Goal: Task Accomplishment & Management: Complete application form

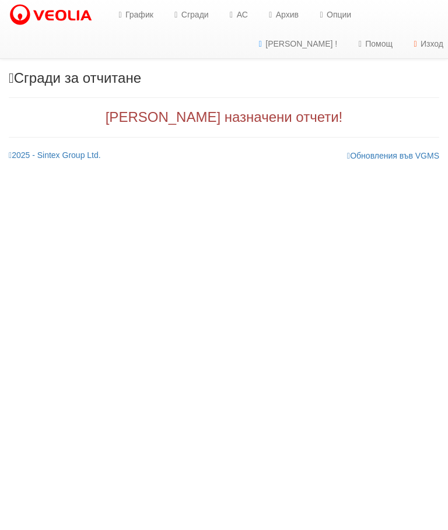
click at [130, 15] on link "График" at bounding box center [134, 14] width 56 height 29
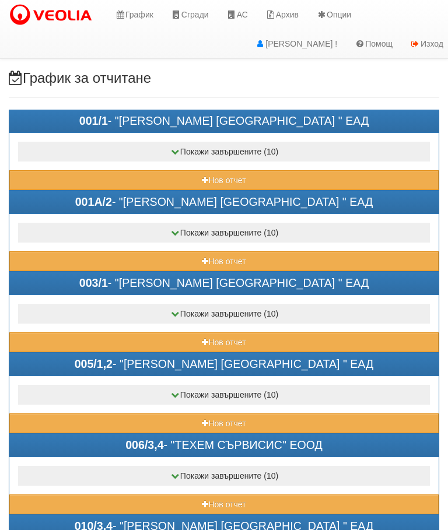
click at [177, 179] on button "Нов отчет" at bounding box center [223, 180] width 429 height 20
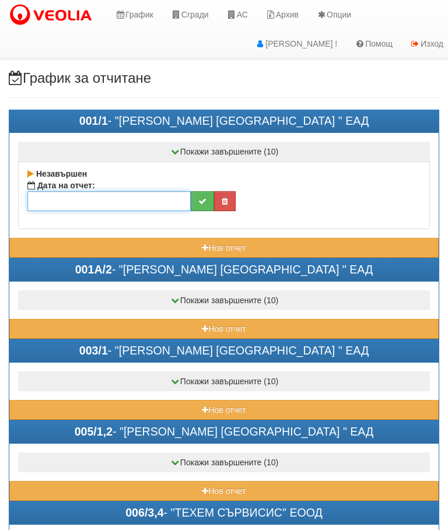
click at [128, 200] on input "text" at bounding box center [108, 201] width 163 height 20
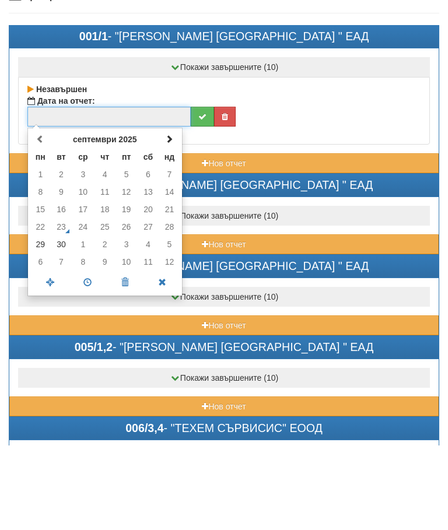
click at [65, 320] on td "30" at bounding box center [62, 329] width 22 height 18
click at [92, 357] on span at bounding box center [87, 367] width 37 height 20
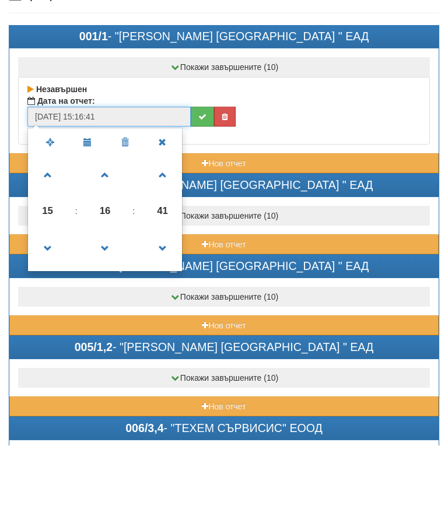
click at [109, 317] on span at bounding box center [105, 333] width 32 height 32
click at [104, 317] on span at bounding box center [105, 333] width 32 height 32
click at [106, 317] on span at bounding box center [105, 333] width 32 height 32
click at [104, 317] on span at bounding box center [105, 333] width 32 height 32
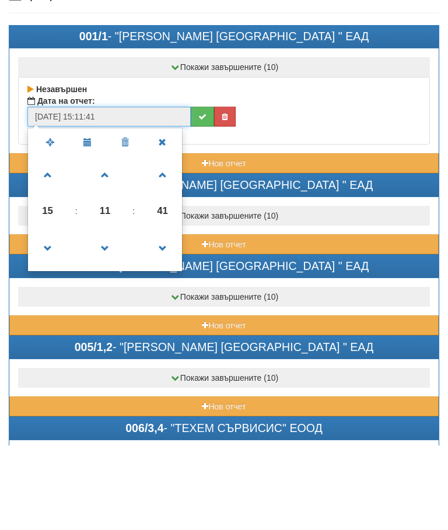
click at [104, 317] on span at bounding box center [105, 333] width 32 height 32
click at [111, 317] on span at bounding box center [105, 333] width 32 height 32
click at [114, 317] on span at bounding box center [105, 333] width 32 height 32
click at [103, 317] on span at bounding box center [105, 333] width 32 height 32
click at [117, 317] on span at bounding box center [105, 333] width 32 height 32
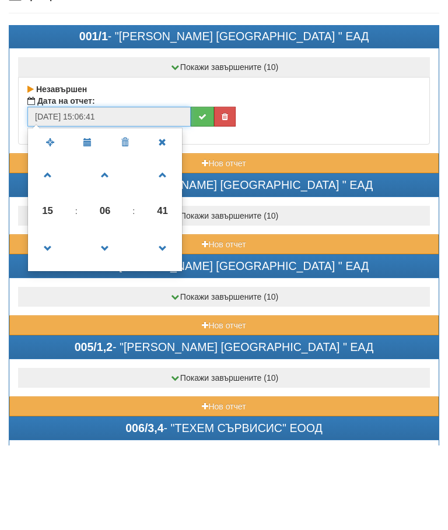
click at [116, 317] on span at bounding box center [105, 333] width 32 height 32
click at [110, 317] on span at bounding box center [105, 333] width 32 height 32
click at [113, 317] on span at bounding box center [105, 333] width 32 height 32
click at [111, 317] on span at bounding box center [105, 333] width 32 height 32
click at [109, 317] on span at bounding box center [105, 333] width 32 height 32
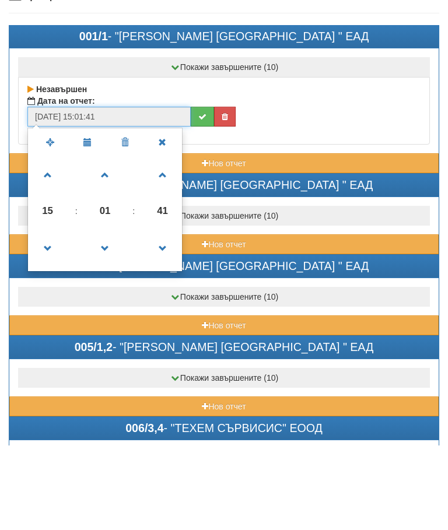
click at [111, 317] on span at bounding box center [105, 333] width 32 height 32
type input "[DATE] 15:00:41"
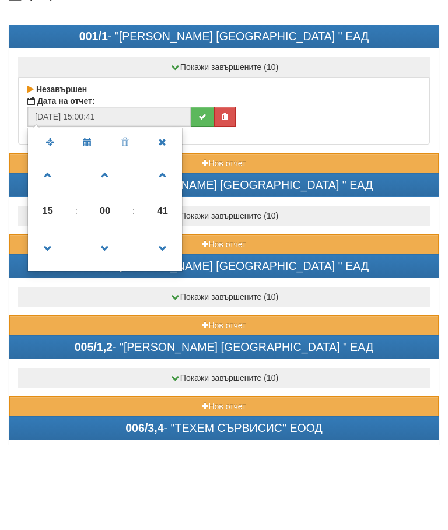
click at [201, 197] on icon "submit" at bounding box center [202, 201] width 8 height 8
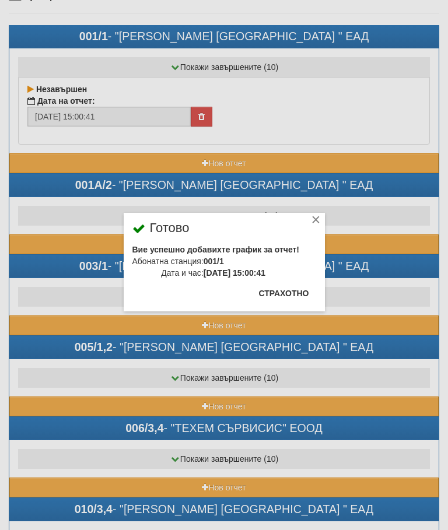
click at [297, 293] on button "Страхотно" at bounding box center [284, 293] width 64 height 19
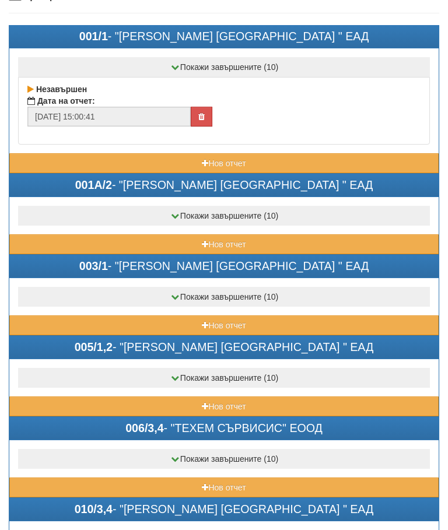
click at [178, 239] on button "Нов отчет" at bounding box center [223, 245] width 429 height 20
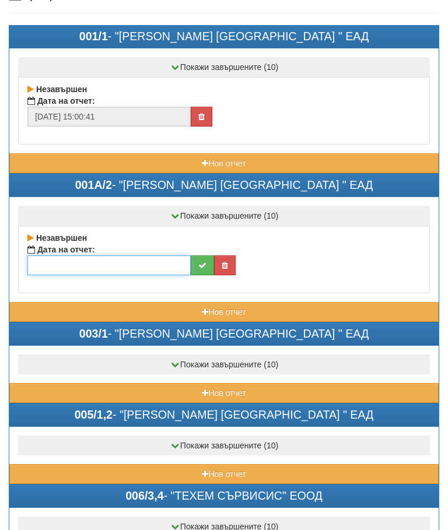
click at [122, 263] on input "text" at bounding box center [108, 266] width 163 height 20
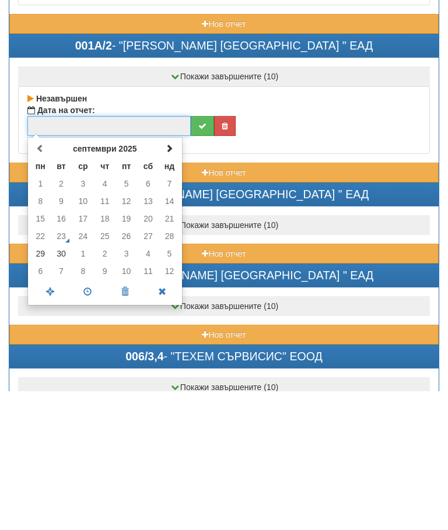
click at [43, 384] on td "29" at bounding box center [40, 393] width 20 height 18
click at [88, 421] on span at bounding box center [87, 431] width 37 height 20
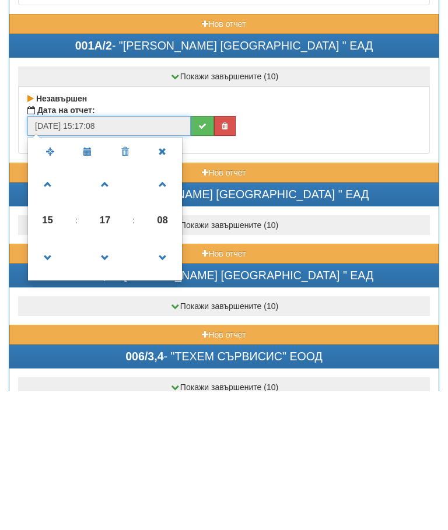
click at [106, 382] on span at bounding box center [105, 398] width 32 height 32
click at [104, 382] on span at bounding box center [105, 398] width 32 height 32
click at [106, 382] on span at bounding box center [105, 398] width 32 height 32
click at [111, 382] on span at bounding box center [105, 398] width 32 height 32
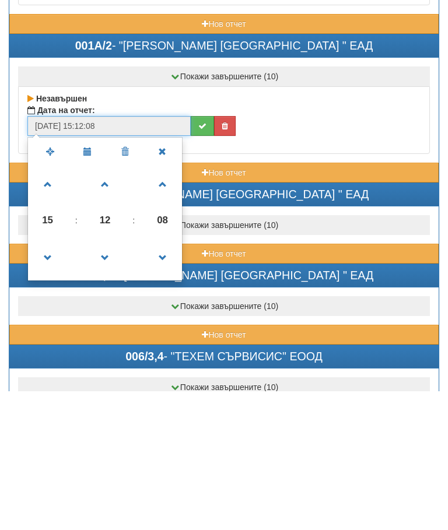
click at [111, 382] on span at bounding box center [105, 398] width 32 height 32
click at [109, 382] on span at bounding box center [105, 398] width 32 height 32
click at [110, 382] on span at bounding box center [105, 398] width 32 height 32
click at [112, 382] on span at bounding box center [105, 398] width 32 height 32
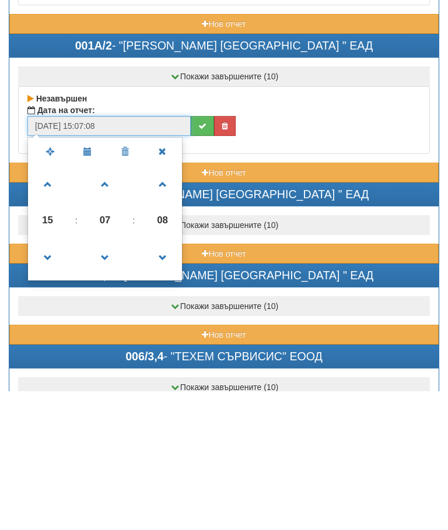
click at [110, 382] on span at bounding box center [105, 398] width 32 height 32
click at [103, 382] on span at bounding box center [105, 398] width 32 height 32
click at [108, 382] on span at bounding box center [105, 398] width 32 height 32
click at [112, 382] on span at bounding box center [105, 398] width 32 height 32
click at [110, 382] on span at bounding box center [105, 398] width 32 height 32
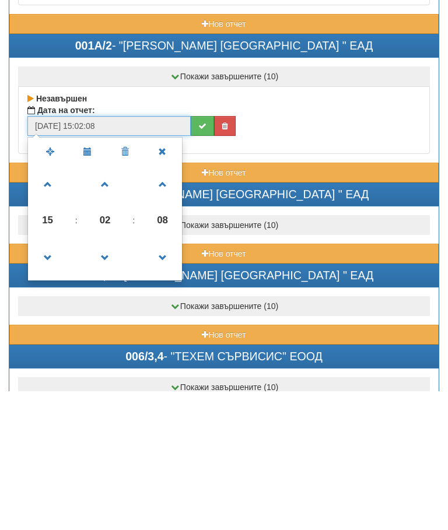
click at [111, 382] on span at bounding box center [105, 398] width 32 height 32
click at [114, 382] on span at bounding box center [105, 398] width 32 height 32
click at [106, 382] on span at bounding box center [105, 398] width 32 height 32
click at [50, 308] on span at bounding box center [48, 324] width 32 height 32
click at [41, 382] on span at bounding box center [48, 398] width 32 height 32
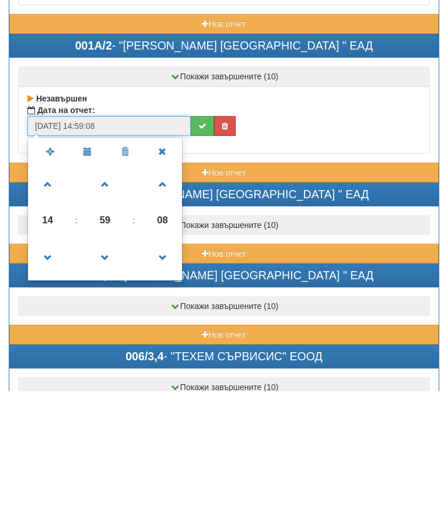
click at [107, 308] on span at bounding box center [105, 324] width 32 height 32
type input "[DATE] 15:00:08"
click at [198, 256] on button "submit" at bounding box center [202, 266] width 23 height 20
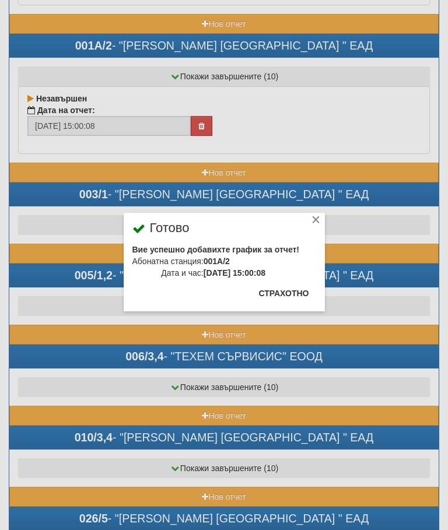
click at [290, 289] on button "Страхотно" at bounding box center [284, 293] width 64 height 19
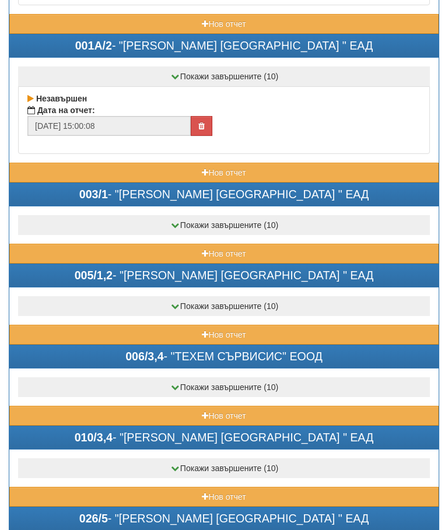
click at [179, 246] on button "Нов отчет" at bounding box center [223, 254] width 429 height 20
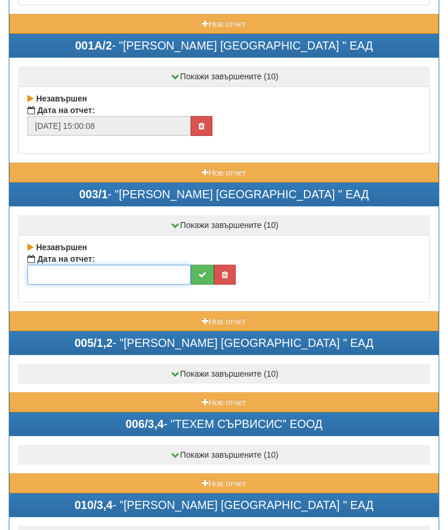
click at [125, 269] on input "text" at bounding box center [108, 275] width 163 height 20
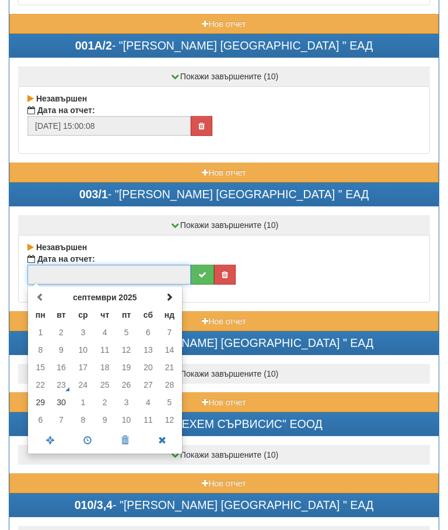
scroll to position [223, 0]
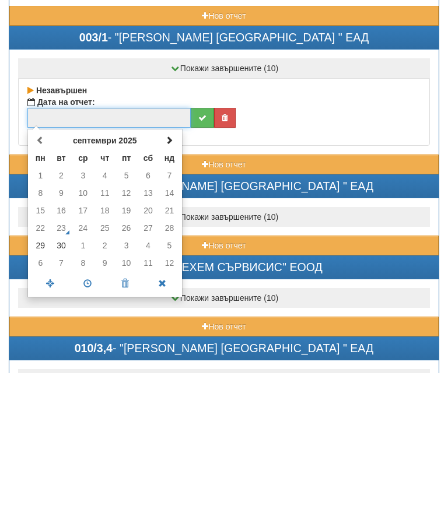
click at [45, 394] on td "29" at bounding box center [40, 403] width 20 height 18
click at [89, 431] on span at bounding box center [87, 441] width 37 height 20
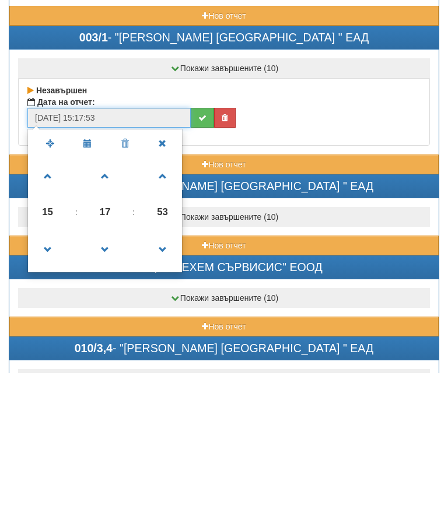
click at [99, 391] on span at bounding box center [105, 407] width 32 height 32
click at [105, 391] on span at bounding box center [105, 407] width 32 height 32
click at [106, 391] on span at bounding box center [105, 407] width 32 height 32
click at [104, 391] on span at bounding box center [105, 407] width 32 height 32
click at [107, 391] on span at bounding box center [105, 407] width 32 height 32
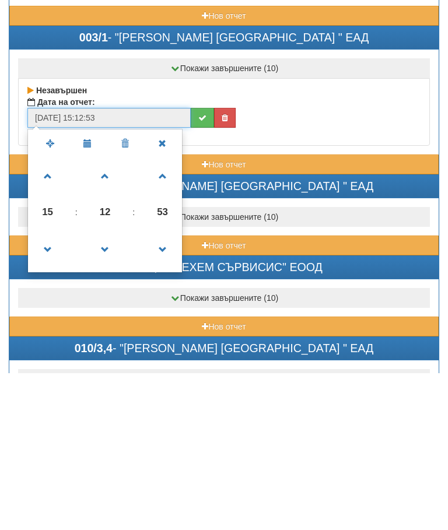
click at [109, 391] on span at bounding box center [105, 407] width 32 height 32
click at [113, 386] on link at bounding box center [105, 407] width 34 height 42
click at [112, 391] on span at bounding box center [105, 407] width 32 height 32
click at [104, 391] on span at bounding box center [105, 407] width 32 height 32
click at [105, 391] on span at bounding box center [105, 407] width 32 height 32
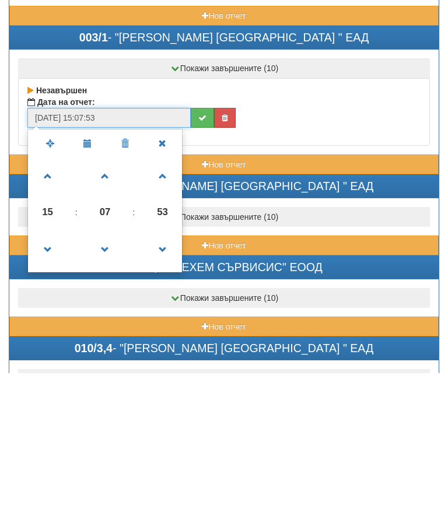
click at [100, 391] on span at bounding box center [105, 407] width 32 height 32
click at [107, 391] on span at bounding box center [105, 407] width 32 height 32
click at [110, 391] on span at bounding box center [105, 407] width 32 height 32
click at [107, 391] on span at bounding box center [105, 407] width 32 height 32
click at [116, 391] on span at bounding box center [105, 407] width 32 height 32
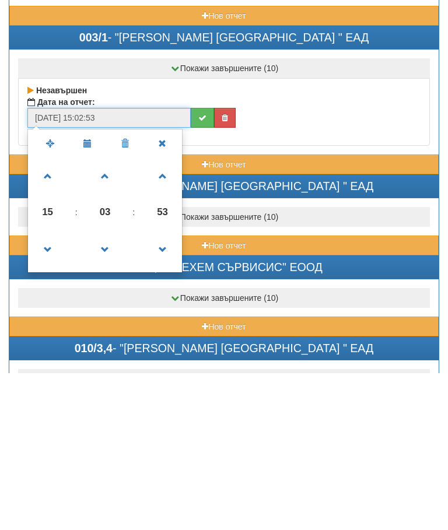
click at [116, 391] on span at bounding box center [105, 407] width 32 height 32
click at [109, 391] on span at bounding box center [105, 407] width 32 height 32
click at [53, 318] on span at bounding box center [48, 334] width 32 height 32
type input "[DATE] 16:00:53"
click at [202, 271] on icon "submit" at bounding box center [202, 275] width 8 height 8
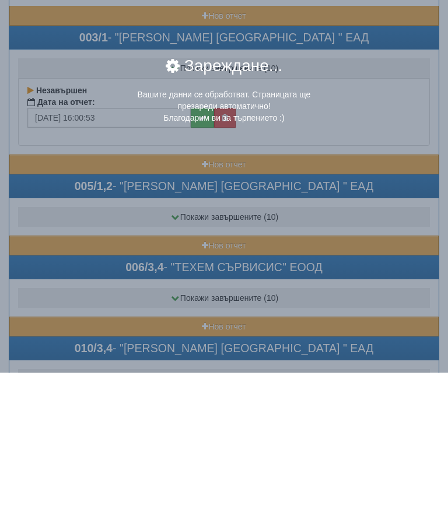
scroll to position [381, 0]
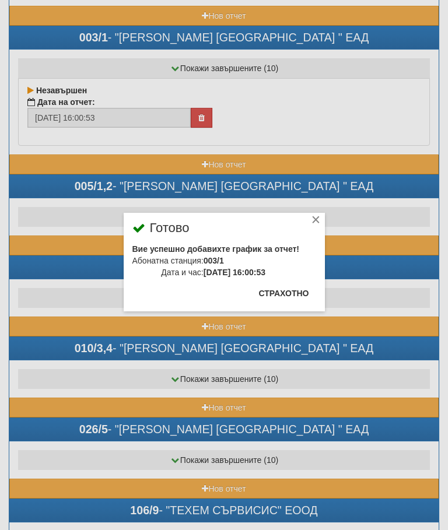
click at [298, 294] on button "Страхотно" at bounding box center [284, 293] width 64 height 19
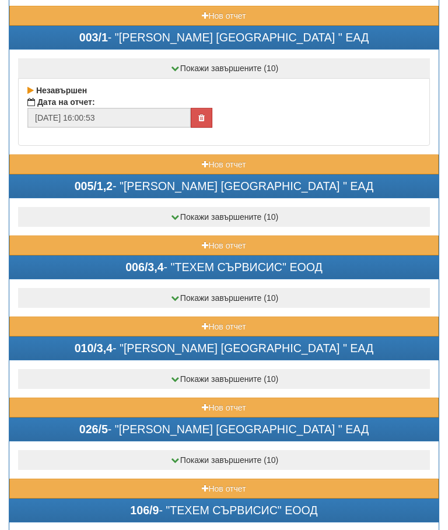
click at [183, 243] on button "Нов отчет" at bounding box center [223, 246] width 429 height 20
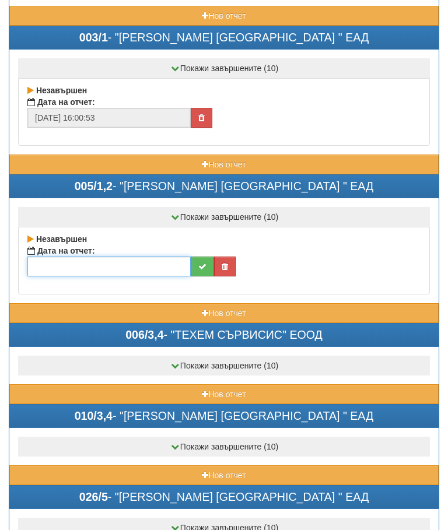
click at [120, 265] on input "text" at bounding box center [108, 267] width 163 height 20
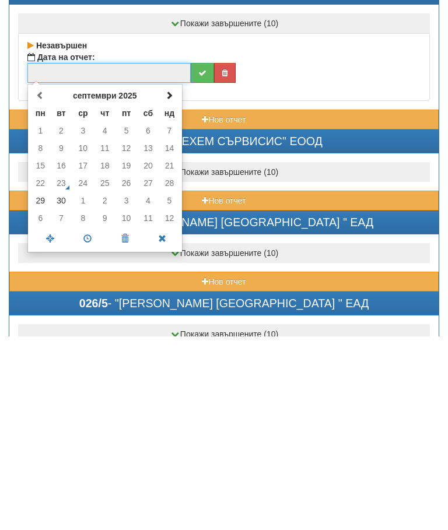
click at [40, 386] on td "29" at bounding box center [40, 395] width 20 height 18
click at [94, 422] on span at bounding box center [87, 432] width 37 height 20
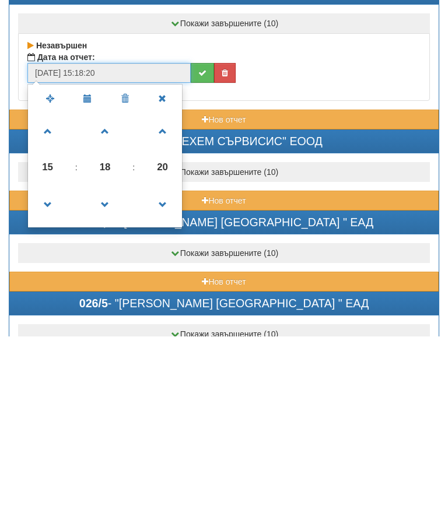
click at [107, 309] on span at bounding box center [105, 325] width 32 height 32
click at [110, 309] on span at bounding box center [105, 325] width 32 height 32
click at [106, 309] on span at bounding box center [105, 325] width 32 height 32
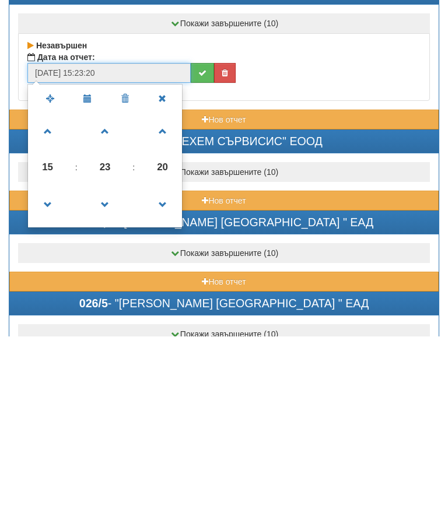
click at [106, 309] on span at bounding box center [105, 325] width 32 height 32
click at [108, 309] on span at bounding box center [105, 325] width 32 height 32
click at [110, 309] on span at bounding box center [105, 325] width 32 height 32
click at [112, 309] on span at bounding box center [105, 325] width 32 height 32
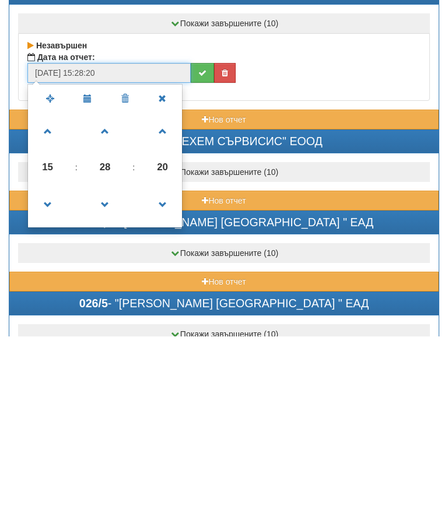
click at [110, 309] on span at bounding box center [105, 325] width 32 height 32
click at [106, 309] on span at bounding box center [105, 325] width 32 height 32
type input "[DATE] 15:30:20"
click at [201, 263] on icon "submit" at bounding box center [202, 267] width 8 height 8
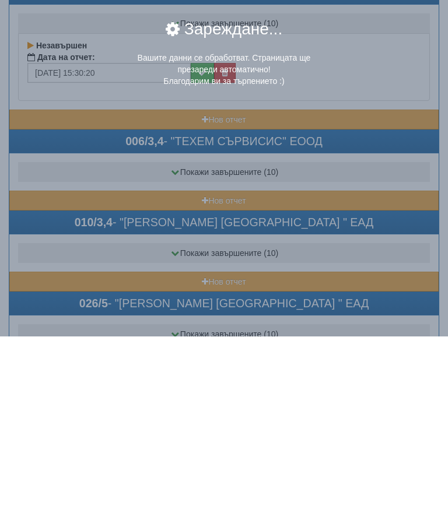
scroll to position [575, 0]
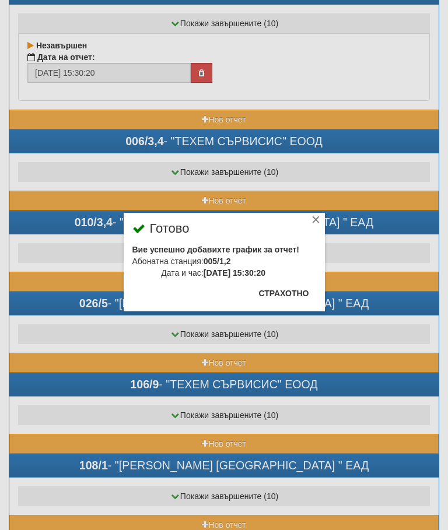
click at [300, 292] on button "Страхотно" at bounding box center [284, 293] width 64 height 19
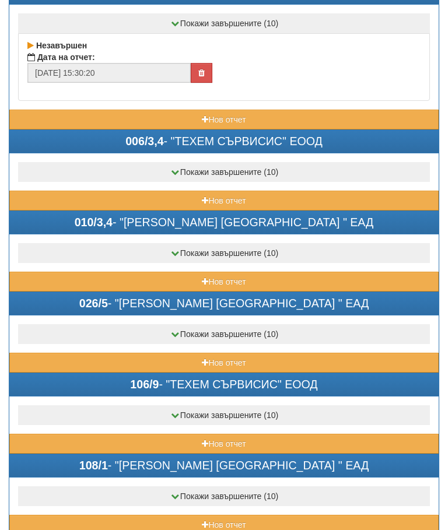
click at [178, 279] on button "Нов отчет" at bounding box center [223, 282] width 429 height 20
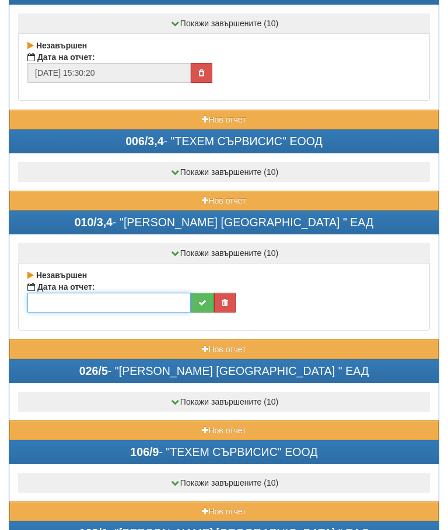
click at [135, 307] on input "text" at bounding box center [108, 303] width 163 height 20
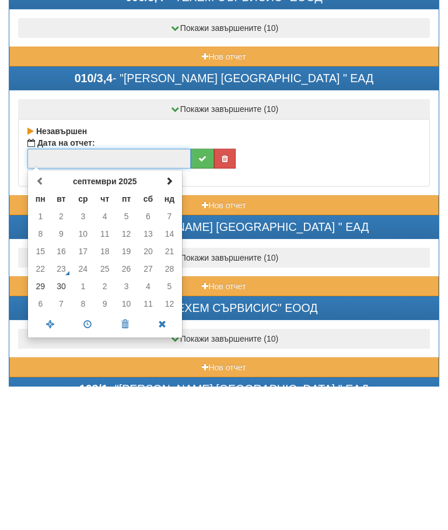
click at [45, 422] on td "29" at bounding box center [40, 431] width 20 height 18
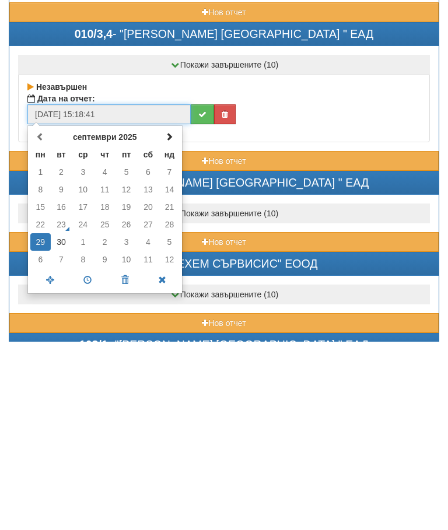
click at [88, 459] on span at bounding box center [87, 469] width 37 height 20
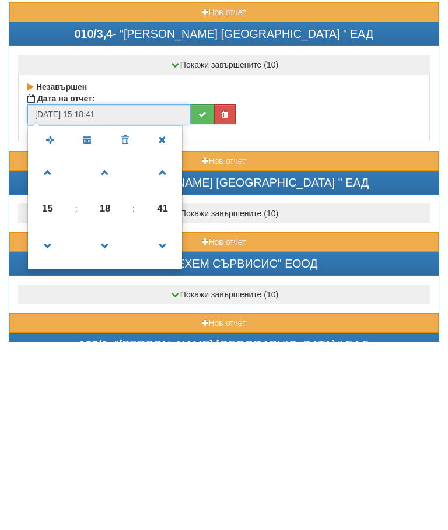
click at [109, 345] on span at bounding box center [105, 361] width 32 height 32
click at [108, 345] on span at bounding box center [105, 361] width 32 height 32
type input "[DATE] 15:20:41"
click at [203, 293] on button "submit" at bounding box center [202, 303] width 23 height 20
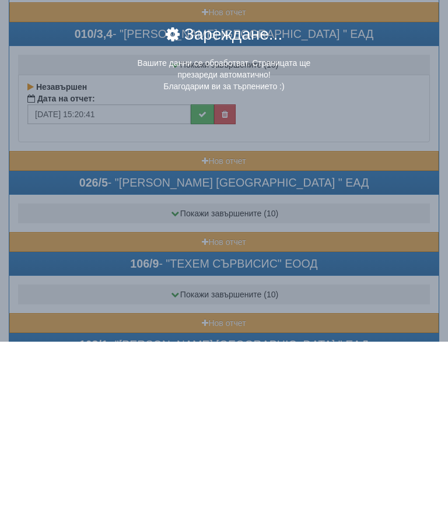
scroll to position [763, 0]
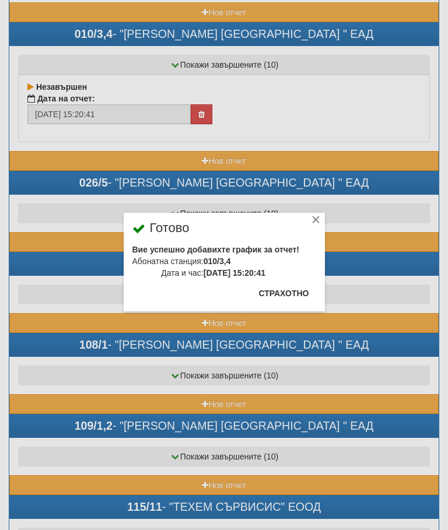
click at [291, 299] on button "Страхотно" at bounding box center [284, 293] width 64 height 19
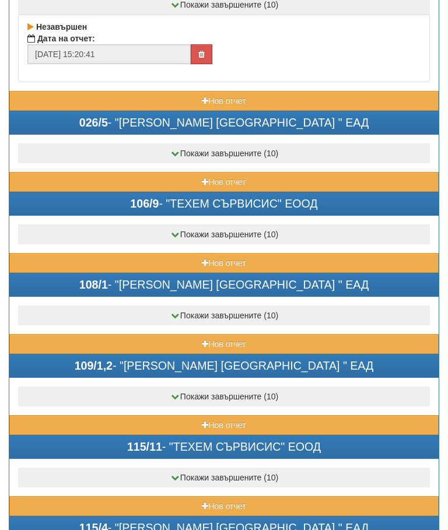
scroll to position [821, 0]
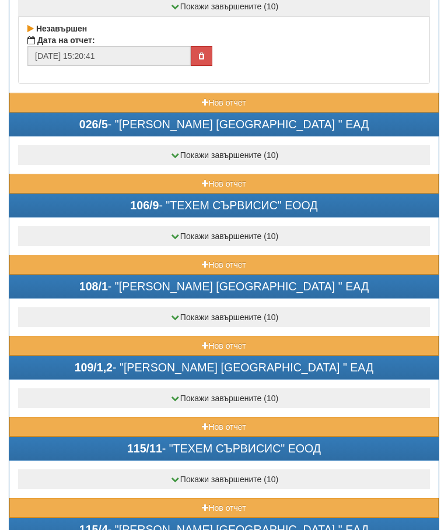
click at [162, 183] on button "Нов отчет" at bounding box center [223, 184] width 429 height 20
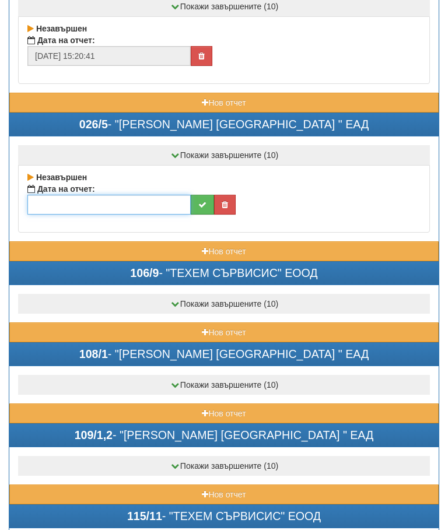
click at [116, 202] on input "text" at bounding box center [108, 205] width 163 height 20
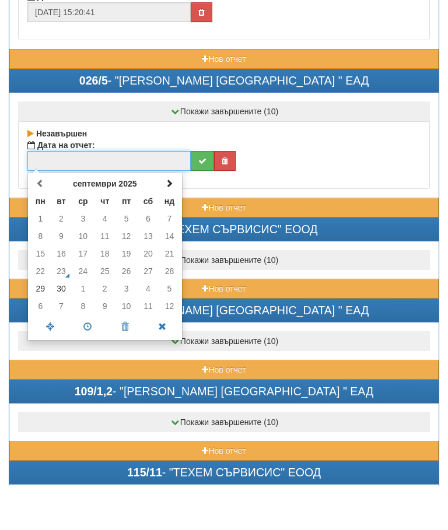
click at [41, 324] on td "29" at bounding box center [40, 333] width 20 height 18
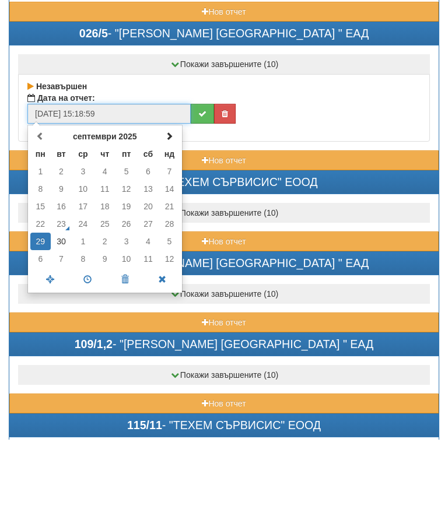
click at [88, 361] on span at bounding box center [87, 371] width 37 height 20
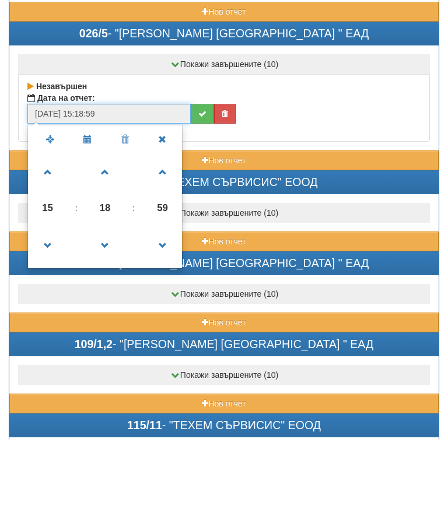
click at [107, 321] on span at bounding box center [105, 337] width 32 height 32
click at [113, 321] on span at bounding box center [105, 337] width 32 height 32
click at [116, 321] on span at bounding box center [105, 337] width 32 height 32
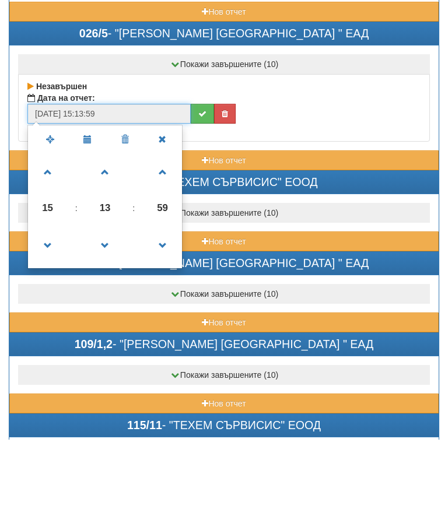
click at [140, 315] on td at bounding box center [134, 336] width 23 height 42
click at [107, 321] on span at bounding box center [105, 337] width 32 height 32
click at [111, 321] on span at bounding box center [105, 337] width 32 height 32
click at [114, 321] on span at bounding box center [105, 337] width 32 height 32
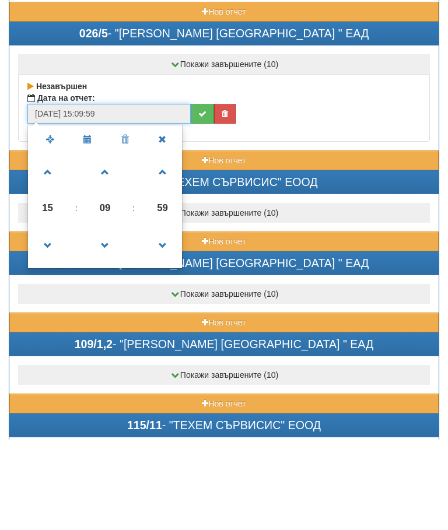
click at [113, 321] on span at bounding box center [105, 337] width 32 height 32
click at [117, 321] on span at bounding box center [105, 337] width 32 height 32
click at [107, 321] on span at bounding box center [105, 337] width 32 height 32
click at [111, 321] on span at bounding box center [105, 337] width 32 height 32
click at [109, 321] on span at bounding box center [105, 337] width 32 height 32
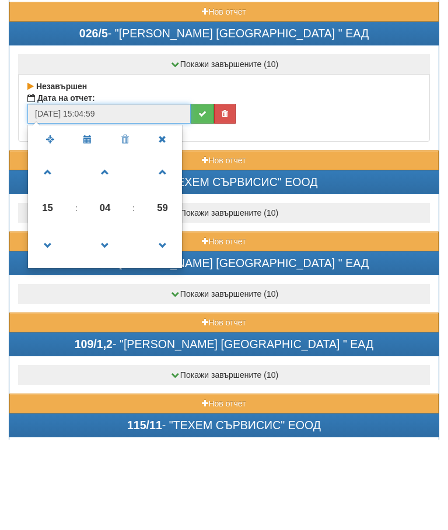
click at [113, 321] on span at bounding box center [105, 337] width 32 height 32
click at [99, 321] on span at bounding box center [105, 337] width 32 height 32
click at [107, 321] on span at bounding box center [105, 337] width 32 height 32
click at [105, 321] on span at bounding box center [105, 337] width 32 height 32
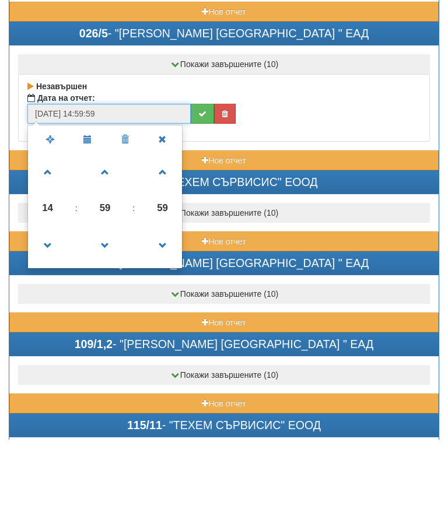
click at [108, 321] on span at bounding box center [105, 337] width 32 height 32
click at [111, 321] on span at bounding box center [105, 337] width 32 height 32
click at [107, 321] on span at bounding box center [105, 337] width 32 height 32
click at [113, 321] on span at bounding box center [105, 337] width 32 height 32
click at [107, 321] on span at bounding box center [105, 337] width 32 height 32
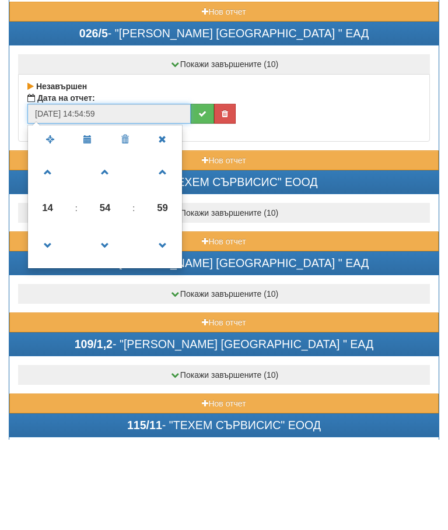
click at [108, 321] on span at bounding box center [105, 337] width 32 height 32
click at [107, 321] on span at bounding box center [105, 337] width 32 height 32
click at [111, 321] on span at bounding box center [105, 337] width 32 height 32
click at [50, 247] on span at bounding box center [48, 263] width 32 height 32
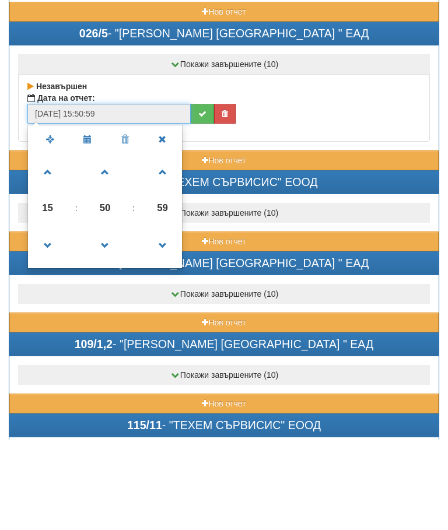
click at [46, 247] on span at bounding box center [48, 263] width 32 height 32
type input "[DATE] 16:50:59"
click at [202, 201] on icon "submit" at bounding box center [202, 205] width 8 height 8
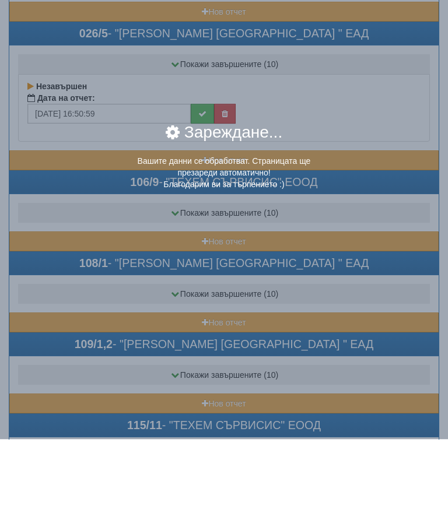
scroll to position [913, 0]
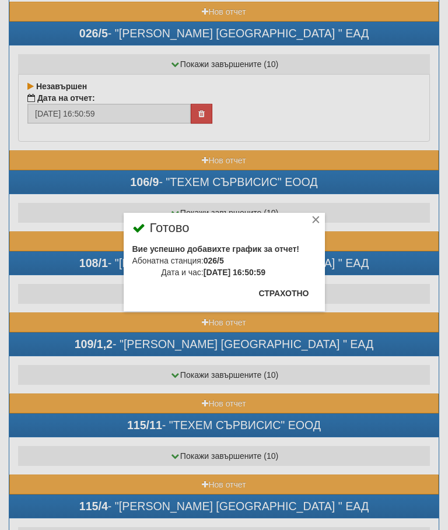
click at [301, 286] on button "Страхотно" at bounding box center [284, 293] width 64 height 19
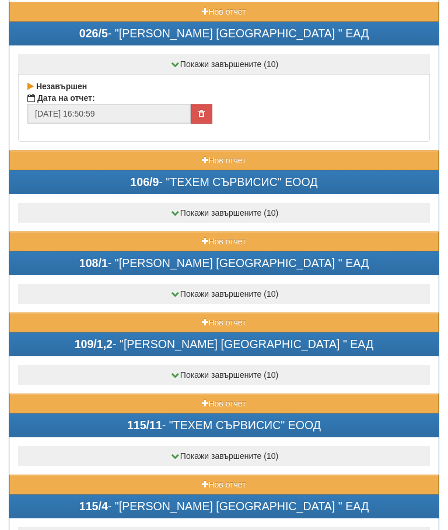
click at [181, 324] on button "Нов отчет" at bounding box center [223, 323] width 429 height 20
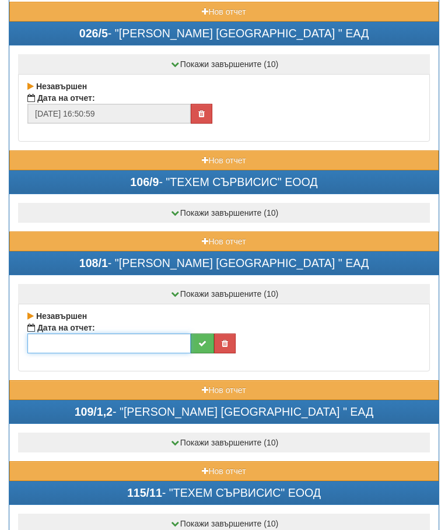
click at [127, 342] on input "text" at bounding box center [108, 344] width 163 height 20
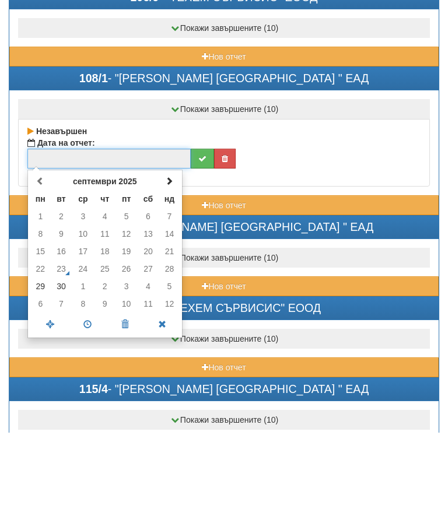
scroll to position [1002, 0]
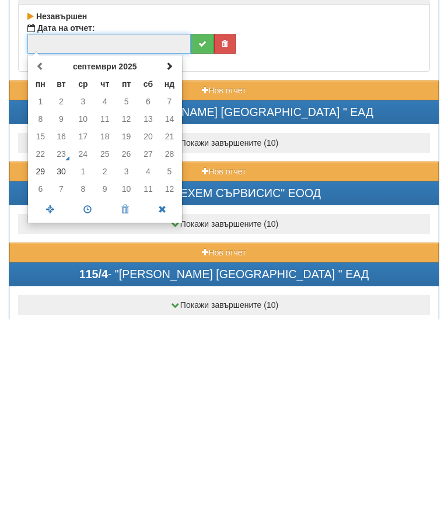
click at [65, 373] on td "30" at bounding box center [62, 382] width 22 height 18
click at [83, 410] on span at bounding box center [87, 420] width 37 height 20
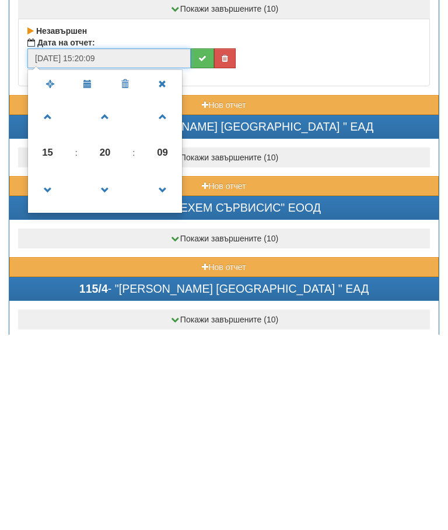
click at [50, 297] on span at bounding box center [48, 313] width 32 height 32
click at [48, 297] on span at bounding box center [48, 313] width 32 height 32
type input "[DATE] 17:20:09"
click at [200, 244] on button "submit" at bounding box center [202, 254] width 23 height 20
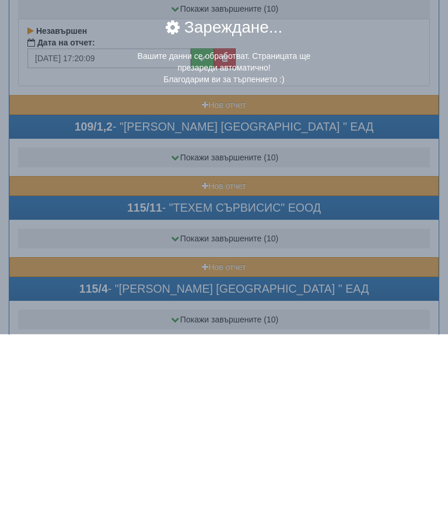
scroll to position [1198, 0]
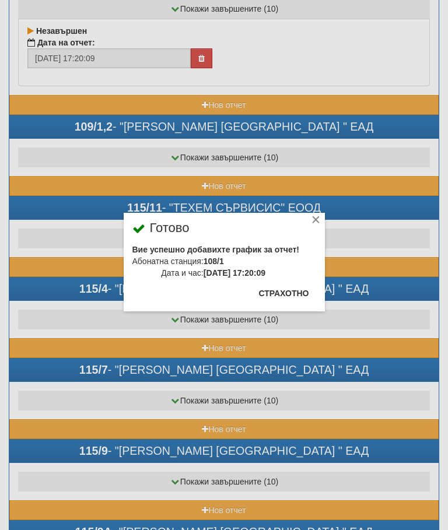
click at [298, 286] on button "Страхотно" at bounding box center [284, 293] width 64 height 19
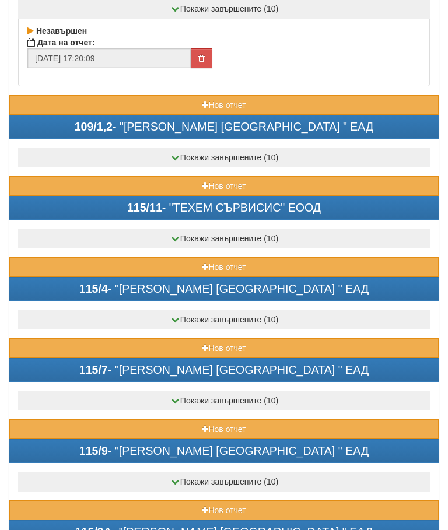
click at [161, 184] on button "Нов отчет" at bounding box center [223, 186] width 429 height 20
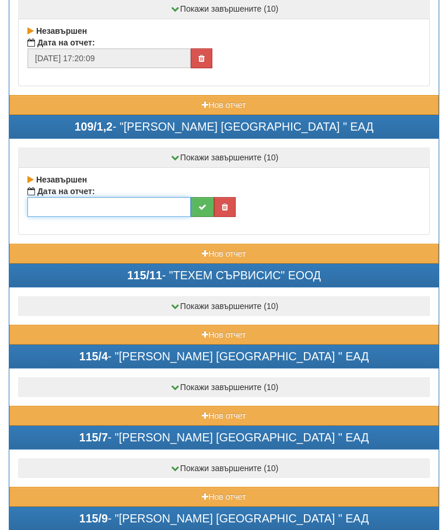
click at [135, 204] on input "text" at bounding box center [108, 207] width 163 height 20
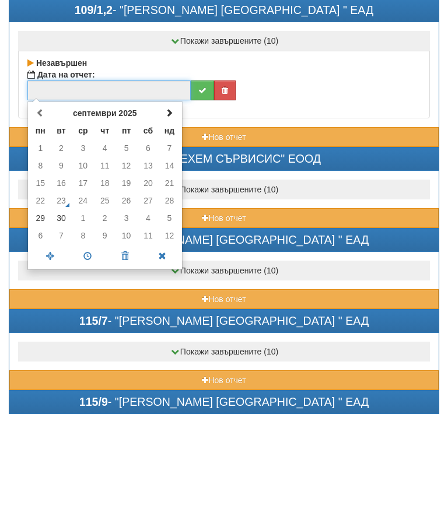
click at [64, 326] on td "30" at bounding box center [62, 335] width 22 height 18
click at [89, 363] on span at bounding box center [87, 373] width 37 height 20
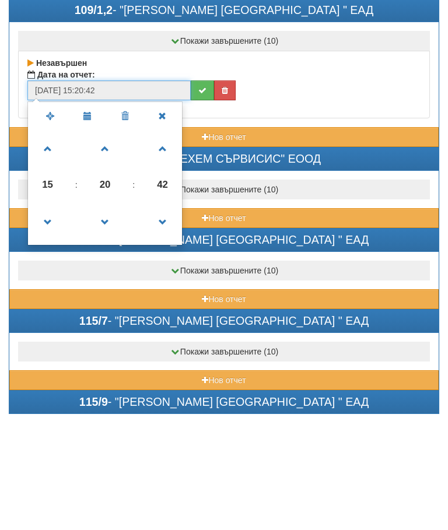
click at [102, 250] on span at bounding box center [105, 266] width 32 height 32
click at [106, 250] on span at bounding box center [105, 266] width 32 height 32
click at [104, 250] on span at bounding box center [105, 266] width 32 height 32
click at [103, 250] on span at bounding box center [105, 266] width 32 height 32
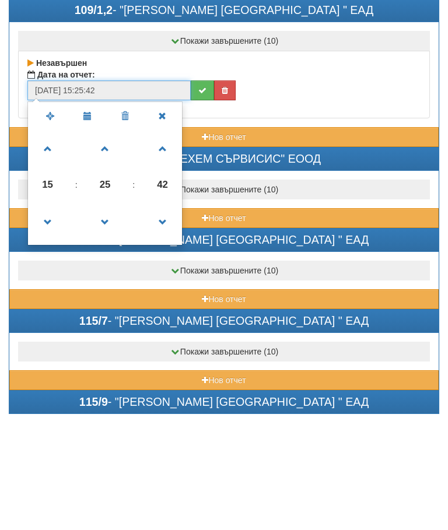
click at [110, 250] on span at bounding box center [105, 266] width 32 height 32
click at [111, 250] on span at bounding box center [105, 266] width 32 height 32
click at [114, 250] on span at bounding box center [105, 266] width 32 height 32
click at [113, 250] on span at bounding box center [105, 266] width 32 height 32
click at [114, 250] on span at bounding box center [105, 266] width 32 height 32
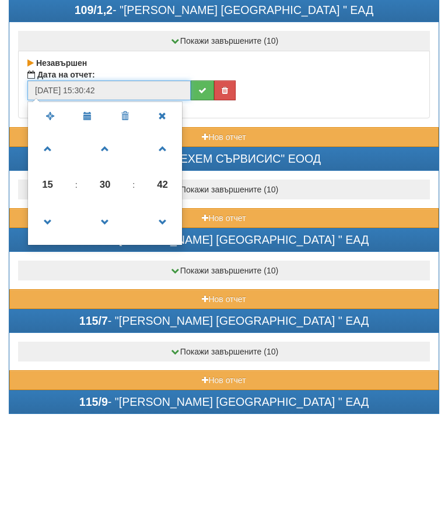
click at [53, 250] on span at bounding box center [48, 266] width 32 height 32
type input "[DATE] 17:30:42"
click at [197, 197] on button "submit" at bounding box center [202, 207] width 23 height 20
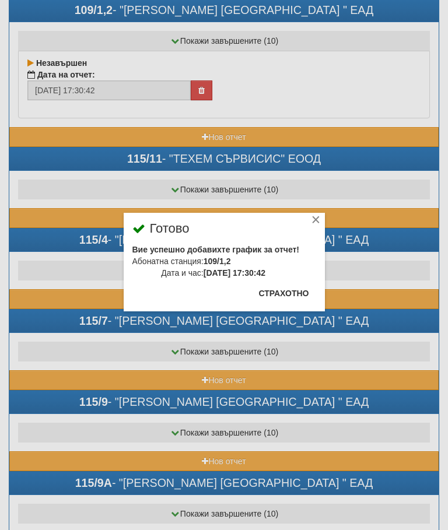
click at [296, 286] on button "Страхотно" at bounding box center [284, 293] width 64 height 19
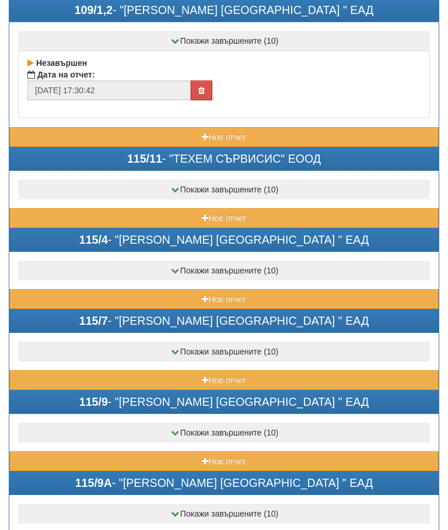
click at [169, 293] on button "Нов отчет" at bounding box center [223, 299] width 429 height 20
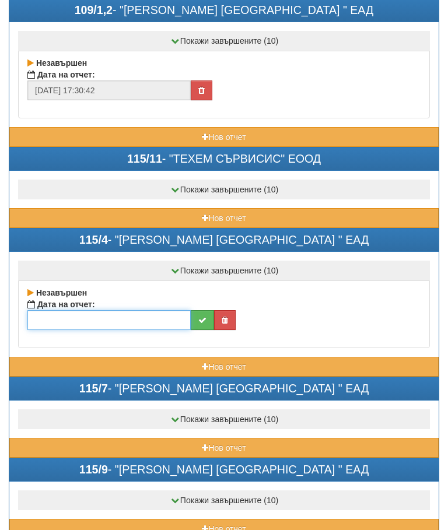
click at [131, 317] on input "text" at bounding box center [108, 320] width 163 height 20
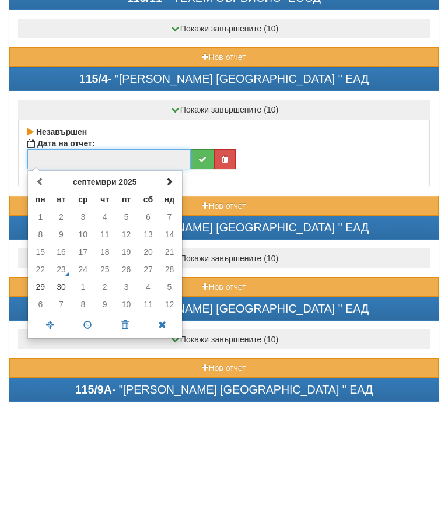
scroll to position [1351, 0]
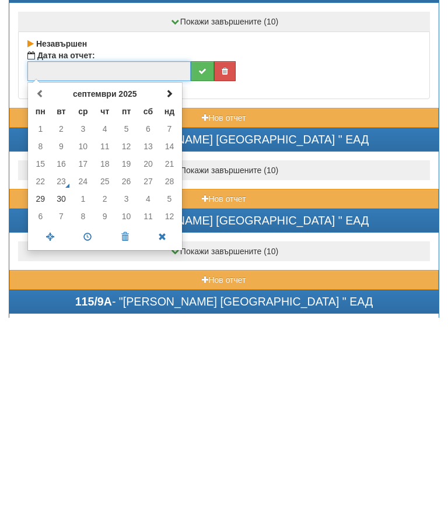
click at [62, 403] on td "30" at bounding box center [62, 412] width 22 height 18
click at [90, 439] on span at bounding box center [87, 449] width 37 height 20
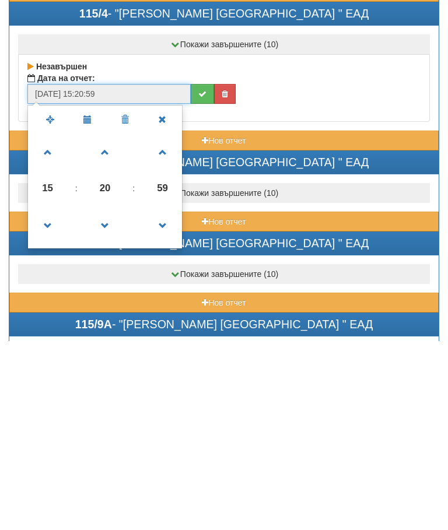
click at [113, 326] on span at bounding box center [105, 342] width 32 height 32
click at [114, 326] on span at bounding box center [105, 342] width 32 height 32
click at [116, 326] on span at bounding box center [105, 342] width 32 height 32
click at [115, 326] on span at bounding box center [105, 342] width 32 height 32
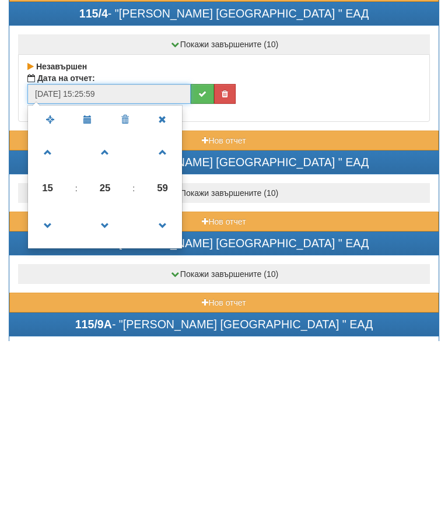
click at [116, 326] on span at bounding box center [105, 342] width 32 height 32
click at [117, 326] on span at bounding box center [105, 342] width 32 height 32
click at [109, 326] on span at bounding box center [105, 342] width 32 height 32
click at [107, 326] on span at bounding box center [105, 342] width 32 height 32
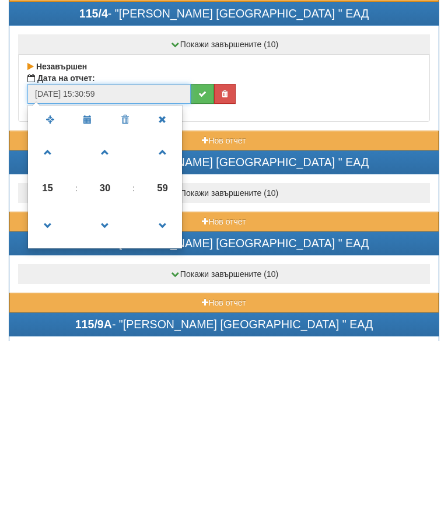
click at [53, 326] on span at bounding box center [48, 342] width 32 height 32
type input "[DATE] 16:30:59"
click at [204, 279] on icon "submit" at bounding box center [202, 283] width 8 height 8
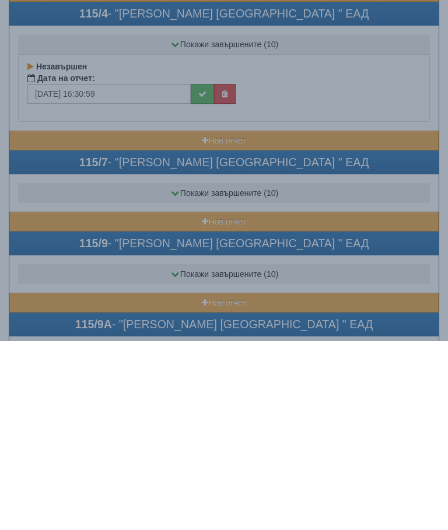
scroll to position [1541, 0]
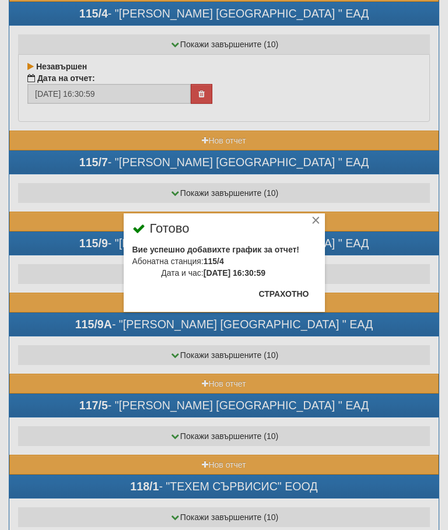
click at [295, 296] on button "Страхотно" at bounding box center [284, 294] width 64 height 19
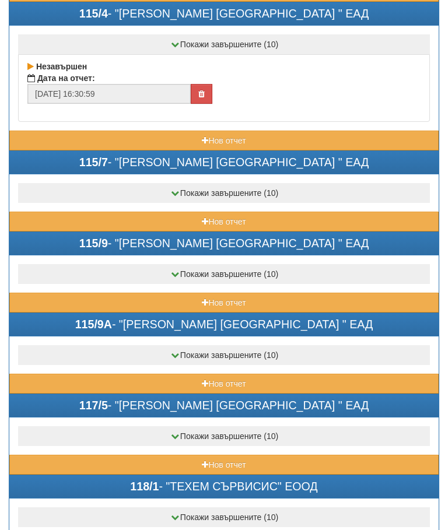
click at [168, 218] on button "Нов отчет" at bounding box center [223, 222] width 429 height 20
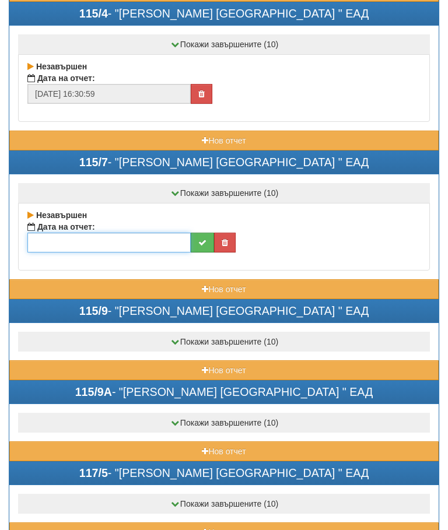
click at [128, 236] on input "text" at bounding box center [108, 243] width 163 height 20
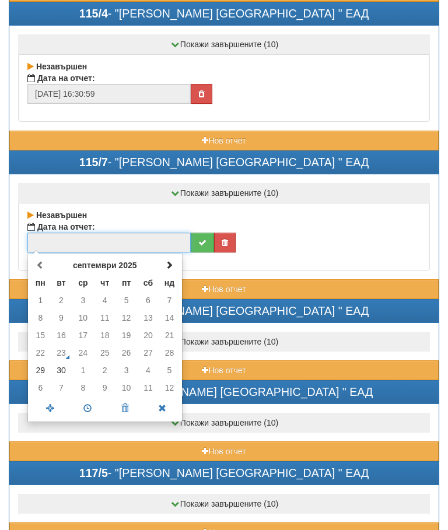
scroll to position [1540, 0]
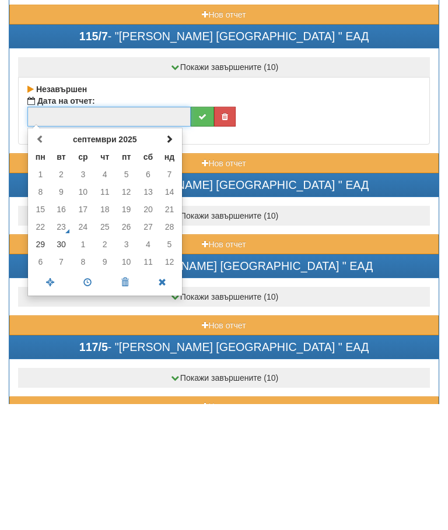
click at [62, 362] on td "30" at bounding box center [62, 371] width 22 height 18
click at [92, 399] on span at bounding box center [87, 409] width 37 height 20
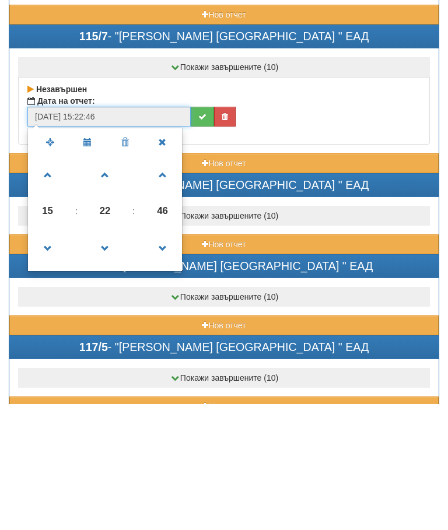
click at [107, 286] on span at bounding box center [105, 302] width 32 height 32
click at [112, 286] on span at bounding box center [105, 302] width 32 height 32
click at [116, 286] on span at bounding box center [105, 302] width 32 height 32
click at [117, 286] on span at bounding box center [105, 302] width 32 height 32
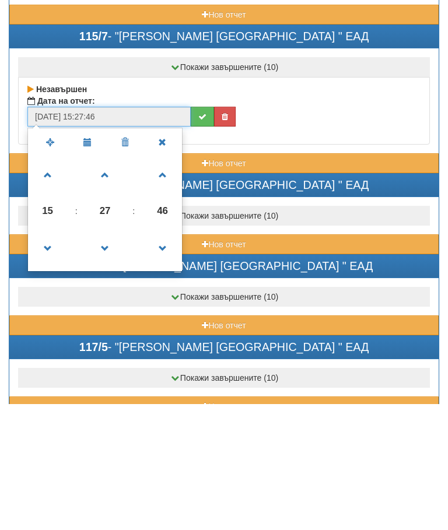
click at [114, 286] on span at bounding box center [105, 302] width 32 height 32
click at [110, 286] on span at bounding box center [105, 302] width 32 height 32
click at [113, 286] on span at bounding box center [105, 302] width 32 height 32
click at [110, 286] on span at bounding box center [105, 302] width 32 height 32
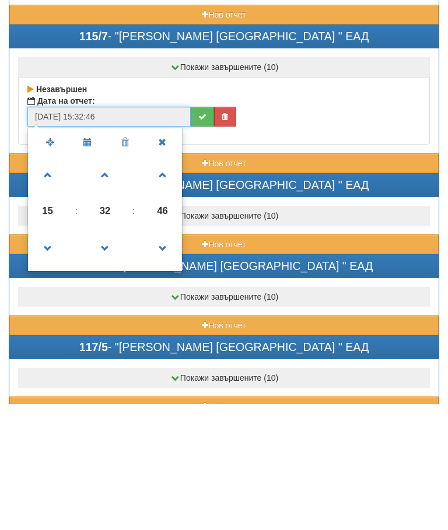
click at [109, 286] on span at bounding box center [105, 302] width 32 height 32
click at [113, 286] on span at bounding box center [105, 302] width 32 height 32
click at [111, 286] on span at bounding box center [105, 302] width 32 height 32
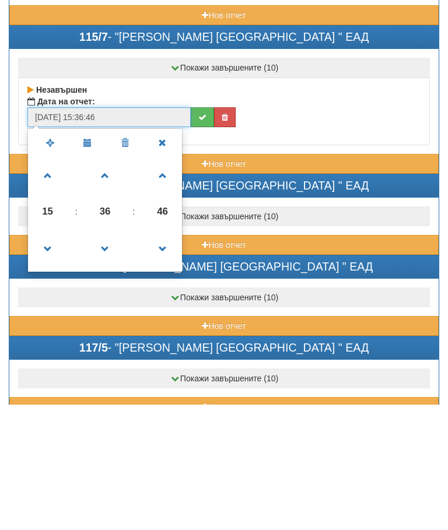
click at [111, 286] on span at bounding box center [105, 302] width 32 height 32
click at [107, 286] on span at bounding box center [105, 302] width 32 height 32
click at [109, 286] on span at bounding box center [105, 302] width 32 height 32
click at [44, 286] on span at bounding box center [48, 302] width 32 height 32
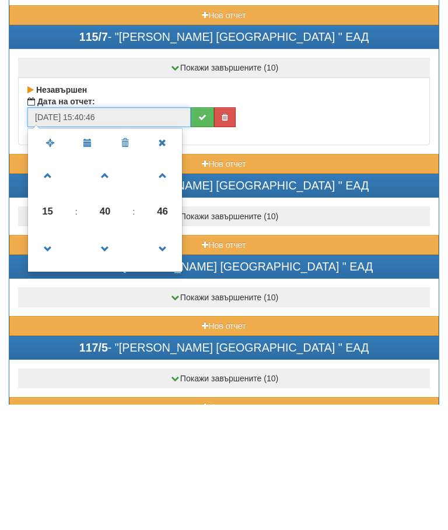
type input "[DATE] 16:40:46"
click at [202, 233] on button "submit" at bounding box center [202, 243] width 23 height 20
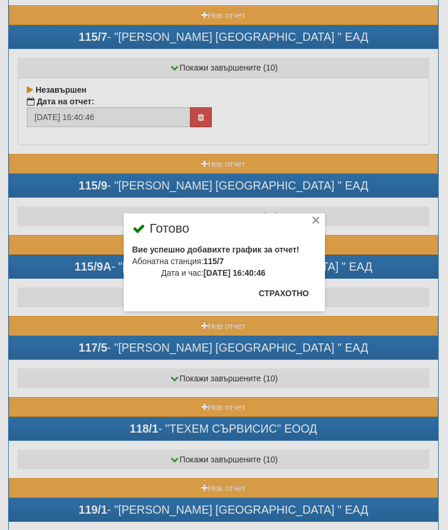
click at [299, 290] on button "Страхотно" at bounding box center [284, 293] width 64 height 19
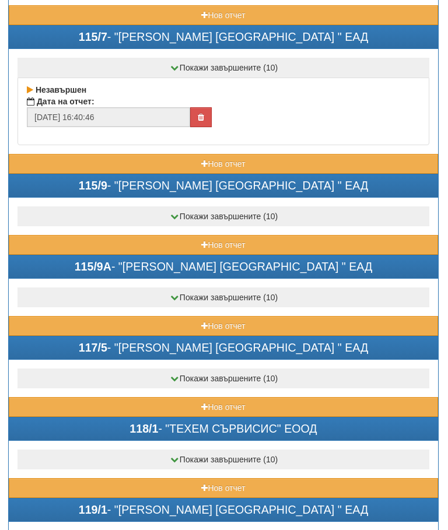
click at [174, 253] on button "Нов отчет" at bounding box center [223, 245] width 429 height 20
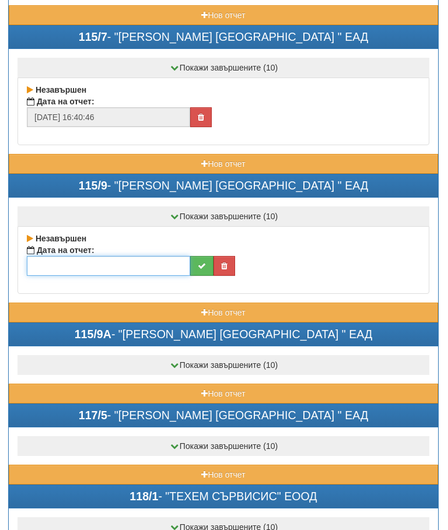
click at [125, 262] on input "text" at bounding box center [108, 266] width 163 height 20
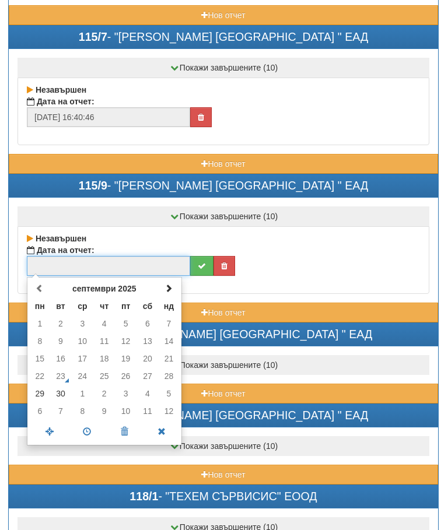
scroll to position [1666, 0]
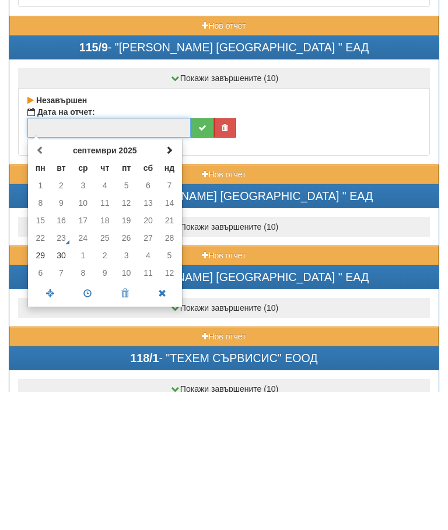
click at [65, 385] on td "30" at bounding box center [62, 394] width 22 height 18
click at [91, 422] on span at bounding box center [87, 432] width 37 height 20
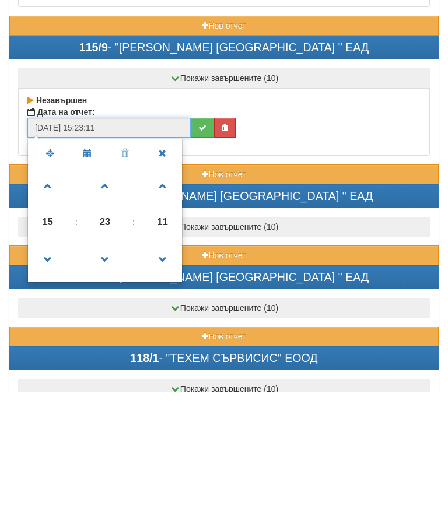
click at [102, 382] on span at bounding box center [105, 398] width 32 height 32
click at [108, 382] on span at bounding box center [105, 398] width 32 height 32
click at [110, 382] on span at bounding box center [105, 398] width 32 height 32
click at [111, 382] on span at bounding box center [105, 398] width 32 height 32
click at [117, 382] on span at bounding box center [105, 398] width 32 height 32
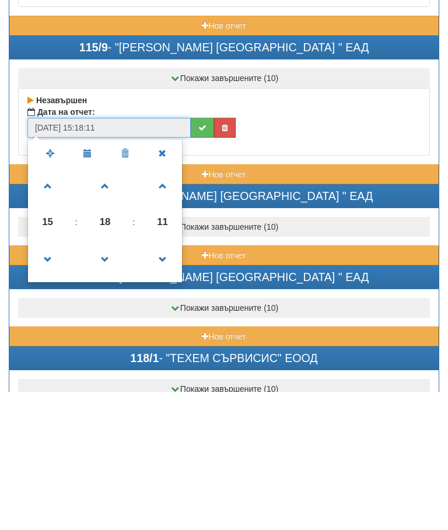
click at [113, 382] on span at bounding box center [105, 398] width 32 height 32
click at [110, 382] on span at bounding box center [105, 398] width 32 height 32
click at [114, 382] on span at bounding box center [105, 398] width 32 height 32
click at [112, 382] on span at bounding box center [105, 398] width 32 height 32
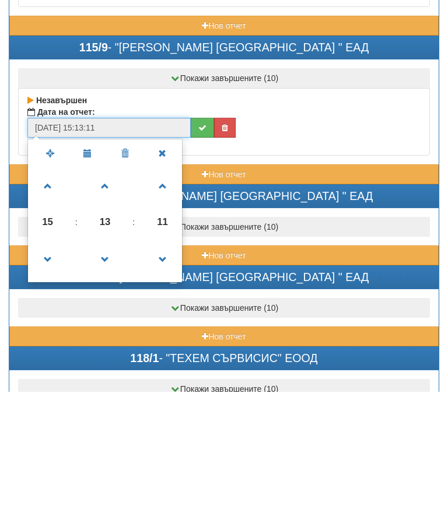
click at [114, 382] on span at bounding box center [105, 398] width 32 height 32
click at [111, 382] on span at bounding box center [105, 398] width 32 height 32
click at [114, 382] on span at bounding box center [105, 398] width 32 height 32
click at [111, 382] on span at bounding box center [105, 398] width 32 height 32
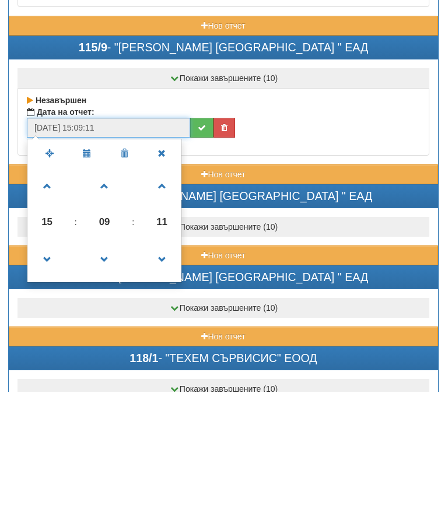
scroll to position [1666, 4]
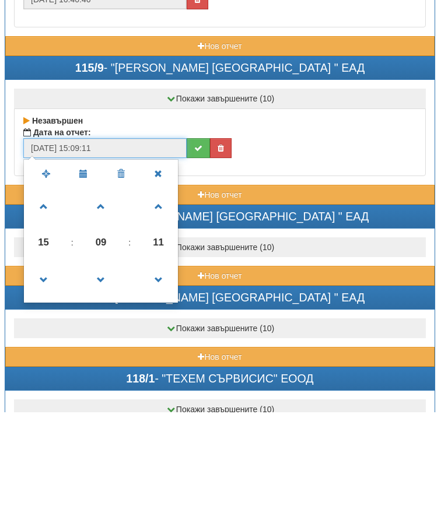
click at [100, 382] on span at bounding box center [101, 398] width 32 height 32
click at [102, 382] on span at bounding box center [101, 398] width 32 height 32
click at [105, 382] on span at bounding box center [101, 398] width 32 height 32
click at [104, 382] on span at bounding box center [101, 398] width 32 height 32
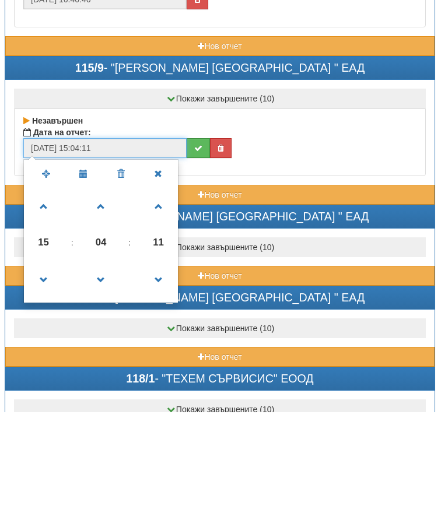
click at [106, 382] on span at bounding box center [101, 398] width 32 height 32
click at [103, 382] on span at bounding box center [101, 398] width 32 height 32
click at [106, 382] on span at bounding box center [101, 398] width 32 height 32
click at [105, 382] on span at bounding box center [101, 398] width 32 height 32
click at [50, 309] on span at bounding box center [44, 325] width 32 height 32
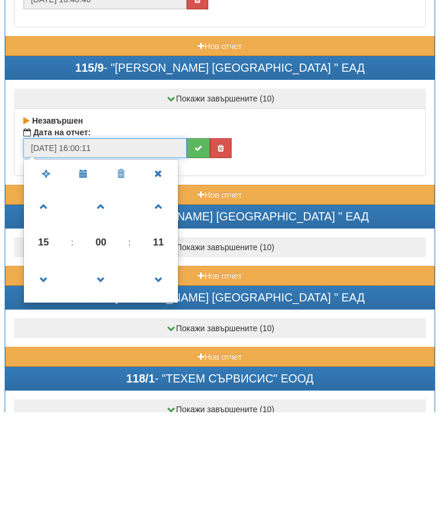
click at [50, 309] on span at bounding box center [44, 325] width 32 height 32
type input "[DATE] 17:00:11"
click at [196, 262] on icon "submit" at bounding box center [198, 266] width 8 height 8
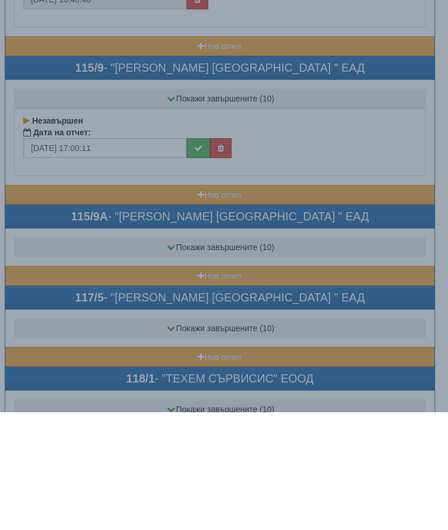
scroll to position [1784, 4]
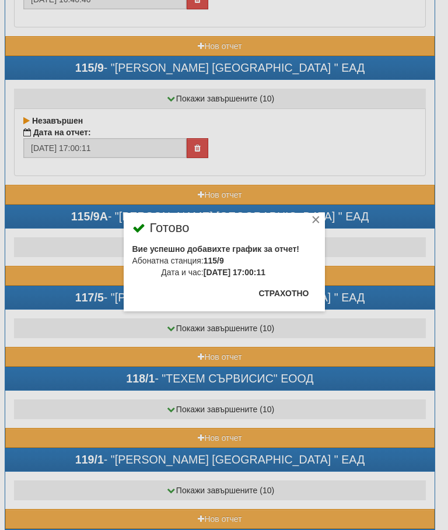
click at [294, 294] on button "Страхотно" at bounding box center [284, 293] width 64 height 19
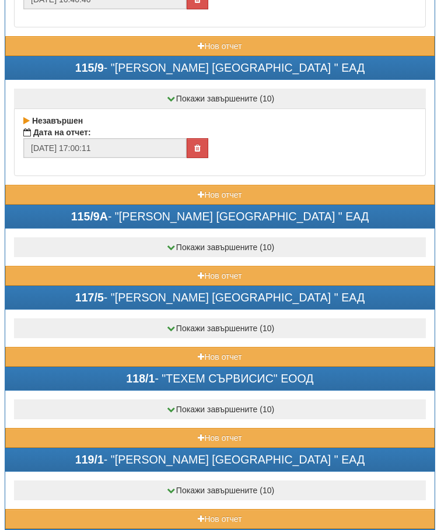
click at [170, 274] on button "Нов отчет" at bounding box center [219, 276] width 429 height 20
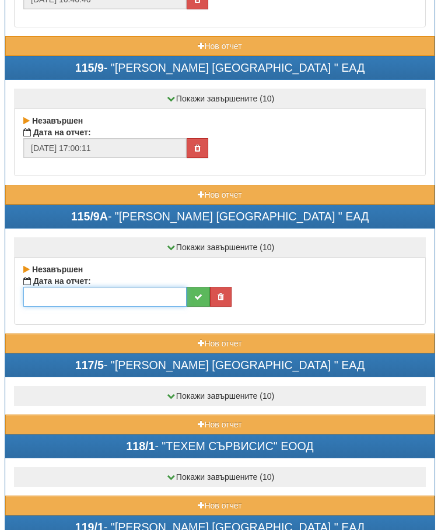
click at [136, 301] on input "text" at bounding box center [104, 297] width 163 height 20
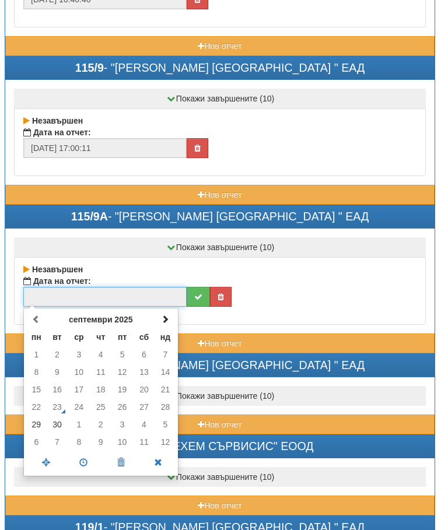
scroll to position [1784, 0]
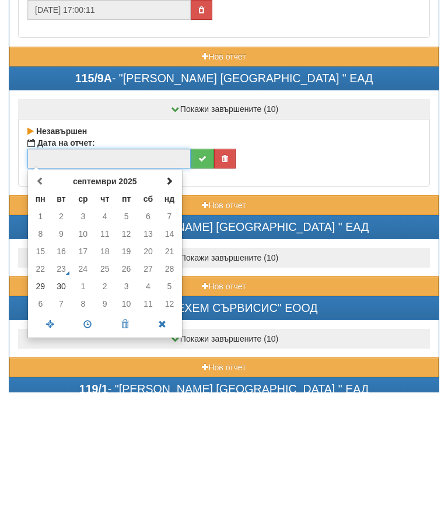
click at [66, 416] on td "30" at bounding box center [62, 425] width 22 height 18
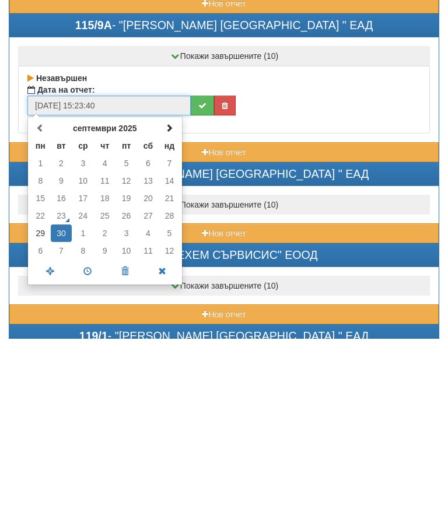
click at [92, 453] on span at bounding box center [87, 463] width 37 height 20
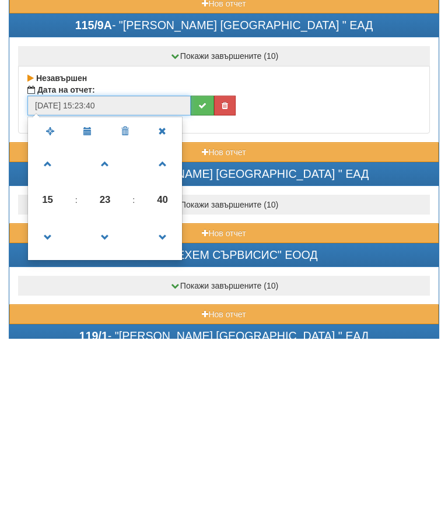
click at [111, 413] on span at bounding box center [105, 429] width 32 height 32
click at [109, 413] on span at bounding box center [105, 429] width 32 height 32
click at [104, 413] on span at bounding box center [105, 429] width 32 height 32
click at [106, 413] on span at bounding box center [105, 429] width 32 height 32
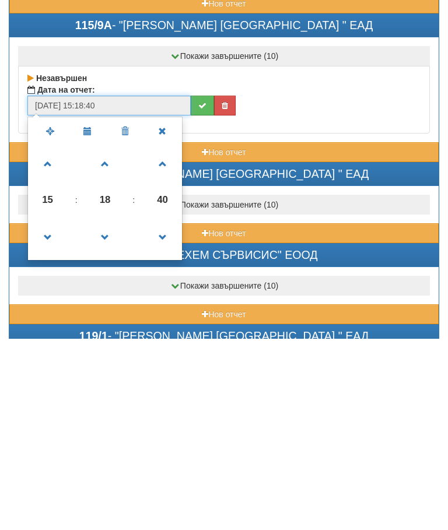
click at [104, 413] on span at bounding box center [105, 429] width 32 height 32
click at [106, 413] on span at bounding box center [105, 429] width 32 height 32
click at [104, 413] on span at bounding box center [105, 429] width 32 height 32
click at [108, 413] on span at bounding box center [105, 429] width 32 height 32
click at [107, 413] on span at bounding box center [105, 429] width 32 height 32
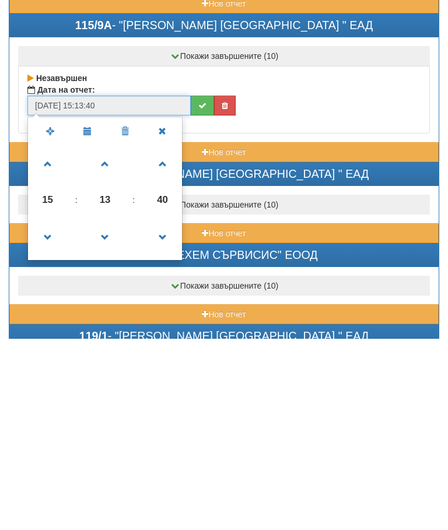
click at [107, 413] on span at bounding box center [105, 429] width 32 height 32
click at [104, 413] on span at bounding box center [105, 429] width 32 height 32
click at [109, 413] on span at bounding box center [105, 429] width 32 height 32
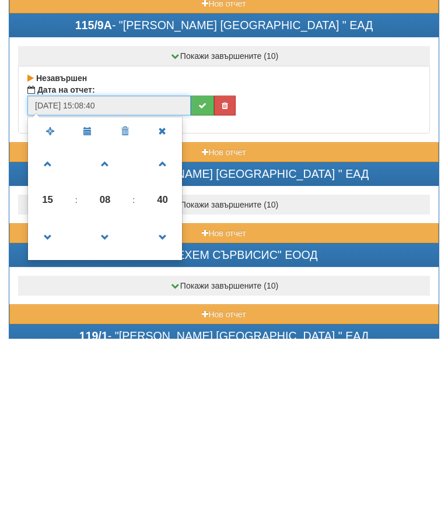
click at [109, 413] on span at bounding box center [105, 429] width 32 height 32
click at [108, 413] on span at bounding box center [105, 429] width 32 height 32
click at [106, 413] on span at bounding box center [105, 429] width 32 height 32
click at [104, 413] on span at bounding box center [105, 429] width 32 height 32
click at [94, 413] on span at bounding box center [105, 429] width 32 height 32
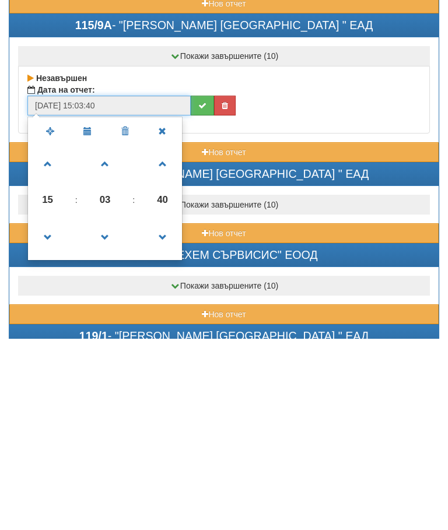
click at [95, 413] on span at bounding box center [105, 429] width 32 height 32
click at [104, 413] on span at bounding box center [105, 429] width 32 height 32
click at [50, 340] on span at bounding box center [48, 356] width 32 height 32
click at [49, 340] on span at bounding box center [48, 356] width 32 height 32
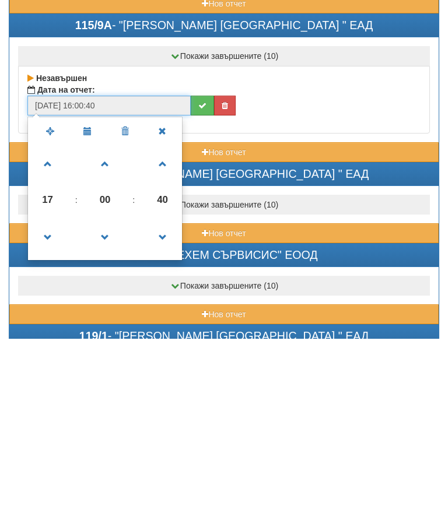
type input "[DATE] 17:00:40"
click at [198, 287] on button "submit" at bounding box center [202, 297] width 23 height 20
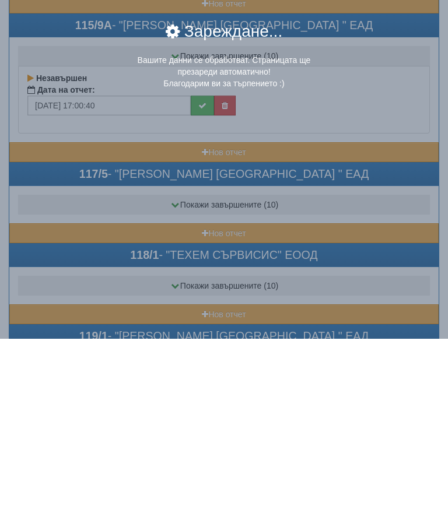
scroll to position [1976, 0]
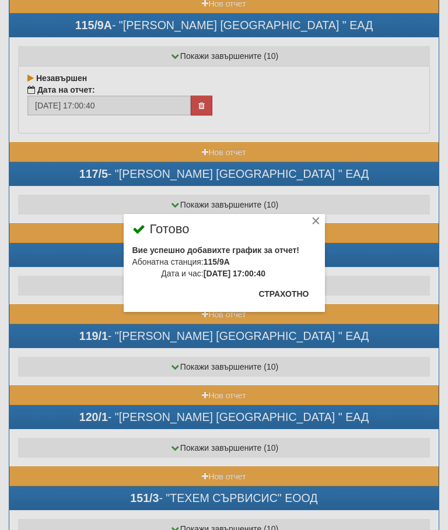
click at [296, 288] on button "Страхотно" at bounding box center [284, 294] width 64 height 19
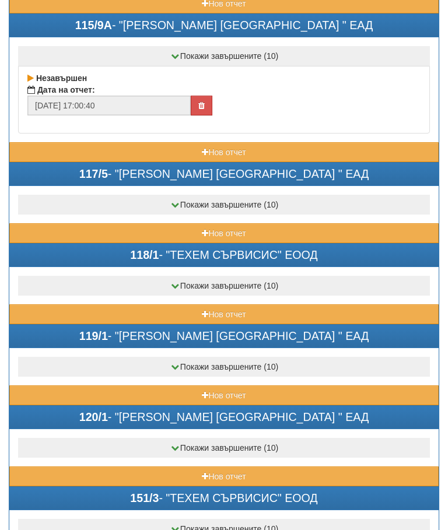
click at [184, 230] on button "Нов отчет" at bounding box center [223, 233] width 429 height 20
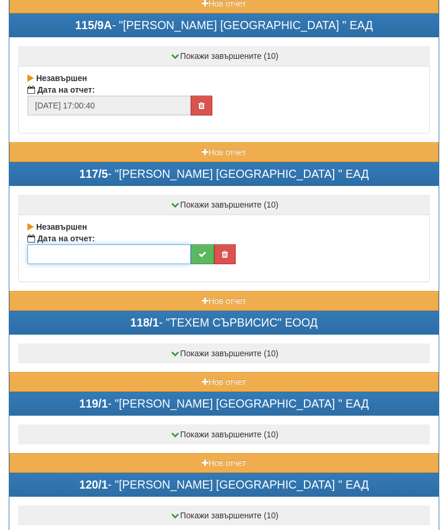
click at [130, 253] on input "text" at bounding box center [108, 254] width 163 height 20
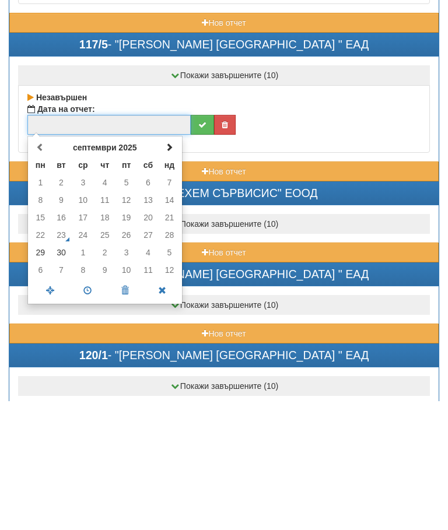
click at [65, 373] on td "30" at bounding box center [62, 382] width 22 height 18
click at [90, 410] on span at bounding box center [87, 420] width 37 height 20
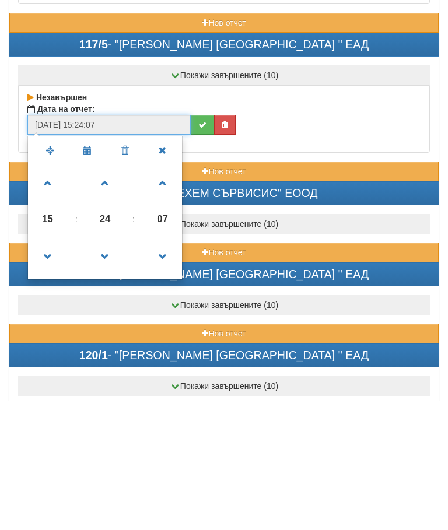
click at [110, 370] on span at bounding box center [105, 386] width 32 height 32
click at [111, 370] on span at bounding box center [105, 386] width 32 height 32
click at [110, 370] on span at bounding box center [105, 386] width 32 height 32
click at [106, 370] on span at bounding box center [105, 386] width 32 height 32
click at [109, 370] on span at bounding box center [105, 386] width 32 height 32
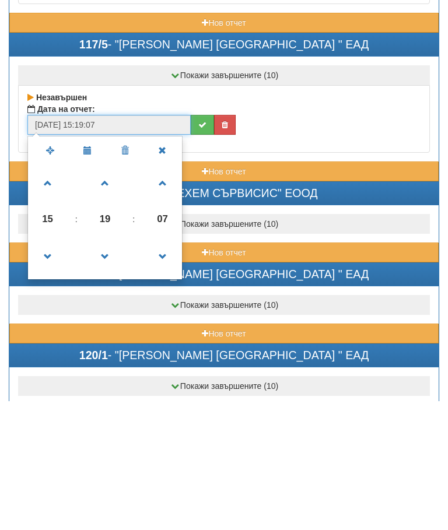
click at [110, 370] on span at bounding box center [105, 386] width 32 height 32
click at [111, 370] on span at bounding box center [105, 386] width 32 height 32
click at [107, 370] on span at bounding box center [105, 386] width 32 height 32
click at [109, 370] on span at bounding box center [105, 386] width 32 height 32
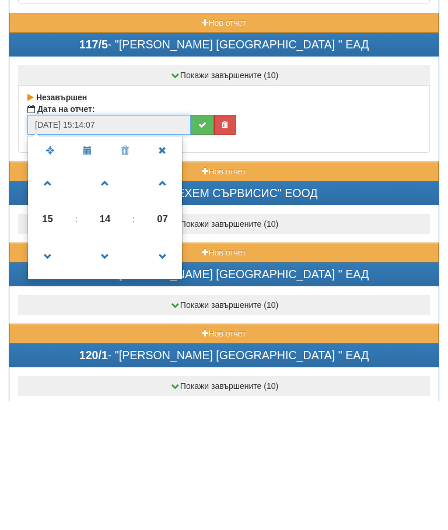
click at [111, 370] on span at bounding box center [105, 386] width 32 height 32
click at [106, 370] on span at bounding box center [105, 386] width 32 height 32
click at [118, 370] on span at bounding box center [105, 386] width 32 height 32
click at [44, 297] on span at bounding box center [48, 313] width 32 height 32
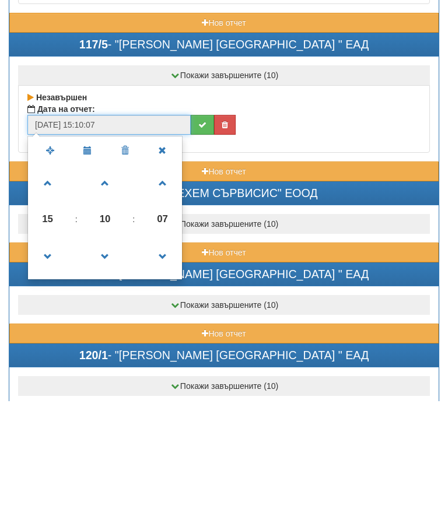
type input "[DATE] 16:10:07"
click at [204, 250] on icon "submit" at bounding box center [202, 254] width 8 height 8
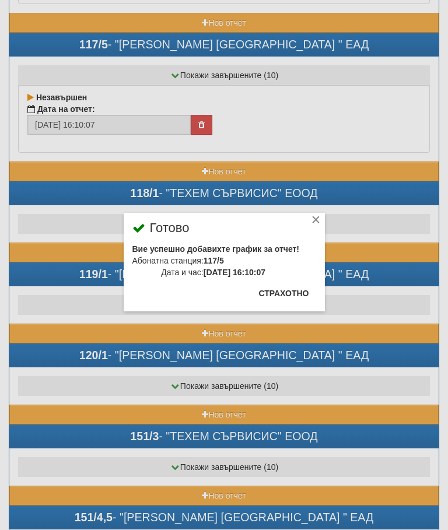
click at [291, 292] on button "Страхотно" at bounding box center [284, 293] width 64 height 19
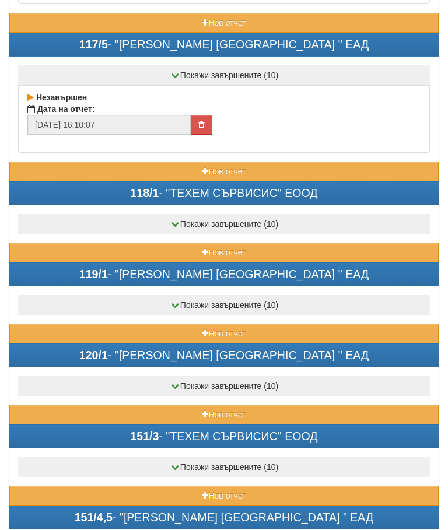
click at [182, 250] on button "Нов отчет" at bounding box center [223, 253] width 429 height 20
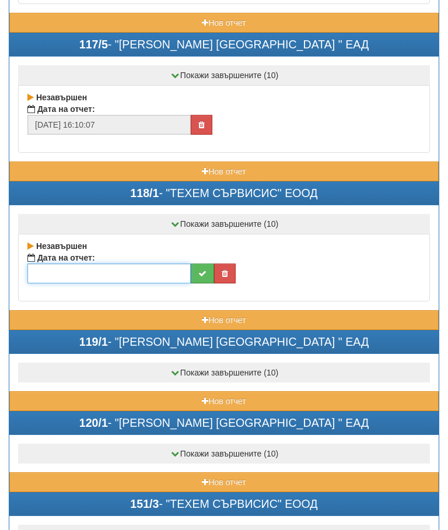
click at [114, 270] on input "text" at bounding box center [108, 274] width 163 height 20
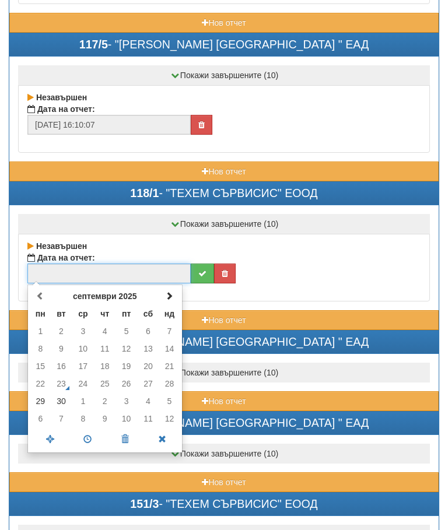
scroll to position [2105, 0]
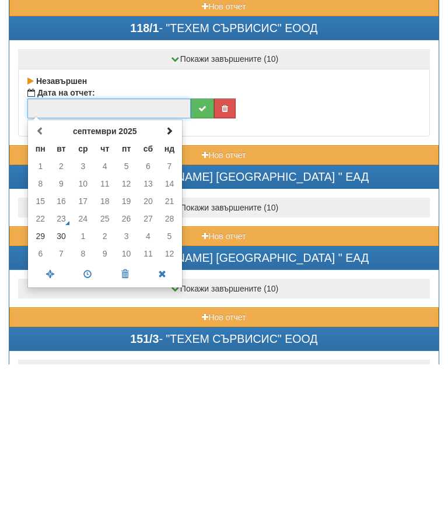
click at [64, 393] on td "30" at bounding box center [62, 402] width 22 height 18
click at [96, 430] on span at bounding box center [87, 440] width 37 height 20
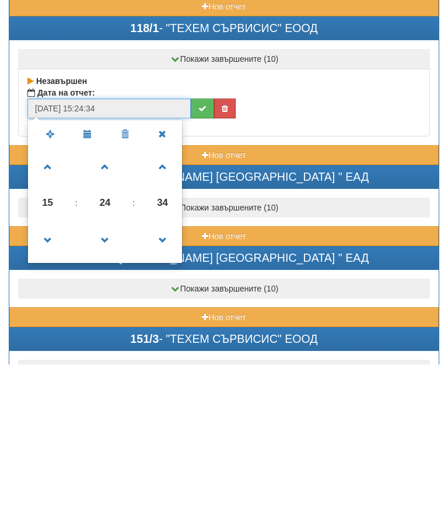
click at [105, 317] on span at bounding box center [105, 333] width 32 height 32
click at [113, 317] on span at bounding box center [105, 333] width 32 height 32
click at [110, 317] on span at bounding box center [105, 333] width 32 height 32
click at [111, 317] on span at bounding box center [105, 333] width 32 height 32
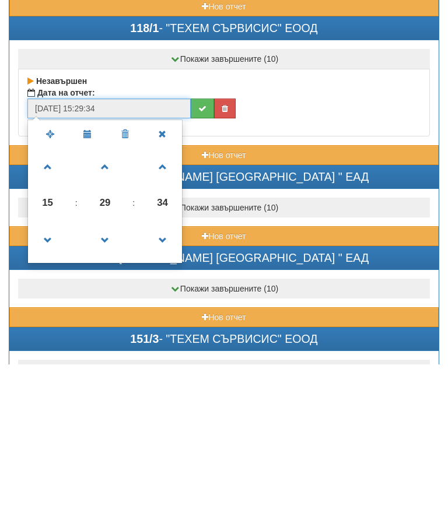
click at [113, 317] on span at bounding box center [105, 333] width 32 height 32
click at [114, 317] on span at bounding box center [105, 333] width 32 height 32
click at [116, 317] on span at bounding box center [105, 333] width 32 height 32
click at [114, 317] on span at bounding box center [105, 333] width 32 height 32
click at [108, 317] on span at bounding box center [105, 333] width 32 height 32
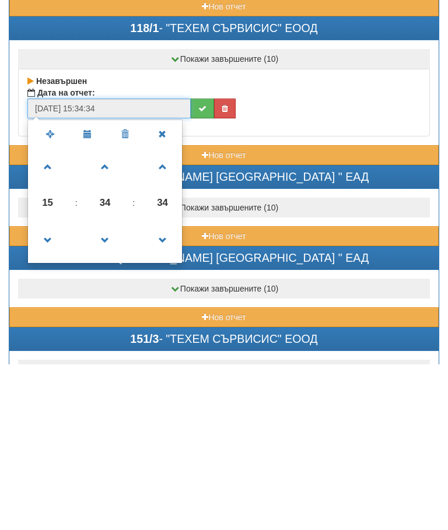
click at [107, 317] on span at bounding box center [105, 333] width 32 height 32
click at [117, 317] on span at bounding box center [105, 333] width 32 height 32
click at [111, 317] on span at bounding box center [105, 333] width 32 height 32
click at [113, 317] on span at bounding box center [105, 333] width 32 height 32
click at [116, 317] on span at bounding box center [105, 333] width 32 height 32
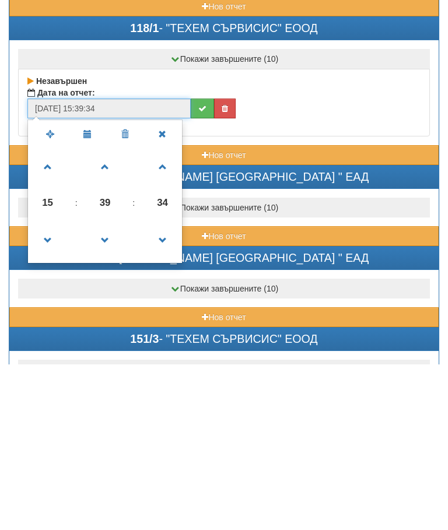
click at [106, 317] on span at bounding box center [105, 333] width 32 height 32
click at [111, 317] on span at bounding box center [105, 333] width 32 height 32
click at [116, 317] on span at bounding box center [105, 333] width 32 height 32
click at [115, 317] on span at bounding box center [105, 333] width 32 height 32
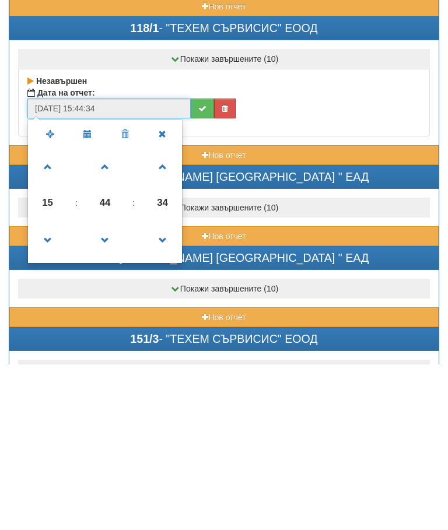
click at [105, 317] on span at bounding box center [105, 333] width 32 height 32
click at [110, 317] on span at bounding box center [105, 333] width 32 height 32
click at [108, 317] on span at bounding box center [105, 333] width 32 height 32
click at [114, 317] on span at bounding box center [105, 333] width 32 height 32
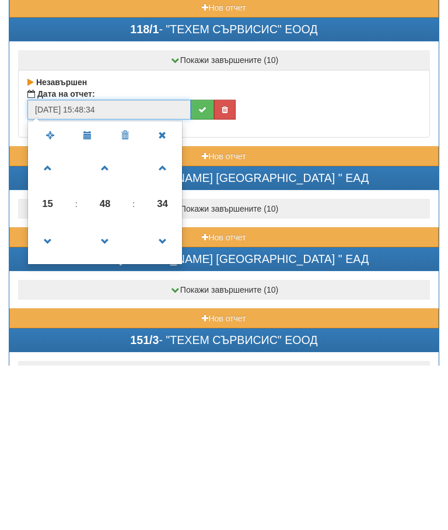
click at [110, 317] on span at bounding box center [105, 333] width 32 height 32
click at [109, 317] on span at bounding box center [105, 333] width 32 height 32
type input "[DATE] 15:50:34"
click at [197, 264] on button "submit" at bounding box center [202, 274] width 23 height 20
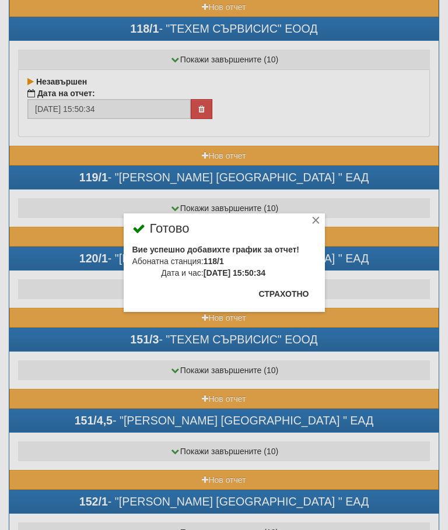
click at [293, 293] on button "Страхотно" at bounding box center [284, 294] width 64 height 19
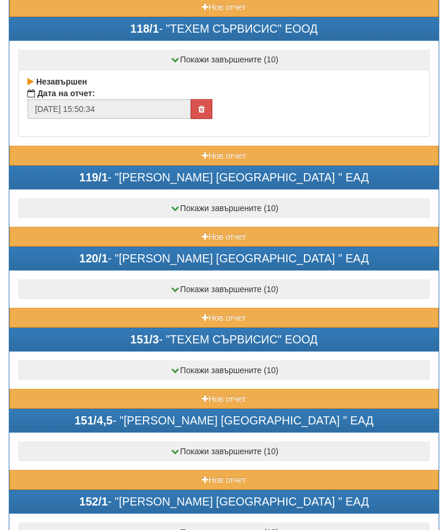
click at [162, 233] on button "Нов отчет" at bounding box center [223, 237] width 429 height 20
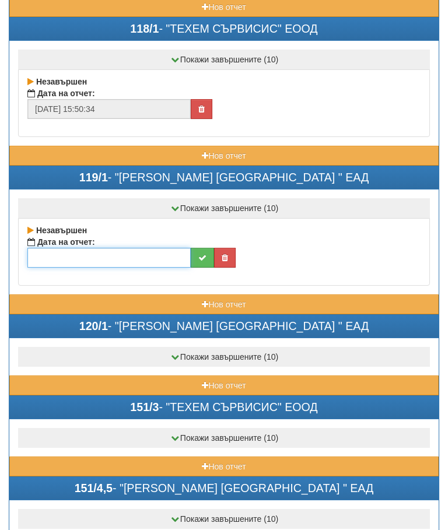
click at [124, 258] on input "text" at bounding box center [108, 258] width 163 height 20
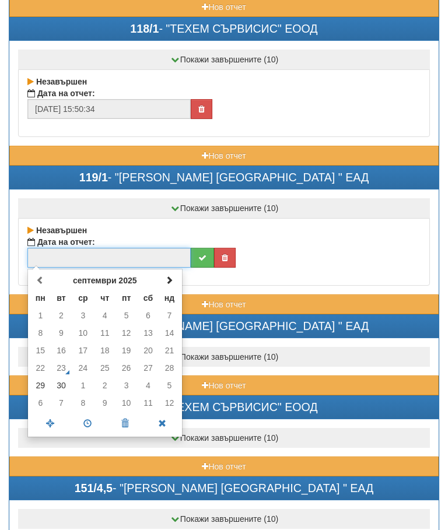
scroll to position [2269, 0]
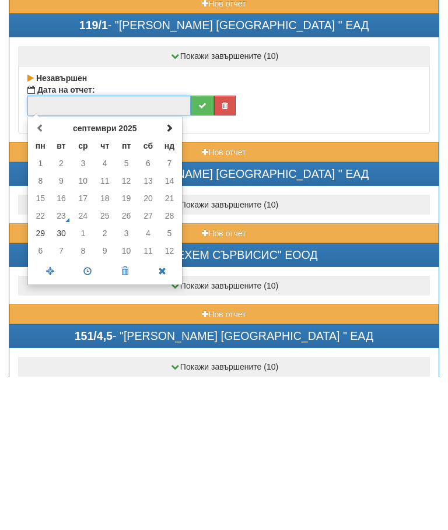
click at [170, 277] on span at bounding box center [169, 281] width 8 height 8
click at [88, 307] on td "1" at bounding box center [83, 316] width 22 height 18
click at [92, 414] on span at bounding box center [87, 424] width 37 height 20
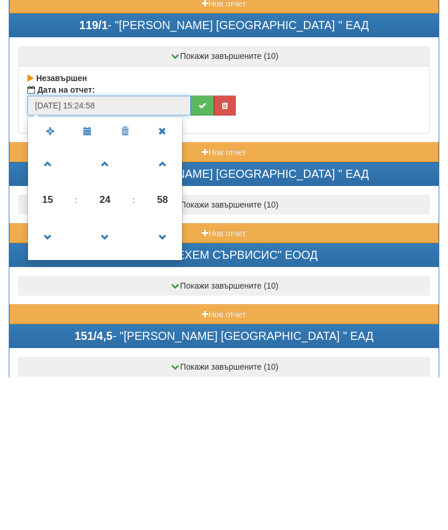
click at [109, 375] on span at bounding box center [105, 391] width 32 height 32
click at [113, 375] on span at bounding box center [105, 391] width 32 height 32
click at [111, 375] on span at bounding box center [105, 391] width 32 height 32
click at [112, 375] on span at bounding box center [105, 391] width 32 height 32
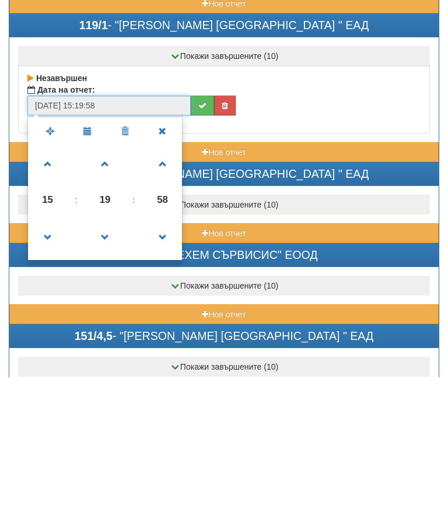
click at [110, 375] on span at bounding box center [105, 391] width 32 height 32
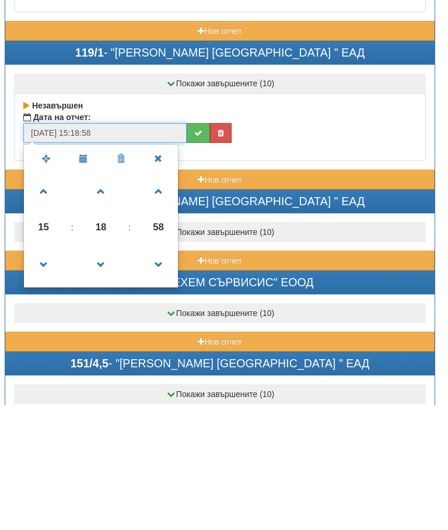
click at [106, 375] on span at bounding box center [101, 391] width 32 height 32
click at [99, 375] on span at bounding box center [101, 391] width 32 height 32
click at [103, 375] on span at bounding box center [101, 391] width 32 height 32
click at [104, 375] on span at bounding box center [101, 391] width 32 height 32
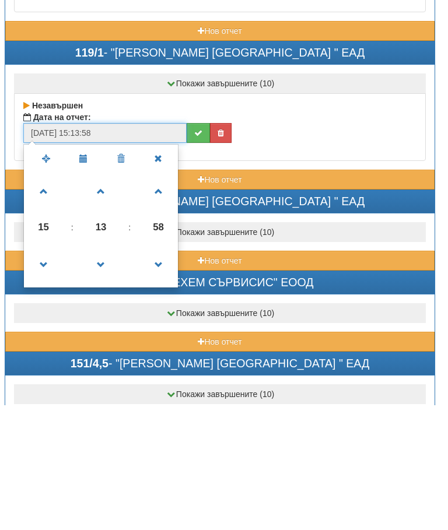
click at [102, 375] on span at bounding box center [101, 391] width 32 height 32
click at [97, 375] on span at bounding box center [101, 391] width 32 height 32
click at [98, 375] on span at bounding box center [101, 391] width 32 height 32
click at [99, 375] on span at bounding box center [101, 391] width 32 height 32
click at [100, 375] on span at bounding box center [101, 391] width 32 height 32
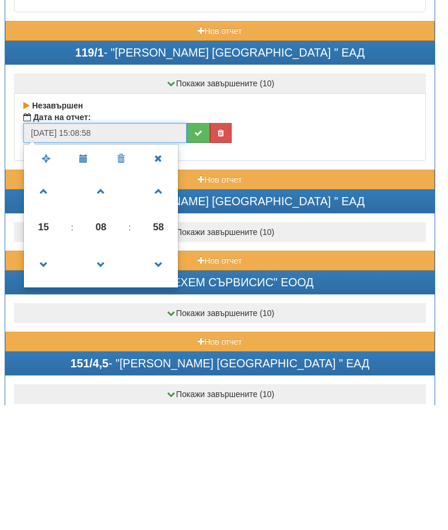
click at [99, 375] on span at bounding box center [101, 391] width 32 height 32
click at [100, 375] on span at bounding box center [101, 391] width 32 height 32
click at [107, 375] on span at bounding box center [101, 391] width 32 height 32
click at [102, 375] on span at bounding box center [101, 391] width 32 height 32
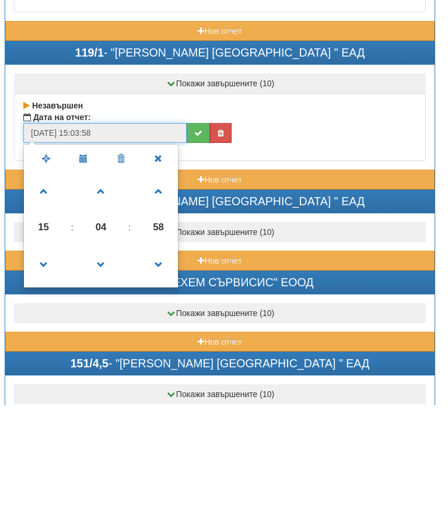
click at [102, 375] on span at bounding box center [101, 391] width 32 height 32
click at [103, 375] on span at bounding box center [101, 391] width 32 height 32
click at [102, 301] on span at bounding box center [101, 317] width 32 height 32
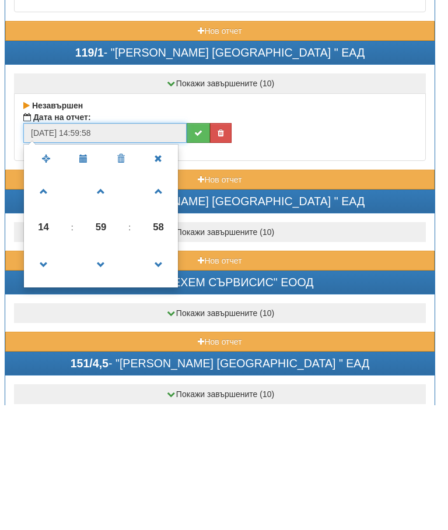
type input "[DATE] 15:00:58"
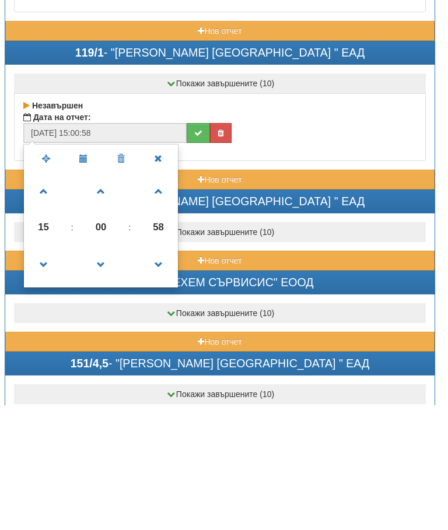
click at [198, 254] on icon "submit" at bounding box center [198, 258] width 8 height 8
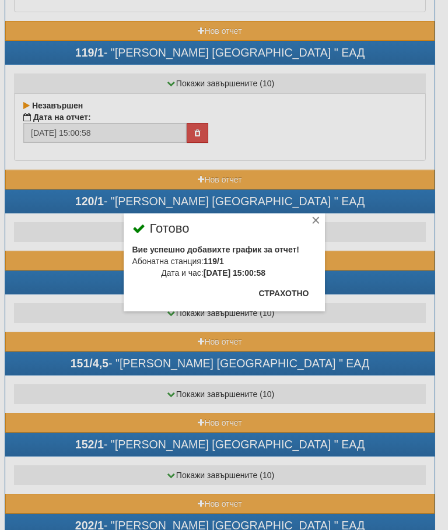
click at [297, 291] on button "Страхотно" at bounding box center [284, 293] width 64 height 19
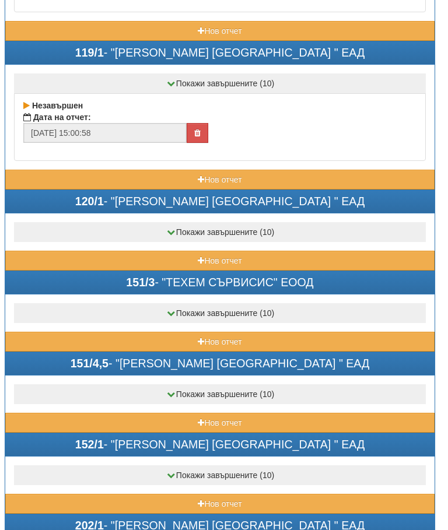
click at [150, 256] on button "Нов отчет" at bounding box center [219, 261] width 429 height 20
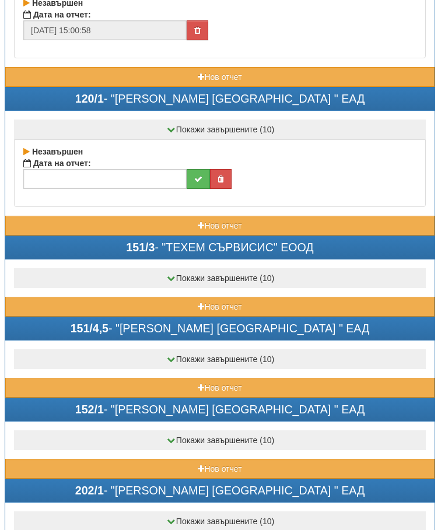
scroll to position [2497, 4]
click at [119, 177] on input "text" at bounding box center [104, 179] width 163 height 20
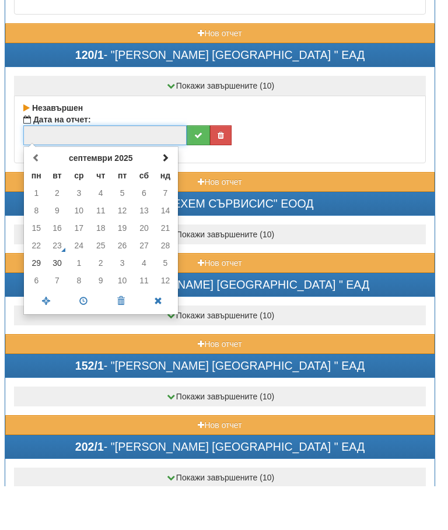
click at [164, 197] on span at bounding box center [165, 201] width 8 height 8
click at [86, 228] on td "1" at bounding box center [79, 237] width 22 height 18
click at [86, 335] on span at bounding box center [83, 345] width 37 height 20
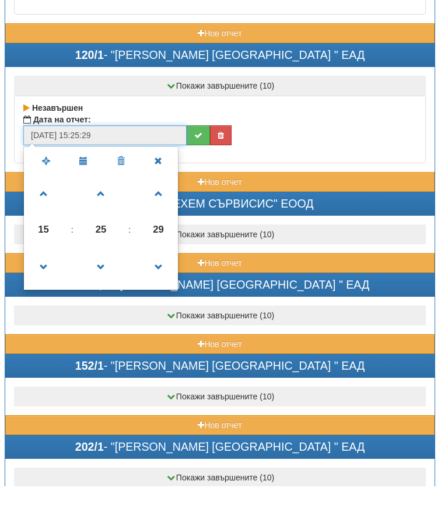
click at [104, 222] on span at bounding box center [101, 238] width 32 height 32
click at [103, 222] on span at bounding box center [101, 238] width 32 height 32
click at [109, 222] on span at bounding box center [101, 238] width 32 height 32
click at [102, 222] on span at bounding box center [101, 238] width 32 height 32
click at [106, 222] on span at bounding box center [101, 238] width 32 height 32
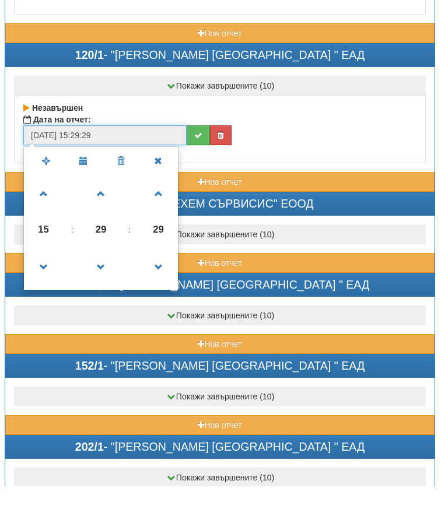
type input "[DATE] 15:30:29"
click at [197, 175] on icon "submit" at bounding box center [198, 179] width 8 height 8
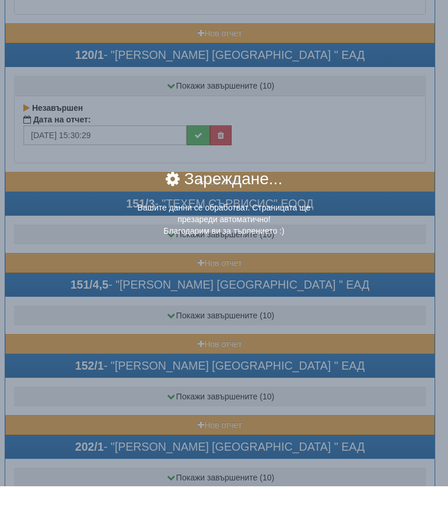
scroll to position [2541, 4]
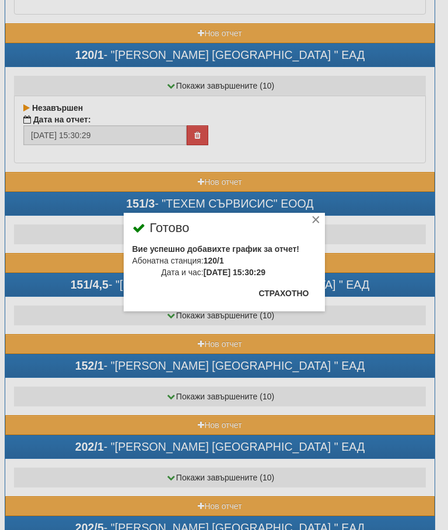
click at [300, 286] on button "Страхотно" at bounding box center [284, 293] width 64 height 19
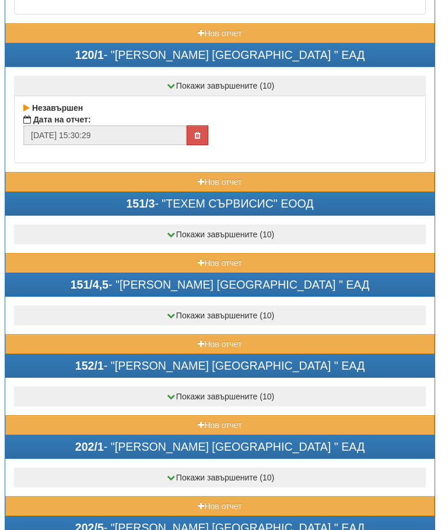
click at [149, 263] on button "Нов отчет" at bounding box center [219, 263] width 429 height 20
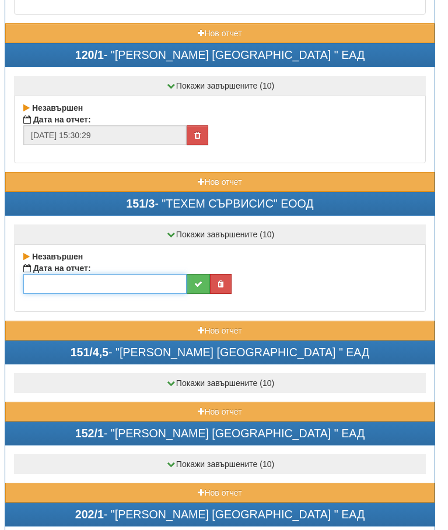
click at [113, 279] on input "text" at bounding box center [104, 284] width 163 height 20
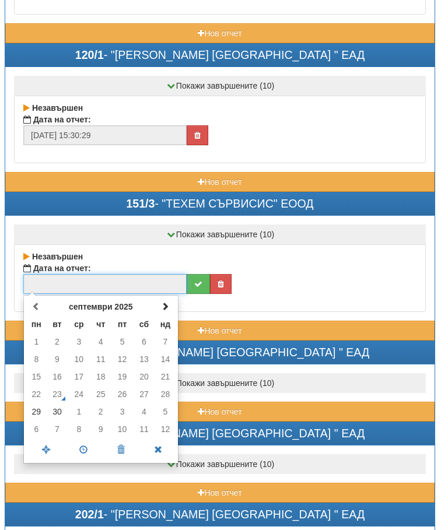
scroll to position [2541, 0]
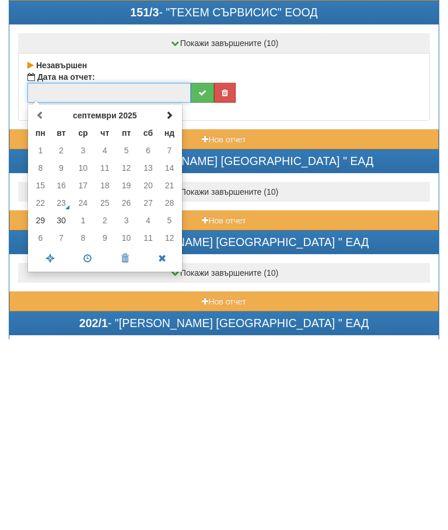
click at [170, 302] on span at bounding box center [169, 306] width 8 height 8
click at [89, 333] on td "1" at bounding box center [83, 342] width 22 height 18
click at [88, 440] on span at bounding box center [87, 450] width 37 height 20
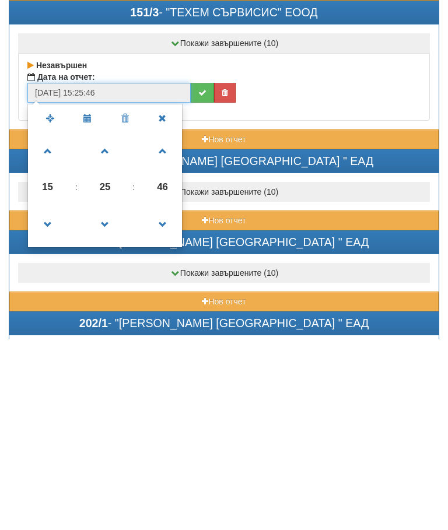
click at [114, 400] on span at bounding box center [105, 416] width 32 height 32
click at [110, 400] on span at bounding box center [105, 416] width 32 height 32
click at [109, 400] on span at bounding box center [105, 416] width 32 height 32
click at [106, 400] on span at bounding box center [105, 416] width 32 height 32
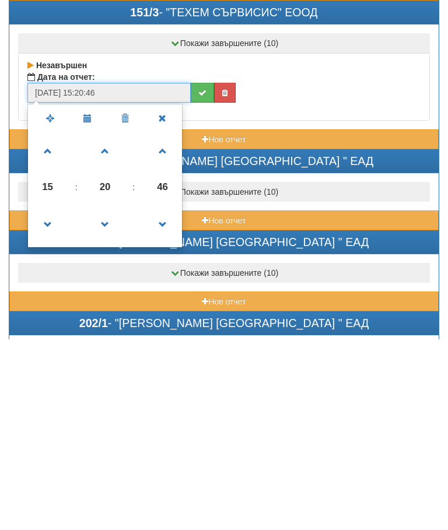
click at [109, 400] on span at bounding box center [105, 416] width 32 height 32
click at [113, 400] on span at bounding box center [105, 416] width 32 height 32
click at [109, 400] on span at bounding box center [105, 416] width 32 height 32
click at [108, 400] on span at bounding box center [105, 416] width 32 height 32
click at [111, 400] on span at bounding box center [105, 416] width 32 height 32
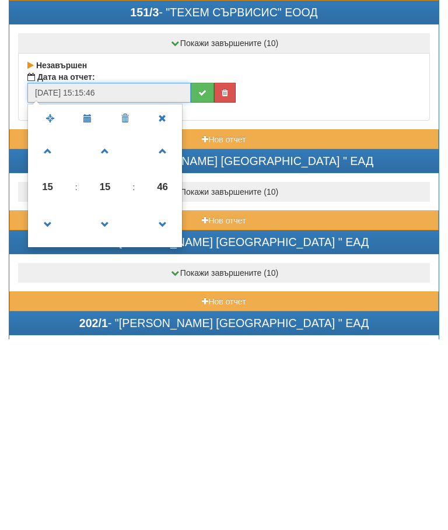
click at [113, 400] on span at bounding box center [105, 416] width 32 height 32
click at [115, 400] on span at bounding box center [105, 416] width 32 height 32
click at [116, 400] on span at bounding box center [105, 416] width 32 height 32
click at [114, 400] on span at bounding box center [105, 416] width 32 height 32
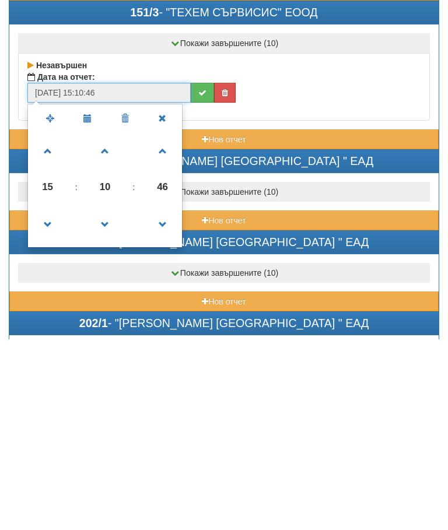
click at [51, 327] on span at bounding box center [48, 343] width 32 height 32
type input "[DATE] 16:10:46"
click at [202, 280] on icon "submit" at bounding box center [202, 284] width 8 height 8
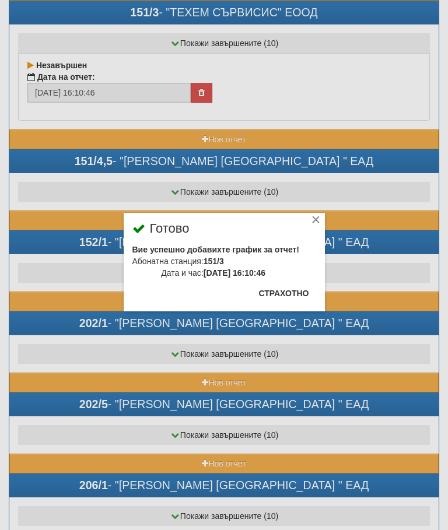
click at [293, 289] on button "Страхотно" at bounding box center [284, 293] width 64 height 19
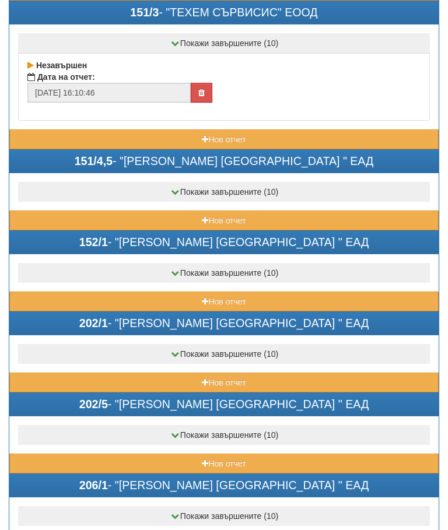
click at [168, 219] on button "Нов отчет" at bounding box center [223, 221] width 429 height 20
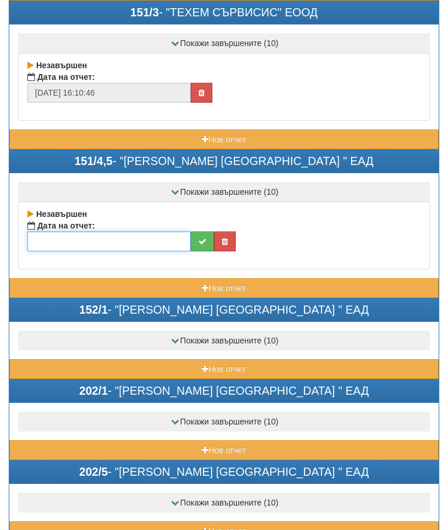
click at [126, 241] on input "text" at bounding box center [108, 242] width 163 height 20
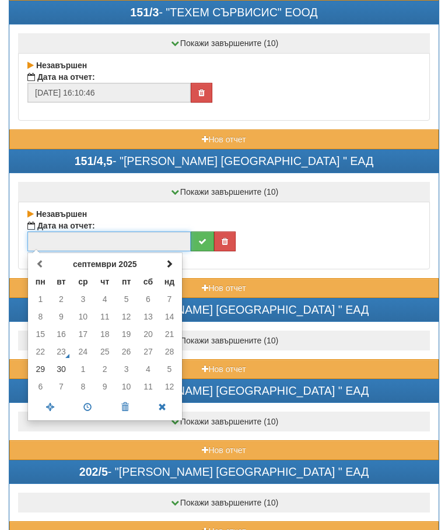
scroll to position [2732, 0]
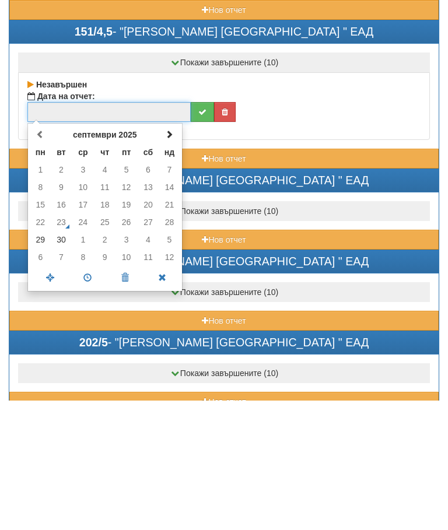
click at [170, 260] on span at bounding box center [169, 264] width 8 height 8
click at [88, 291] on td "1" at bounding box center [83, 300] width 22 height 18
click at [95, 398] on span at bounding box center [87, 408] width 37 height 20
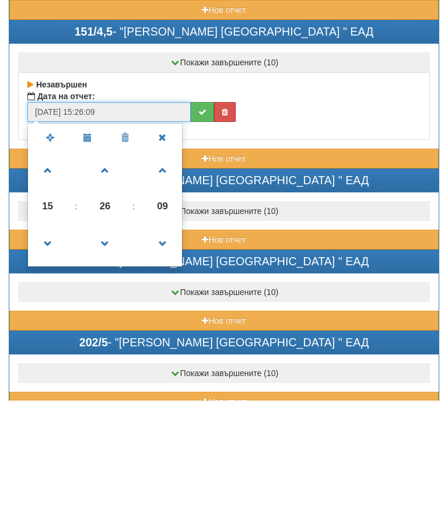
click at [102, 358] on span at bounding box center [105, 374] width 32 height 32
click at [100, 358] on span at bounding box center [105, 374] width 32 height 32
click at [108, 358] on span at bounding box center [105, 374] width 32 height 32
click at [111, 358] on span at bounding box center [105, 374] width 32 height 32
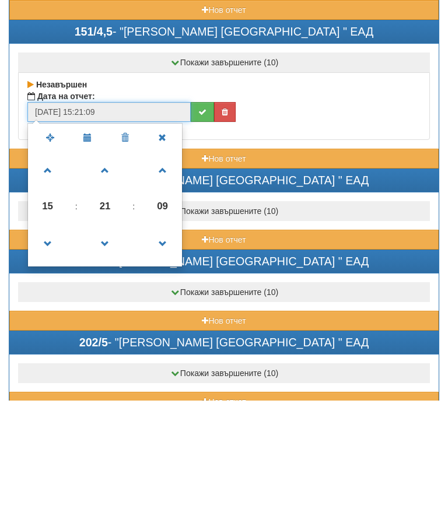
click at [111, 358] on span at bounding box center [105, 374] width 32 height 32
click at [46, 285] on span at bounding box center [48, 301] width 32 height 32
type input "[DATE] 16:20:09"
click at [202, 238] on icon "submit" at bounding box center [202, 242] width 8 height 8
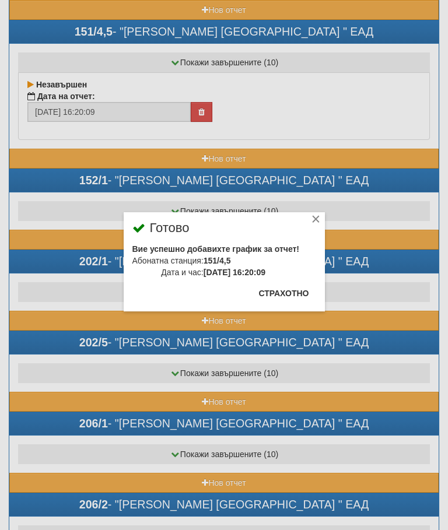
click at [291, 294] on button "Страхотно" at bounding box center [284, 293] width 64 height 19
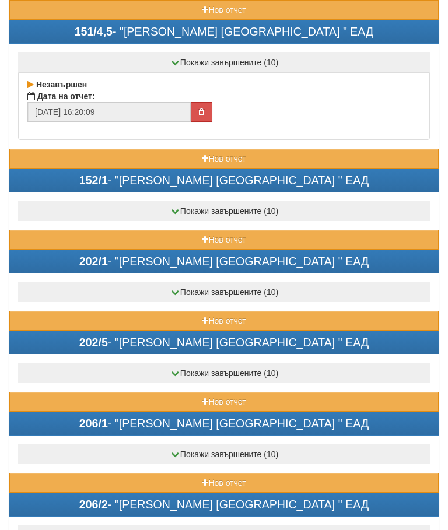
click at [174, 239] on button "Нов отчет" at bounding box center [223, 240] width 429 height 20
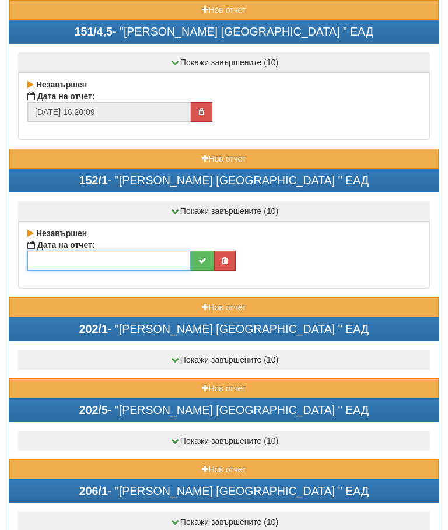
click at [123, 263] on input "text" at bounding box center [108, 261] width 163 height 20
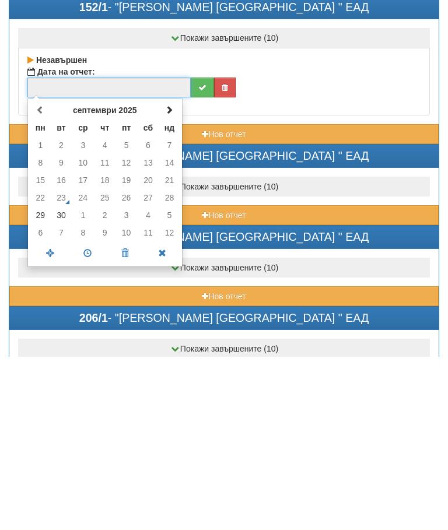
click at [174, 275] on th at bounding box center [169, 284] width 20 height 18
click at [87, 310] on td "1" at bounding box center [83, 319] width 22 height 18
click at [92, 417] on span at bounding box center [87, 427] width 37 height 20
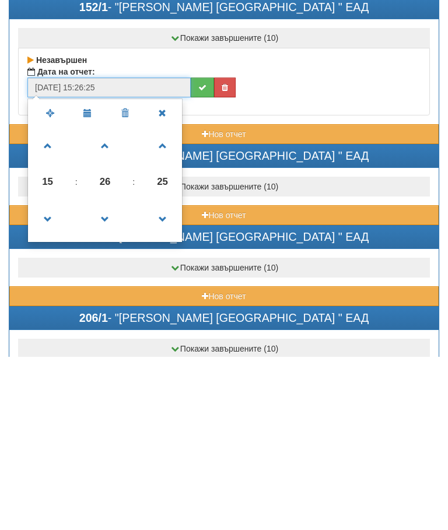
click at [107, 303] on span at bounding box center [105, 319] width 32 height 32
click at [113, 303] on span at bounding box center [105, 319] width 32 height 32
click at [114, 303] on span at bounding box center [105, 319] width 32 height 32
click at [52, 303] on span at bounding box center [48, 319] width 32 height 32
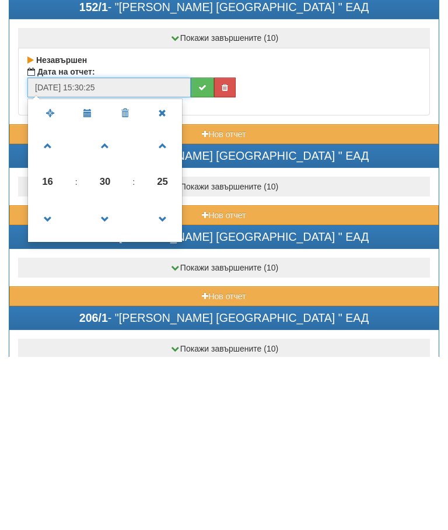
type input "[DATE] 16:30:25"
click at [201, 251] on button "submit" at bounding box center [202, 261] width 23 height 20
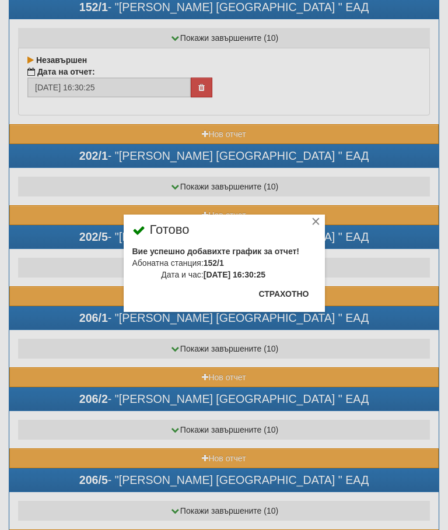
click at [297, 294] on button "Страхотно" at bounding box center [284, 294] width 64 height 19
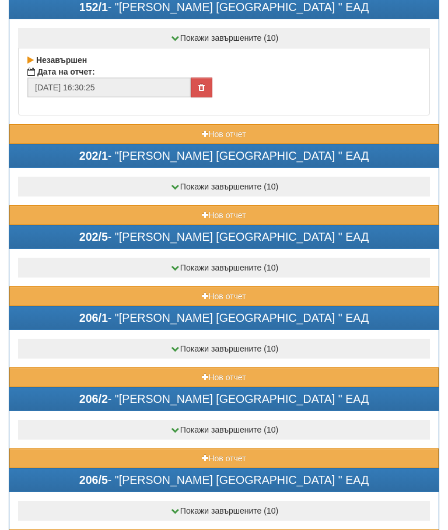
click at [178, 211] on button "Нов отчет" at bounding box center [223, 215] width 429 height 20
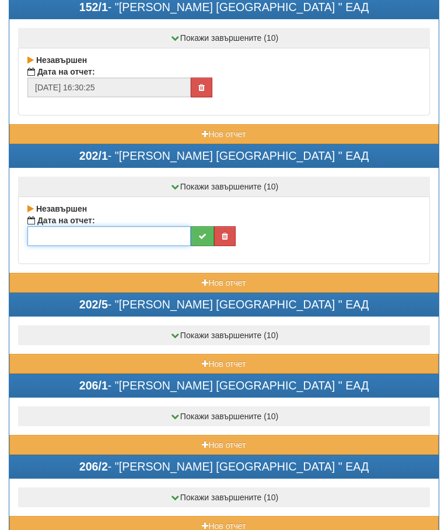
click at [130, 230] on input "text" at bounding box center [108, 236] width 163 height 20
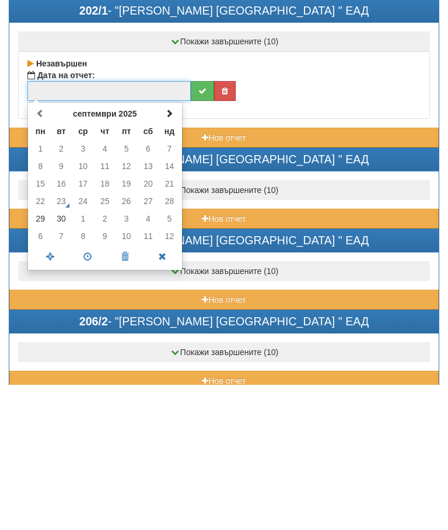
click at [66, 355] on td "30" at bounding box center [62, 364] width 22 height 18
click at [89, 392] on span at bounding box center [87, 402] width 37 height 20
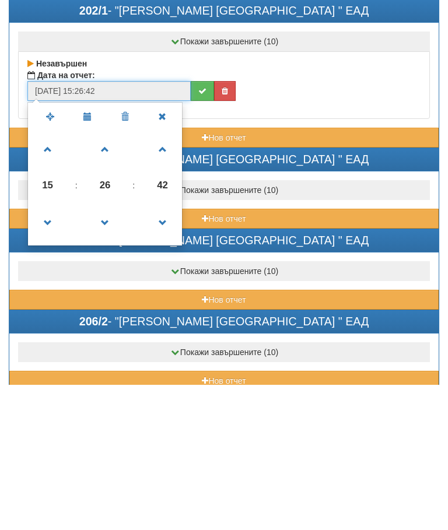
click at [109, 279] on span at bounding box center [105, 295] width 32 height 32
click at [108, 279] on span at bounding box center [105, 295] width 32 height 32
click at [105, 279] on span at bounding box center [105, 295] width 32 height 32
click at [112, 279] on span at bounding box center [105, 295] width 32 height 32
click at [111, 279] on span at bounding box center [105, 295] width 32 height 32
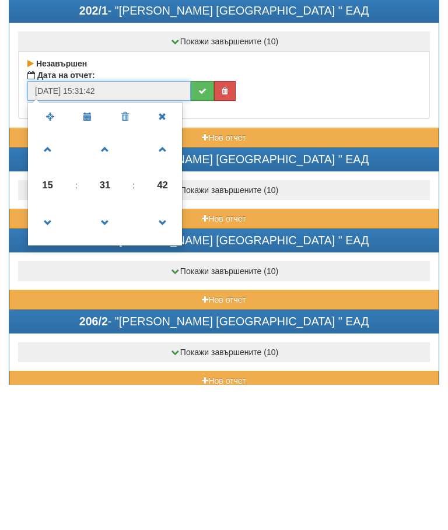
click at [116, 279] on span at bounding box center [105, 295] width 32 height 32
click at [110, 279] on span at bounding box center [105, 295] width 32 height 32
click at [116, 279] on span at bounding box center [105, 295] width 32 height 32
click at [114, 279] on span at bounding box center [105, 295] width 32 height 32
click at [110, 279] on span at bounding box center [105, 295] width 32 height 32
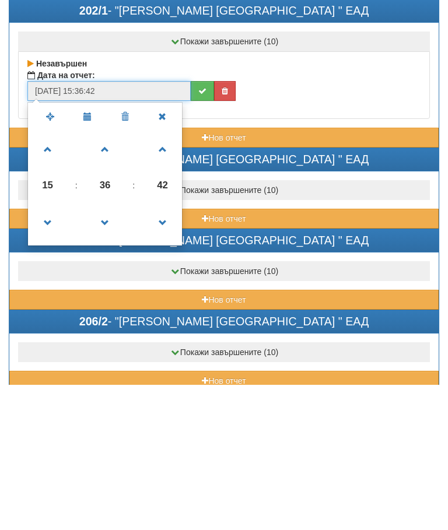
click at [110, 279] on span at bounding box center [105, 295] width 32 height 32
click at [115, 279] on span at bounding box center [105, 295] width 32 height 32
click at [106, 279] on span at bounding box center [105, 295] width 32 height 32
click at [46, 352] on span at bounding box center [48, 368] width 32 height 32
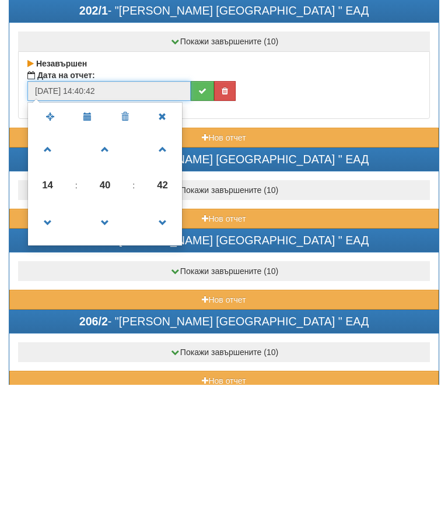
click at [46, 352] on span at bounding box center [48, 368] width 32 height 32
click at [48, 352] on span at bounding box center [48, 368] width 32 height 32
click at [55, 352] on span at bounding box center [48, 368] width 32 height 32
type input "[DATE] 10:40:42"
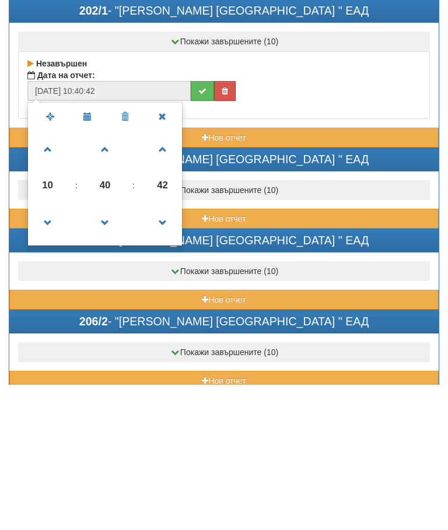
click at [202, 232] on icon "submit" at bounding box center [202, 236] width 8 height 8
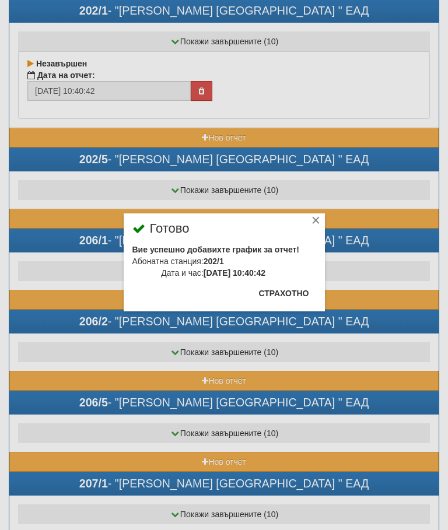
click at [288, 288] on button "Страхотно" at bounding box center [284, 293] width 64 height 19
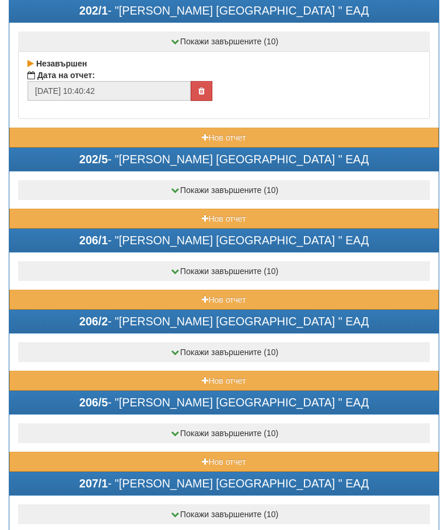
click at [163, 219] on button "Нов отчет" at bounding box center [223, 219] width 429 height 20
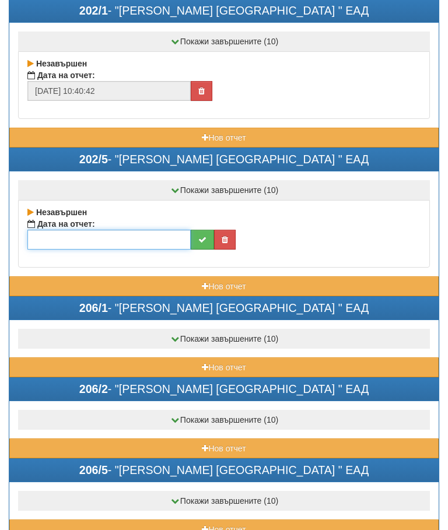
click at [135, 242] on input "text" at bounding box center [108, 240] width 163 height 20
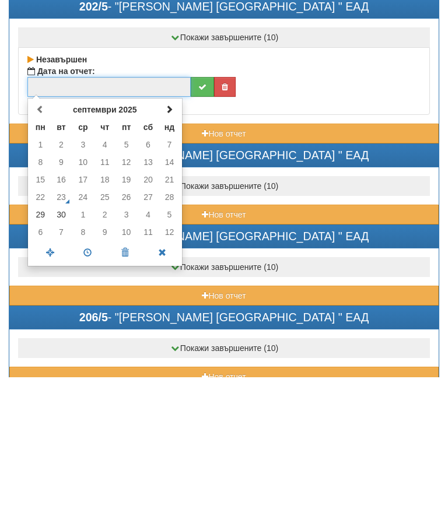
click at [65, 359] on td "30" at bounding box center [62, 368] width 22 height 18
click at [93, 396] on span at bounding box center [87, 406] width 37 height 20
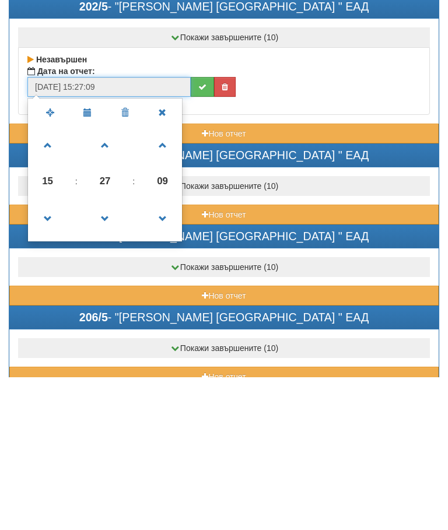
click at [106, 356] on span at bounding box center [105, 372] width 32 height 32
click at [104, 356] on span at bounding box center [105, 372] width 32 height 32
click at [110, 356] on span at bounding box center [105, 372] width 32 height 32
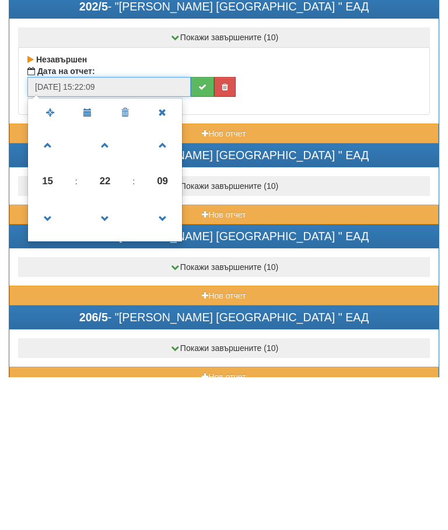
click at [116, 356] on span at bounding box center [105, 372] width 32 height 32
click at [115, 356] on span at bounding box center [105, 372] width 32 height 32
click at [114, 356] on span at bounding box center [105, 372] width 32 height 32
click at [113, 356] on span at bounding box center [105, 372] width 32 height 32
click at [107, 356] on span at bounding box center [105, 372] width 32 height 32
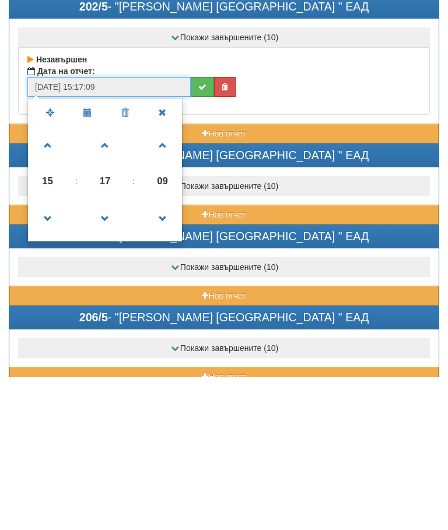
click at [110, 356] on span at bounding box center [105, 372] width 32 height 32
click at [111, 356] on span at bounding box center [105, 372] width 32 height 32
click at [110, 356] on span at bounding box center [105, 372] width 32 height 32
click at [112, 356] on span at bounding box center [105, 372] width 32 height 32
click at [113, 356] on span at bounding box center [105, 372] width 32 height 32
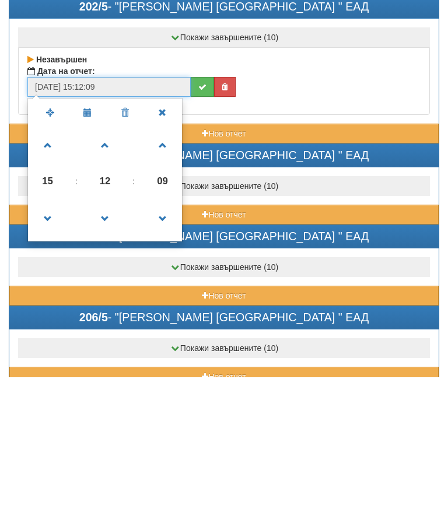
click at [110, 356] on span at bounding box center [105, 372] width 32 height 32
click at [116, 356] on span at bounding box center [105, 372] width 32 height 32
click at [115, 356] on span at bounding box center [105, 372] width 32 height 32
click at [111, 356] on span at bounding box center [105, 372] width 32 height 32
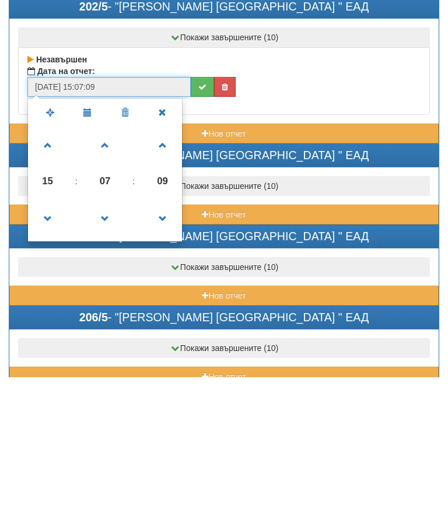
click at [109, 356] on span at bounding box center [105, 372] width 32 height 32
click at [114, 356] on span at bounding box center [105, 372] width 32 height 32
click at [109, 356] on span at bounding box center [105, 372] width 32 height 32
click at [113, 356] on span at bounding box center [105, 372] width 32 height 32
click at [114, 356] on span at bounding box center [105, 372] width 32 height 32
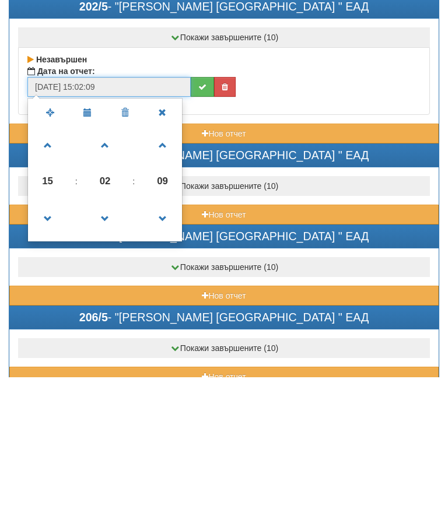
click at [104, 356] on span at bounding box center [105, 372] width 32 height 32
click at [109, 356] on span at bounding box center [105, 372] width 32 height 32
click at [113, 356] on span at bounding box center [105, 372] width 32 height 32
click at [106, 356] on span at bounding box center [105, 372] width 32 height 32
click at [108, 356] on span at bounding box center [105, 372] width 32 height 32
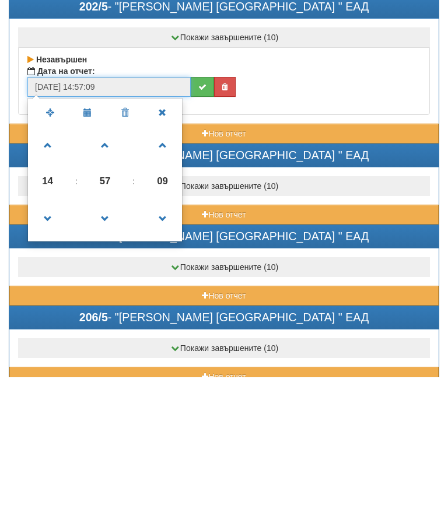
click at [109, 350] on link at bounding box center [105, 371] width 34 height 42
click at [107, 356] on span at bounding box center [105, 372] width 32 height 32
click at [111, 350] on link at bounding box center [105, 371] width 34 height 42
click at [104, 356] on span at bounding box center [105, 372] width 32 height 32
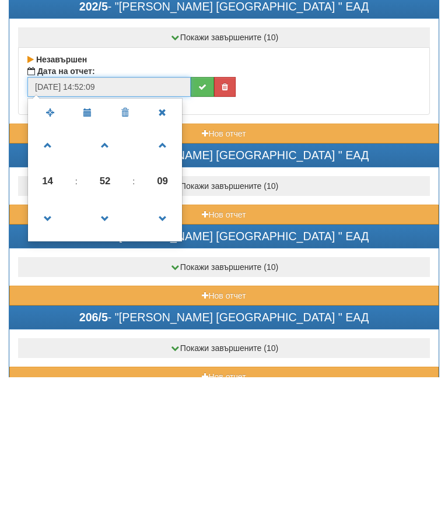
click at [112, 356] on span at bounding box center [105, 372] width 32 height 32
click at [111, 356] on span at bounding box center [105, 372] width 32 height 32
click at [43, 356] on span at bounding box center [48, 372] width 32 height 32
click at [52, 356] on span at bounding box center [48, 372] width 32 height 32
click at [55, 356] on span at bounding box center [48, 372] width 32 height 32
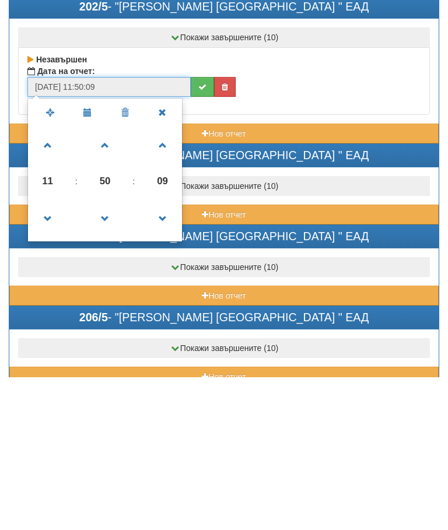
click at [46, 356] on span at bounding box center [48, 372] width 32 height 32
type input "[DATE] 10:50:09"
click at [194, 230] on button "submit" at bounding box center [202, 240] width 23 height 20
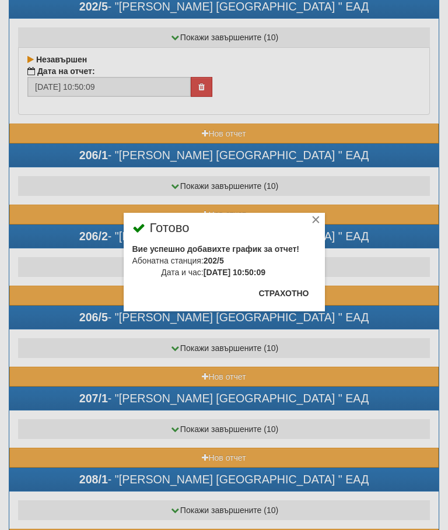
click at [296, 295] on button "Страхотно" at bounding box center [284, 293] width 64 height 19
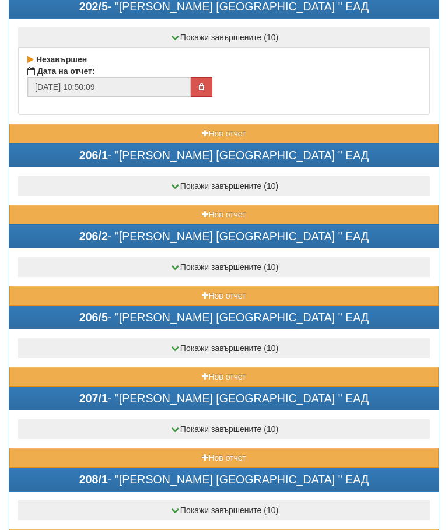
click at [186, 210] on button "Нов отчет" at bounding box center [223, 215] width 429 height 20
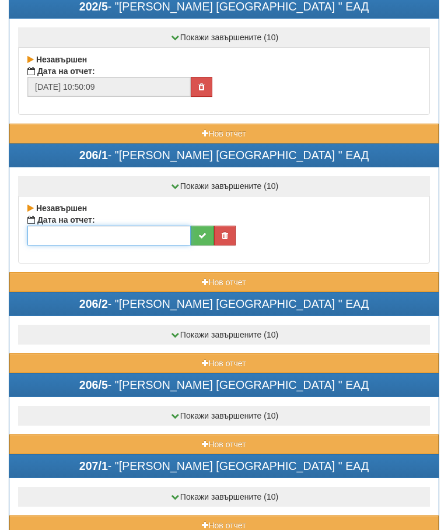
click at [138, 228] on input "text" at bounding box center [108, 236] width 163 height 20
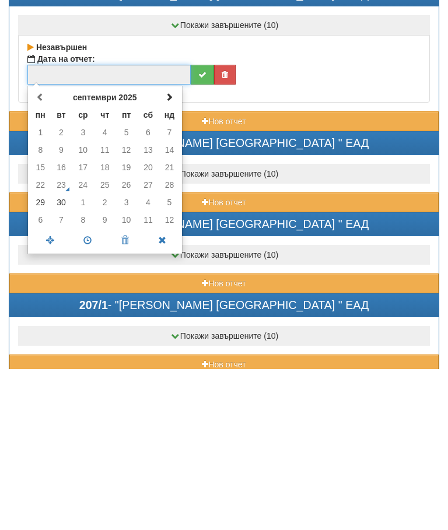
click at [43, 355] on td "29" at bounding box center [40, 364] width 20 height 18
click at [88, 391] on span at bounding box center [87, 401] width 37 height 20
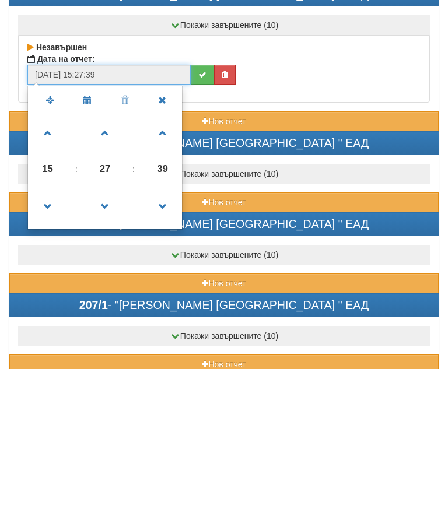
click at [110, 352] on span at bounding box center [105, 368] width 32 height 32
click at [113, 352] on span at bounding box center [105, 368] width 32 height 32
click at [112, 352] on span at bounding box center [105, 368] width 32 height 32
click at [113, 352] on span at bounding box center [105, 368] width 32 height 32
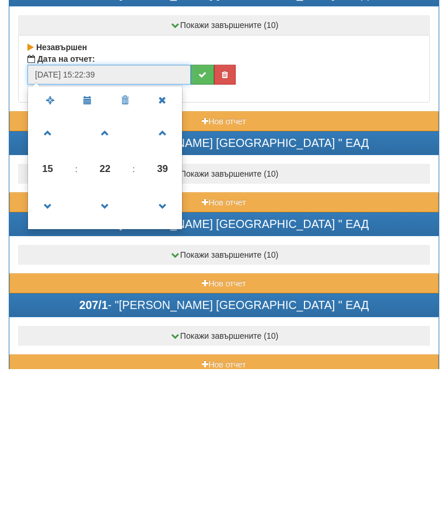
click at [111, 352] on span at bounding box center [105, 368] width 32 height 32
click at [107, 352] on span at bounding box center [105, 368] width 32 height 32
click at [110, 352] on span at bounding box center [105, 368] width 32 height 32
click at [107, 352] on span at bounding box center [105, 368] width 32 height 32
click at [104, 352] on span at bounding box center [105, 368] width 32 height 32
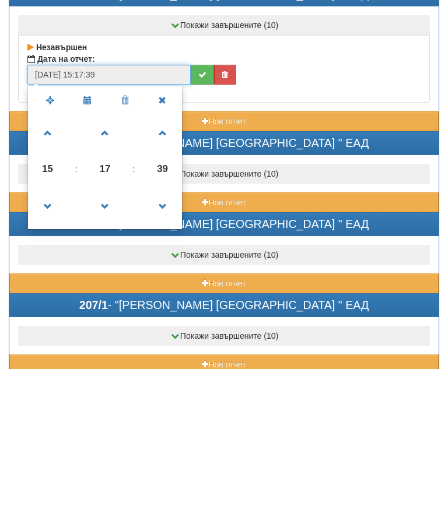
click at [109, 352] on span at bounding box center [105, 368] width 32 height 32
click at [107, 352] on span at bounding box center [105, 368] width 32 height 32
click at [47, 352] on span at bounding box center [48, 368] width 32 height 32
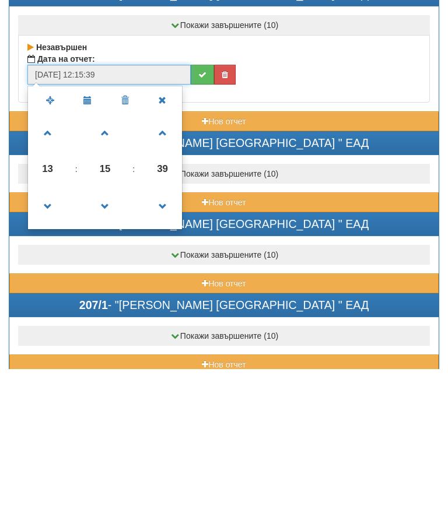
click at [47, 352] on span at bounding box center [48, 368] width 32 height 32
click at [49, 352] on span at bounding box center [48, 368] width 32 height 32
type input "[DATE] 10:15:39"
click at [204, 232] on icon "submit" at bounding box center [202, 236] width 8 height 8
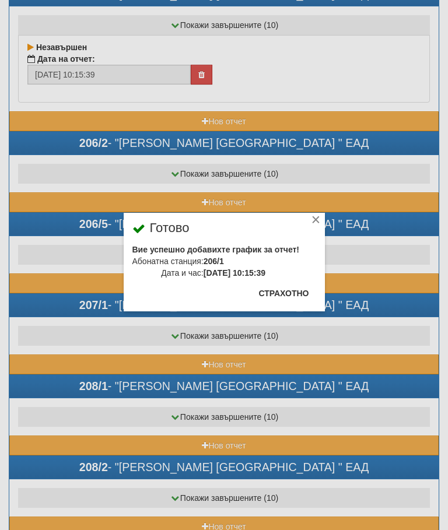
click at [293, 289] on button "Страхотно" at bounding box center [284, 293] width 64 height 19
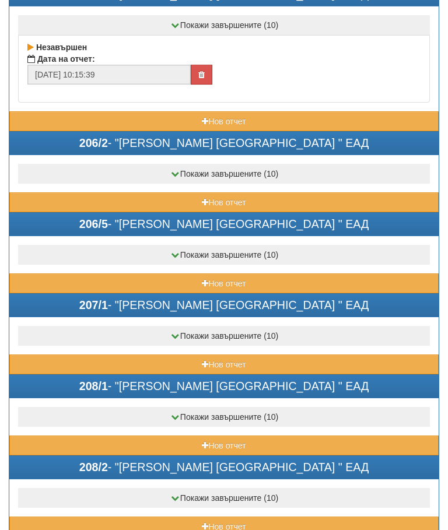
click at [171, 202] on button "Нов отчет" at bounding box center [223, 203] width 429 height 20
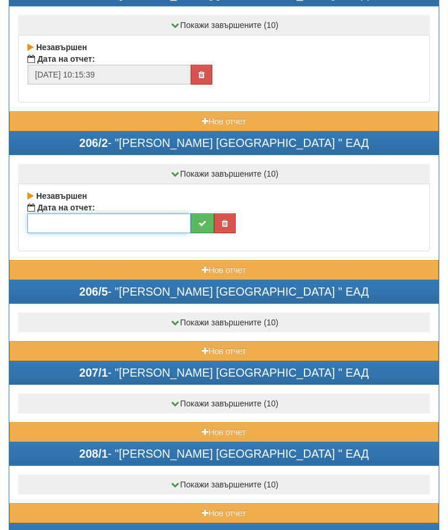
click at [127, 223] on input "text" at bounding box center [108, 224] width 163 height 20
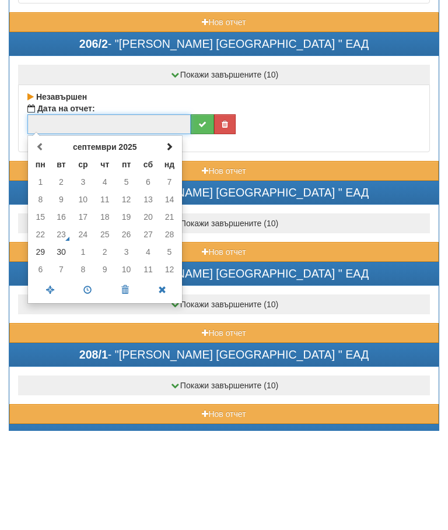
click at [46, 342] on td "29" at bounding box center [40, 351] width 20 height 18
click at [91, 379] on span at bounding box center [87, 389] width 37 height 20
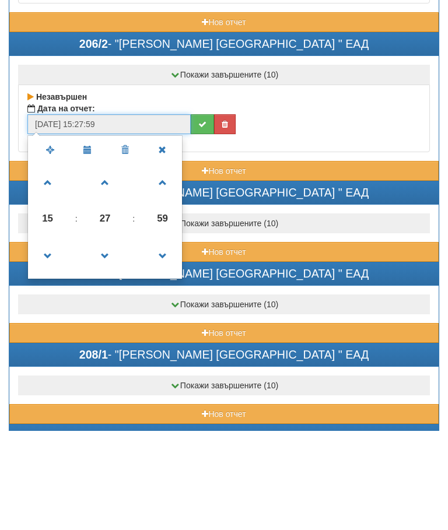
click at [104, 266] on span at bounding box center [105, 282] width 32 height 32
click at [106, 266] on span at bounding box center [105, 282] width 32 height 32
click at [110, 266] on span at bounding box center [105, 282] width 32 height 32
click at [51, 340] on span at bounding box center [48, 356] width 32 height 32
click at [50, 340] on span at bounding box center [48, 356] width 32 height 32
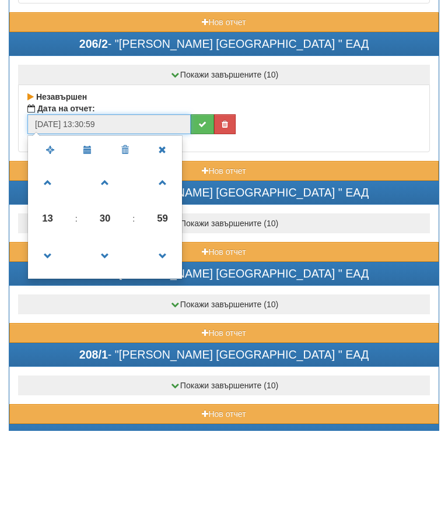
click at [48, 340] on span at bounding box center [48, 356] width 32 height 32
click at [53, 340] on span at bounding box center [48, 356] width 32 height 32
type input "[DATE] 10:30:59"
click at [199, 219] on icon "submit" at bounding box center [202, 223] width 8 height 8
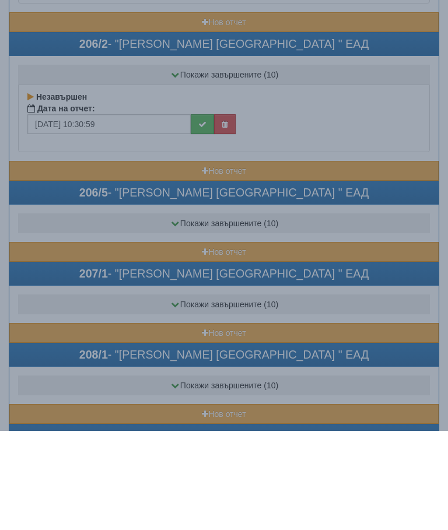
scroll to position [3593, 0]
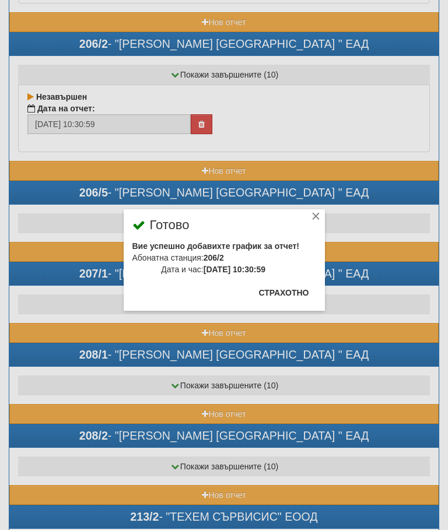
click at [287, 294] on button "Страхотно" at bounding box center [284, 293] width 64 height 19
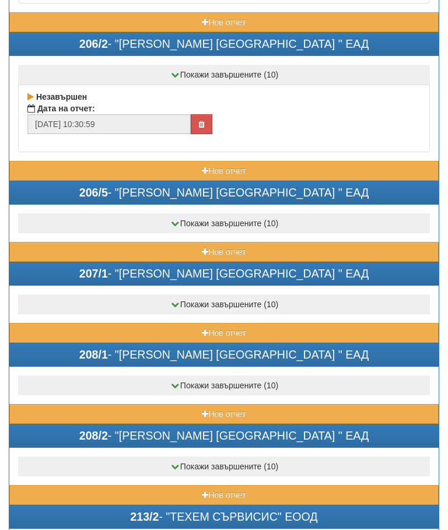
click at [185, 245] on button "Нов отчет" at bounding box center [223, 252] width 429 height 20
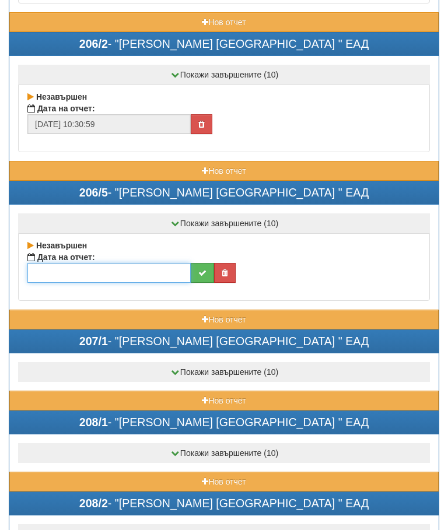
click at [130, 276] on input "text" at bounding box center [108, 273] width 163 height 20
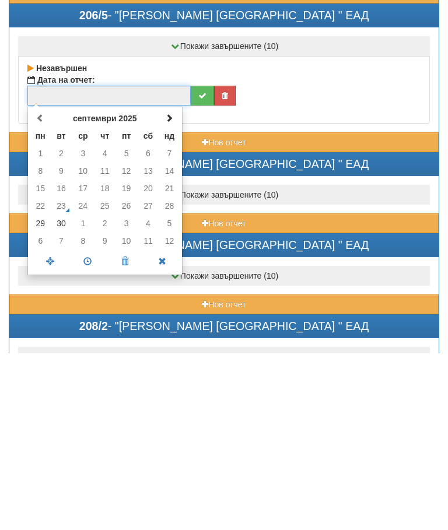
click at [41, 392] on td "29" at bounding box center [40, 401] width 20 height 18
click at [94, 429] on span at bounding box center [87, 439] width 37 height 20
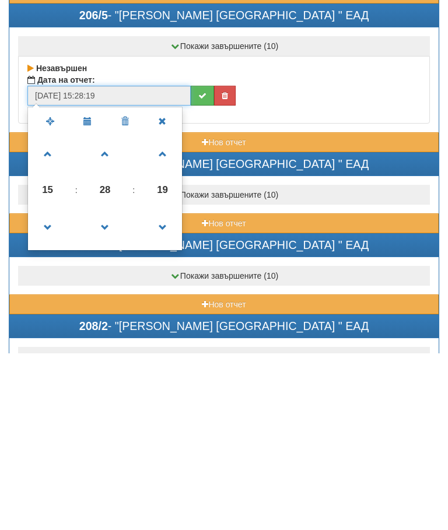
click at [109, 316] on span at bounding box center [105, 332] width 32 height 32
click at [116, 316] on span at bounding box center [105, 332] width 32 height 32
click at [119, 316] on span at bounding box center [105, 332] width 32 height 32
click at [117, 316] on span at bounding box center [105, 332] width 32 height 32
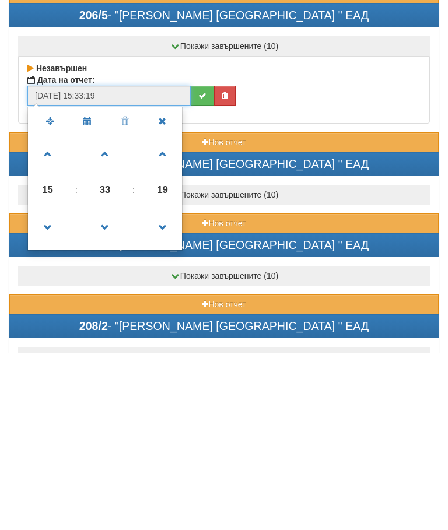
click at [111, 316] on span at bounding box center [105, 332] width 32 height 32
click at [113, 316] on span at bounding box center [105, 332] width 32 height 32
click at [116, 316] on span at bounding box center [105, 332] width 32 height 32
click at [110, 316] on span at bounding box center [105, 332] width 32 height 32
click at [118, 316] on span at bounding box center [105, 332] width 32 height 32
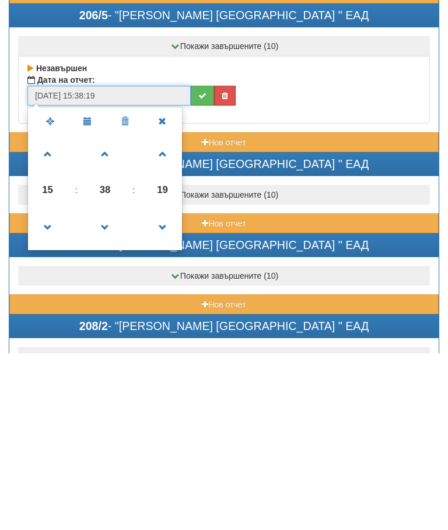
click at [113, 316] on span at bounding box center [105, 332] width 32 height 32
click at [110, 316] on span at bounding box center [105, 332] width 32 height 32
click at [113, 316] on span at bounding box center [105, 332] width 32 height 32
click at [111, 316] on span at bounding box center [105, 332] width 32 height 32
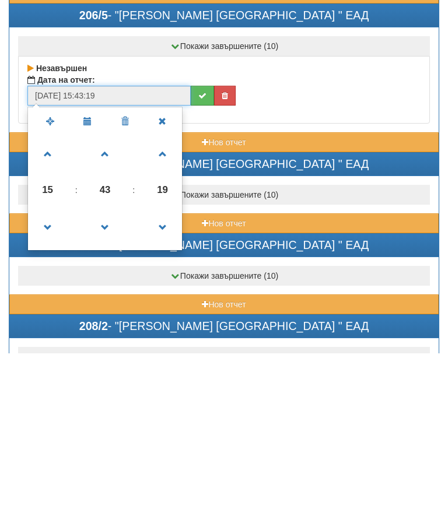
click at [113, 316] on span at bounding box center [105, 332] width 32 height 32
click at [114, 316] on span at bounding box center [105, 332] width 32 height 32
click at [43, 389] on span at bounding box center [48, 405] width 32 height 32
click at [42, 389] on span at bounding box center [48, 405] width 32 height 32
click at [48, 389] on span at bounding box center [48, 405] width 32 height 32
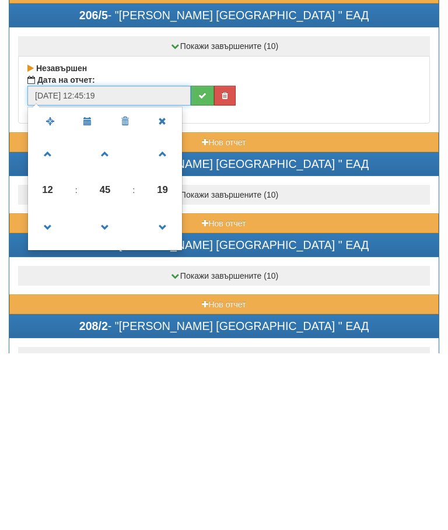
click at [50, 389] on span at bounding box center [48, 405] width 32 height 32
click at [56, 389] on span at bounding box center [48, 405] width 32 height 32
type input "[DATE] 10:45:19"
click at [197, 263] on button "submit" at bounding box center [202, 273] width 23 height 20
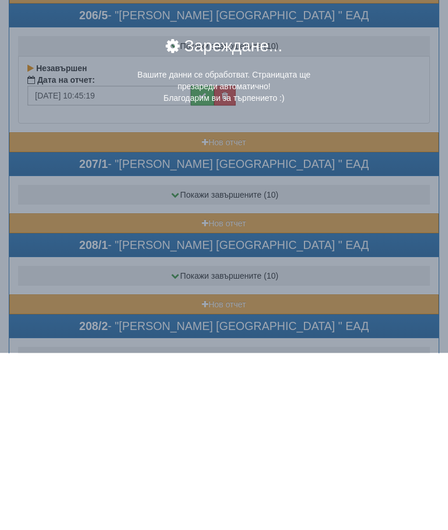
scroll to position [3771, 0]
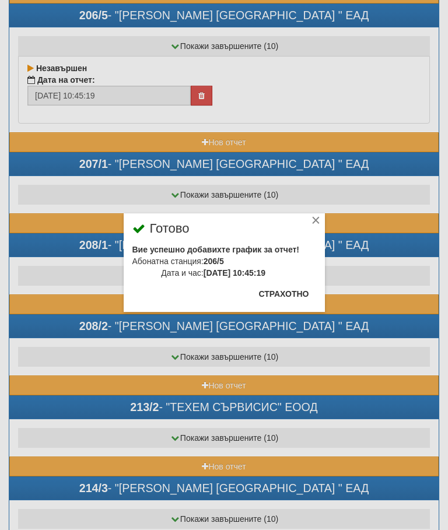
click at [289, 292] on button "Страхотно" at bounding box center [284, 294] width 64 height 19
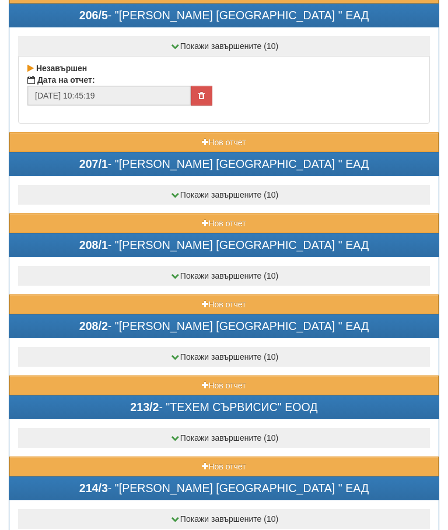
click at [177, 221] on button "Нов отчет" at bounding box center [223, 224] width 429 height 20
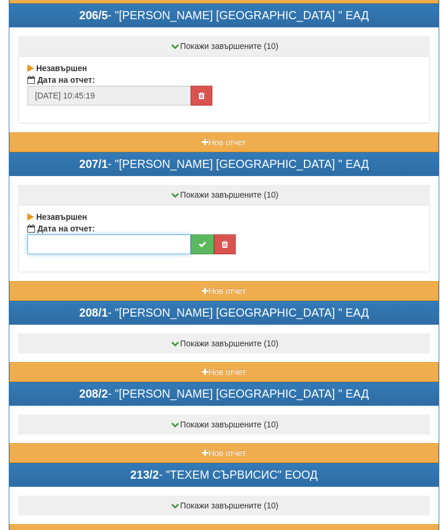
click at [142, 244] on input "text" at bounding box center [108, 245] width 163 height 20
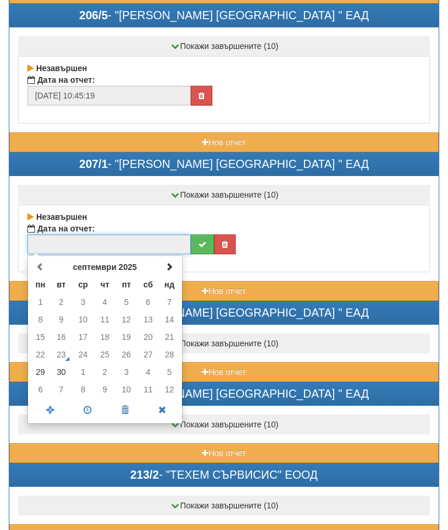
scroll to position [3770, 0]
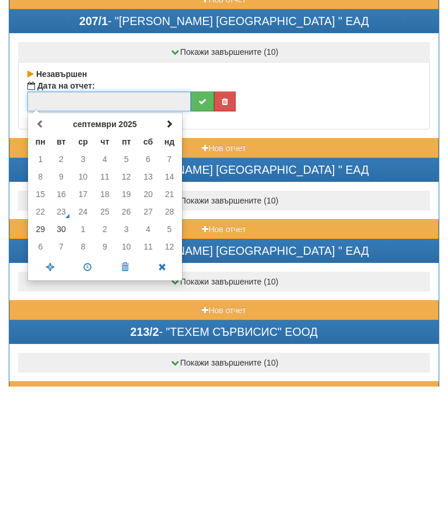
click at [43, 364] on td "29" at bounding box center [40, 373] width 20 height 18
click at [90, 401] on span at bounding box center [87, 411] width 37 height 20
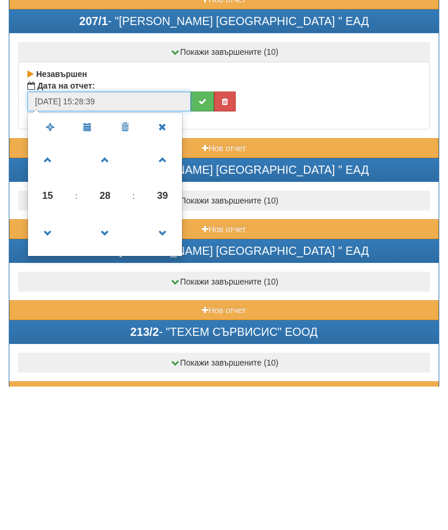
click at [102, 361] on span at bounding box center [105, 377] width 32 height 32
click at [106, 361] on span at bounding box center [105, 377] width 32 height 32
click at [109, 361] on span at bounding box center [105, 377] width 32 height 32
click at [116, 361] on span at bounding box center [105, 377] width 32 height 32
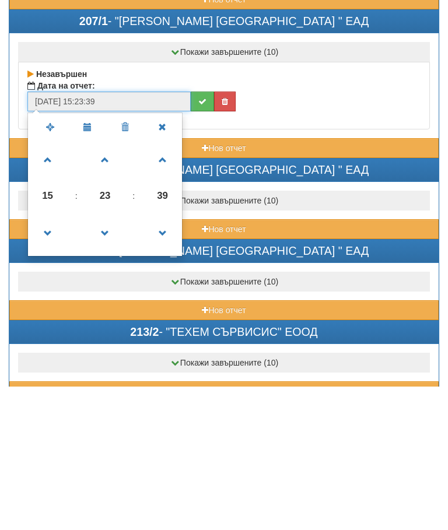
click at [113, 361] on span at bounding box center [105, 377] width 32 height 32
click at [111, 361] on span at bounding box center [105, 377] width 32 height 32
click at [108, 361] on span at bounding box center [105, 377] width 32 height 32
click at [109, 355] on link at bounding box center [105, 376] width 34 height 42
click at [107, 361] on span at bounding box center [105, 377] width 32 height 32
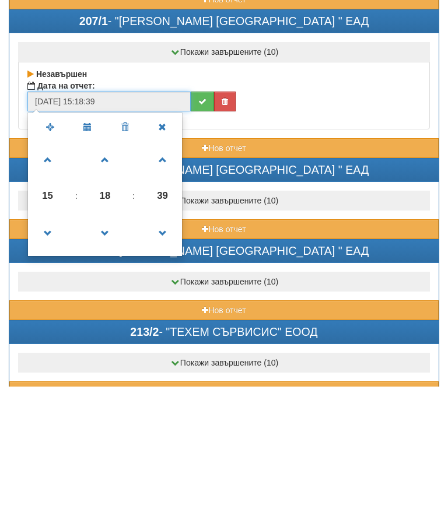
click at [107, 361] on span at bounding box center [105, 377] width 32 height 32
click at [112, 361] on span at bounding box center [105, 377] width 32 height 32
click at [111, 361] on span at bounding box center [105, 377] width 32 height 32
click at [114, 361] on span at bounding box center [105, 377] width 32 height 32
click at [115, 361] on span at bounding box center [105, 377] width 32 height 32
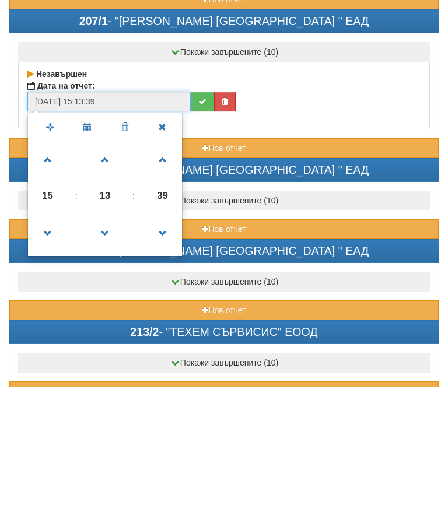
click at [111, 361] on span at bounding box center [105, 377] width 32 height 32
click at [106, 361] on span at bounding box center [105, 377] width 32 height 32
click at [113, 361] on span at bounding box center [105, 377] width 32 height 32
click at [111, 361] on span at bounding box center [105, 377] width 32 height 32
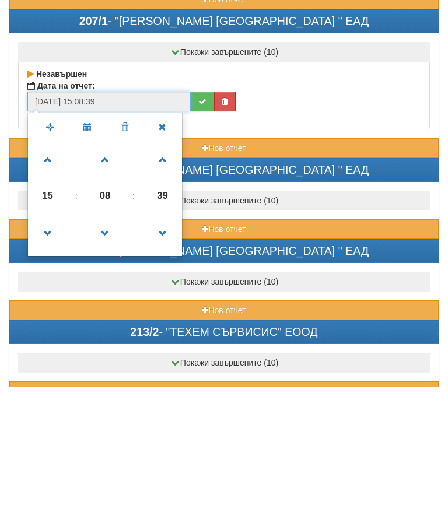
click at [111, 361] on span at bounding box center [105, 377] width 32 height 32
click at [114, 361] on span at bounding box center [105, 377] width 32 height 32
click at [109, 361] on span at bounding box center [105, 377] width 32 height 32
click at [113, 361] on span at bounding box center [105, 377] width 32 height 32
click at [113, 355] on link at bounding box center [105, 376] width 34 height 42
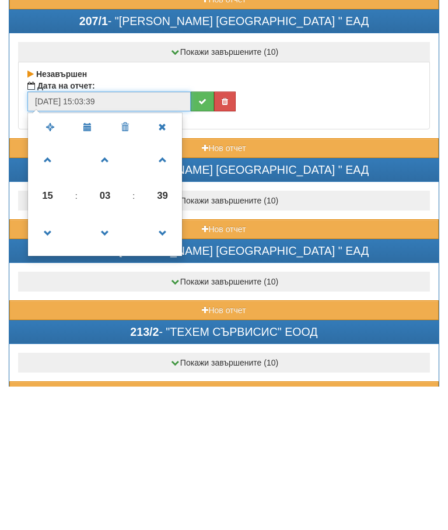
click at [110, 361] on span at bounding box center [105, 377] width 32 height 32
click at [111, 361] on span at bounding box center [105, 377] width 32 height 32
click at [104, 361] on span at bounding box center [105, 377] width 32 height 32
click at [48, 361] on span at bounding box center [48, 377] width 32 height 32
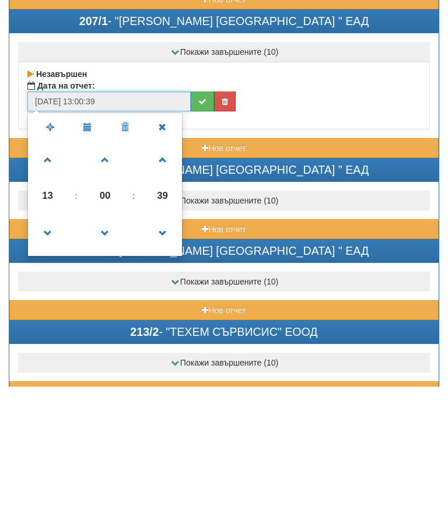
click at [50, 361] on span at bounding box center [48, 377] width 32 height 32
click at [43, 361] on span at bounding box center [48, 377] width 32 height 32
type input "[DATE] 11:00:39"
click at [200, 241] on icon "submit" at bounding box center [202, 245] width 8 height 8
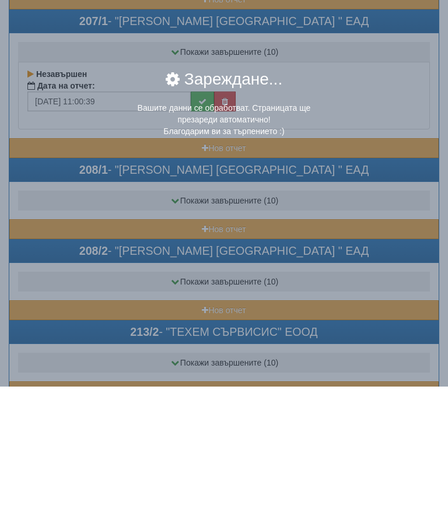
scroll to position [3914, 0]
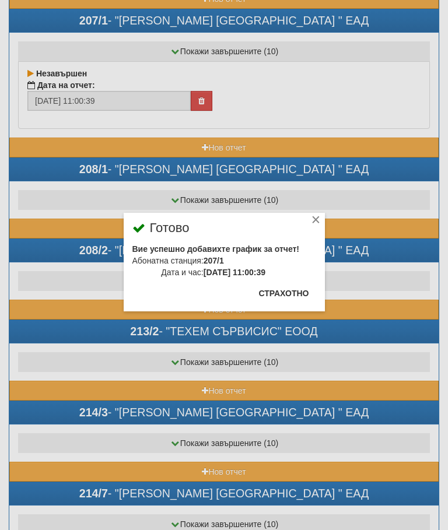
click at [290, 294] on button "Страхотно" at bounding box center [284, 293] width 64 height 19
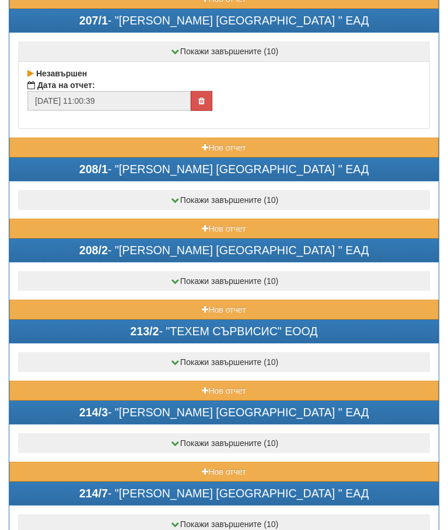
click at [162, 229] on button "Нов отчет" at bounding box center [223, 229] width 429 height 20
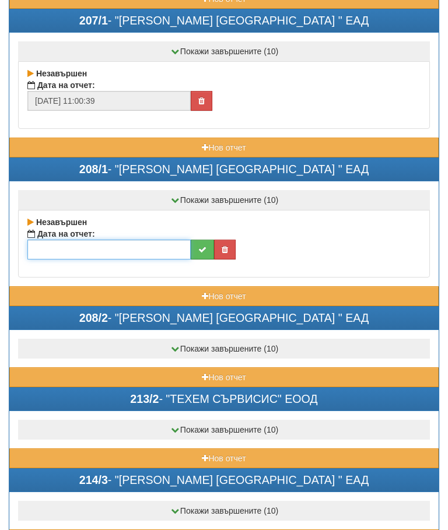
click at [131, 249] on input "text" at bounding box center [108, 250] width 163 height 20
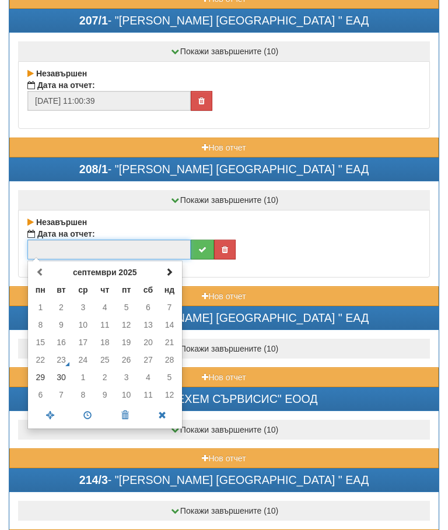
scroll to position [3914, 0]
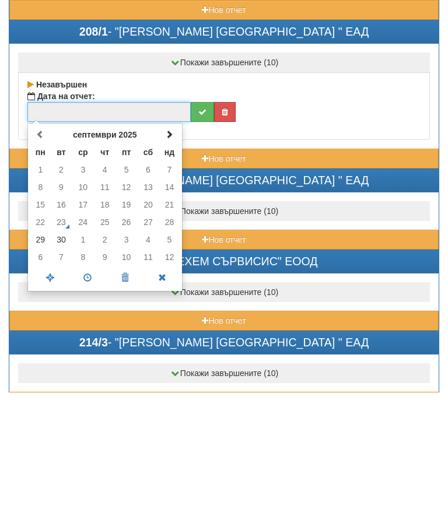
click at [44, 369] on td "29" at bounding box center [40, 378] width 20 height 18
click at [86, 406] on span at bounding box center [87, 416] width 37 height 20
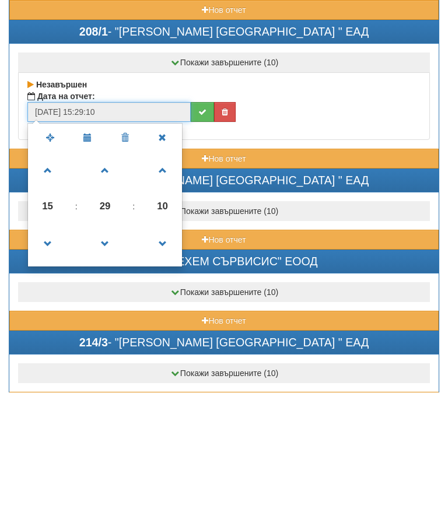
click at [112, 366] on span at bounding box center [105, 382] width 32 height 32
click at [111, 366] on span at bounding box center [105, 382] width 32 height 32
click at [107, 366] on span at bounding box center [105, 382] width 32 height 32
click at [118, 366] on span at bounding box center [105, 382] width 32 height 32
click at [111, 366] on span at bounding box center [105, 382] width 32 height 32
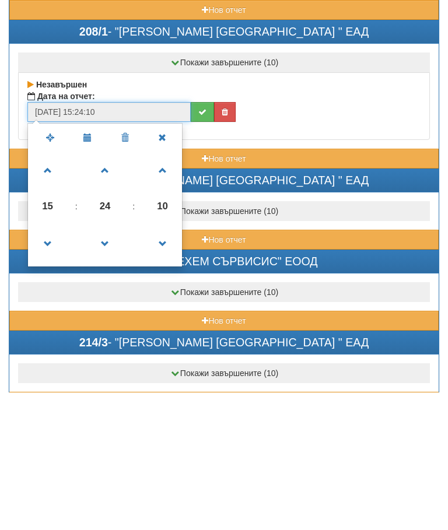
click at [110, 366] on span at bounding box center [105, 382] width 32 height 32
click at [108, 366] on span at bounding box center [105, 382] width 32 height 32
click at [111, 366] on span at bounding box center [105, 382] width 32 height 32
click at [106, 366] on span at bounding box center [105, 382] width 32 height 32
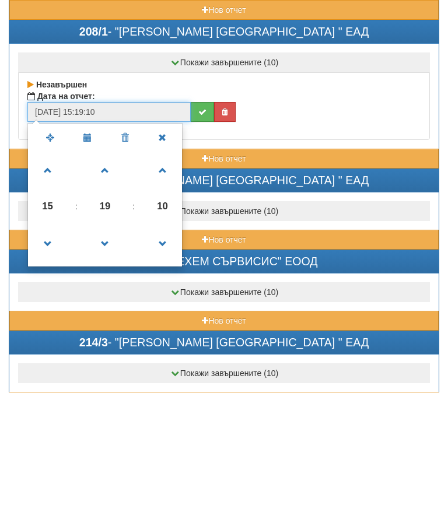
click at [107, 366] on span at bounding box center [105, 382] width 32 height 32
click at [108, 366] on span at bounding box center [105, 382] width 32 height 32
click at [113, 366] on span at bounding box center [105, 382] width 32 height 32
click at [107, 366] on span at bounding box center [105, 382] width 32 height 32
click at [106, 366] on span at bounding box center [105, 382] width 32 height 32
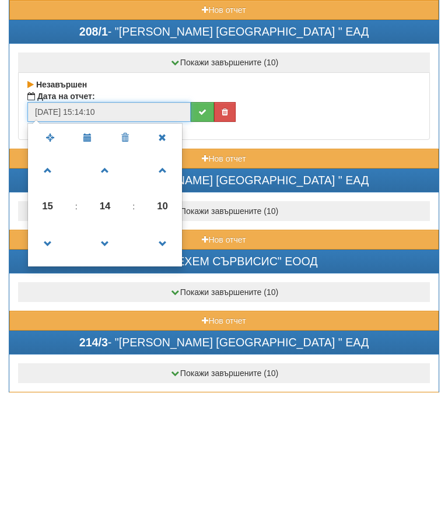
click at [106, 361] on link at bounding box center [105, 382] width 34 height 42
click at [106, 366] on span at bounding box center [105, 382] width 32 height 32
click at [103, 366] on span at bounding box center [105, 382] width 32 height 32
click at [106, 366] on span at bounding box center [105, 382] width 32 height 32
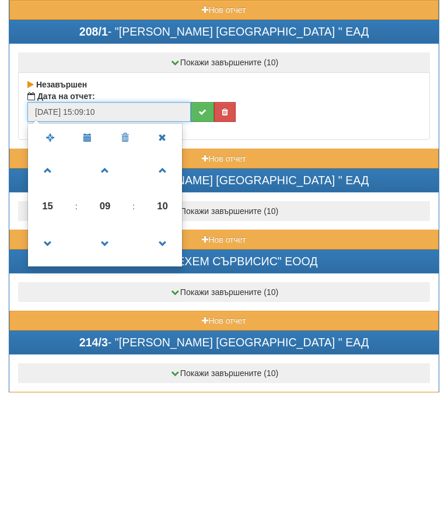
click at [108, 366] on span at bounding box center [105, 382] width 32 height 32
click at [105, 366] on span at bounding box center [105, 382] width 32 height 32
click at [111, 366] on span at bounding box center [105, 382] width 32 height 32
click at [113, 366] on span at bounding box center [105, 382] width 32 height 32
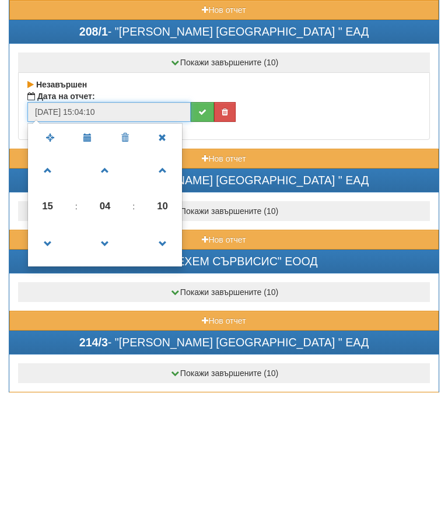
click at [113, 361] on link at bounding box center [105, 382] width 34 height 42
click at [109, 366] on span at bounding box center [105, 382] width 32 height 32
click at [106, 366] on span at bounding box center [105, 382] width 32 height 32
click at [110, 366] on span at bounding box center [105, 382] width 32 height 32
click at [48, 366] on span at bounding box center [48, 382] width 32 height 32
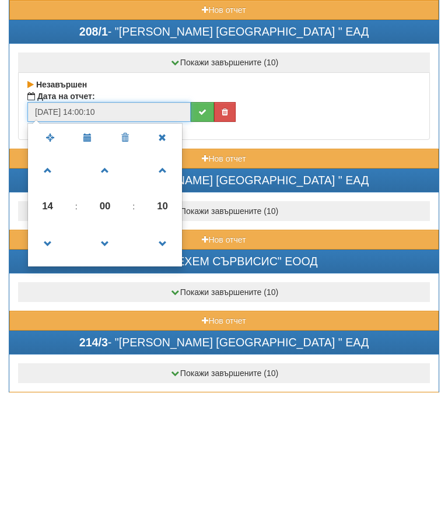
click at [47, 366] on span at bounding box center [48, 382] width 32 height 32
click at [51, 366] on span at bounding box center [48, 382] width 32 height 32
click at [48, 366] on span at bounding box center [48, 382] width 32 height 32
click at [49, 366] on span at bounding box center [48, 382] width 32 height 32
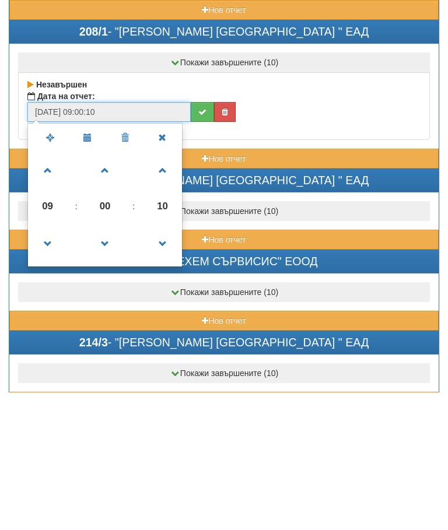
click at [48, 366] on span at bounding box center [48, 382] width 32 height 32
click at [51, 293] on span at bounding box center [48, 309] width 32 height 32
click at [50, 293] on span at bounding box center [48, 309] width 32 height 32
click at [51, 293] on span at bounding box center [48, 309] width 32 height 32
click at [48, 366] on span at bounding box center [48, 382] width 32 height 32
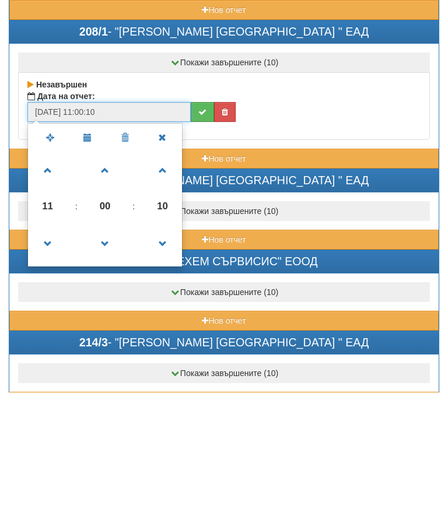
type input "[DATE] 10:00:10"
click at [195, 240] on button "submit" at bounding box center [202, 250] width 23 height 20
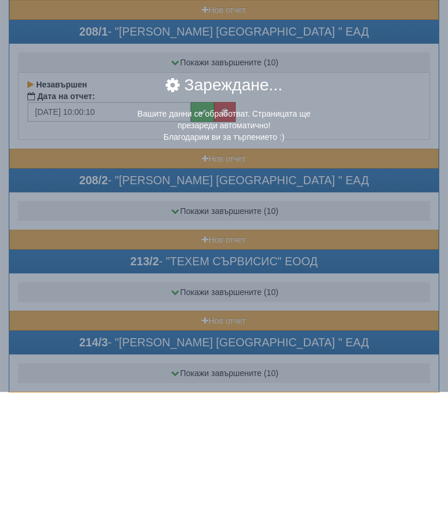
scroll to position [4052, 0]
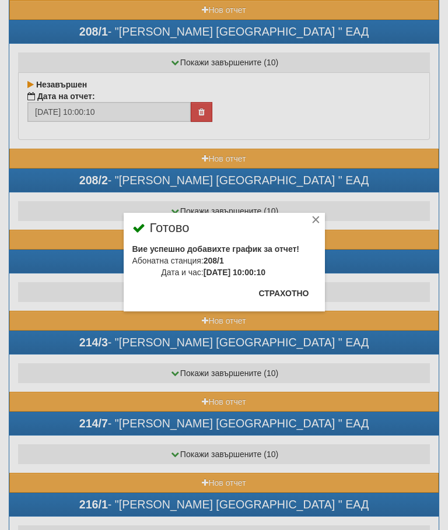
click at [289, 285] on button "Страхотно" at bounding box center [284, 293] width 64 height 19
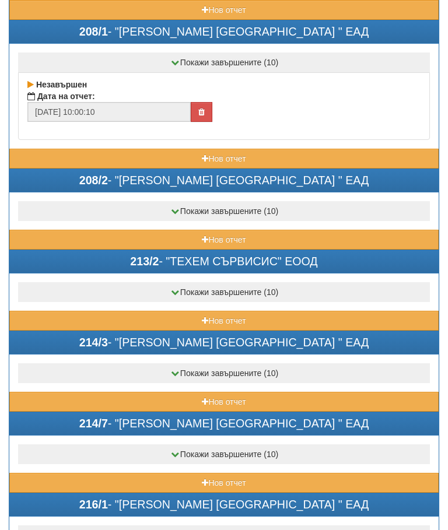
click at [186, 233] on button "Нов отчет" at bounding box center [223, 240] width 429 height 20
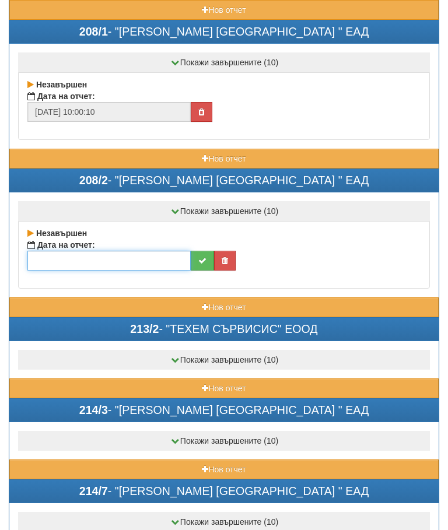
click at [118, 260] on input "text" at bounding box center [108, 261] width 163 height 20
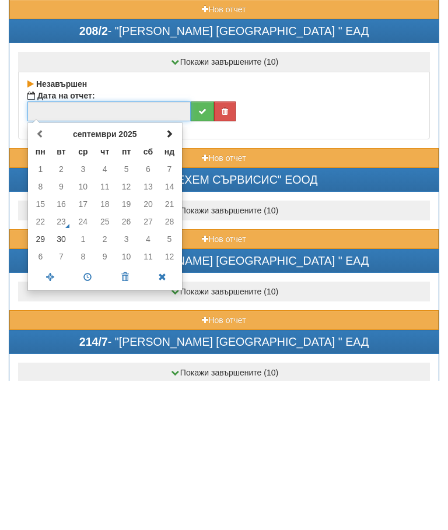
click at [46, 380] on td "29" at bounding box center [40, 389] width 20 height 18
click at [92, 417] on span at bounding box center [87, 427] width 37 height 20
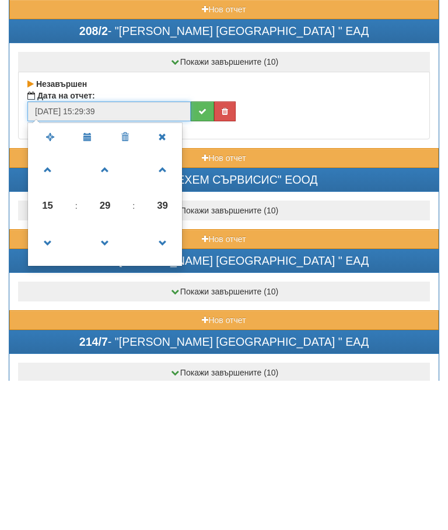
click at [107, 303] on span at bounding box center [105, 319] width 32 height 32
click at [114, 303] on span at bounding box center [105, 319] width 32 height 32
click at [117, 303] on span at bounding box center [105, 319] width 32 height 32
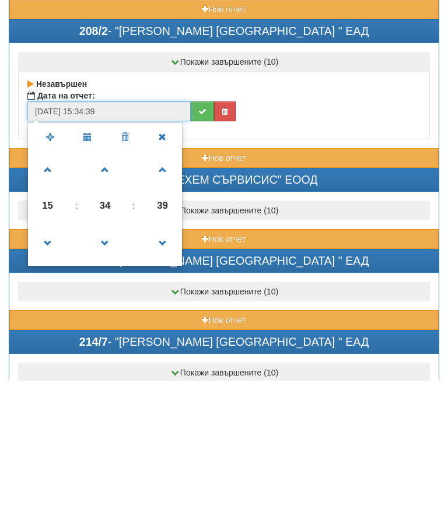
click at [113, 303] on span at bounding box center [105, 319] width 32 height 32
click at [118, 303] on span at bounding box center [105, 319] width 32 height 32
click at [114, 303] on span at bounding box center [105, 319] width 32 height 32
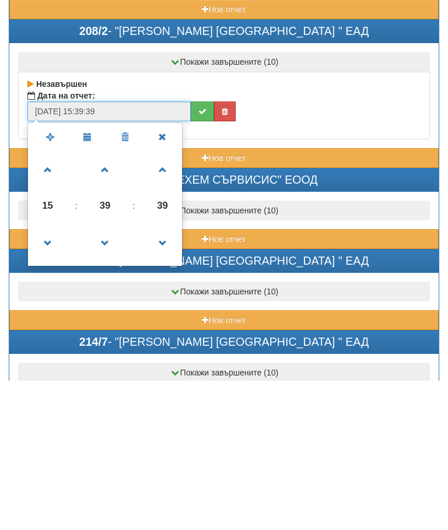
click at [113, 303] on span at bounding box center [105, 319] width 32 height 32
click at [114, 303] on span at bounding box center [105, 319] width 32 height 32
click at [113, 303] on span at bounding box center [105, 319] width 32 height 32
click at [116, 303] on span at bounding box center [105, 319] width 32 height 32
click at [113, 303] on span at bounding box center [105, 319] width 32 height 32
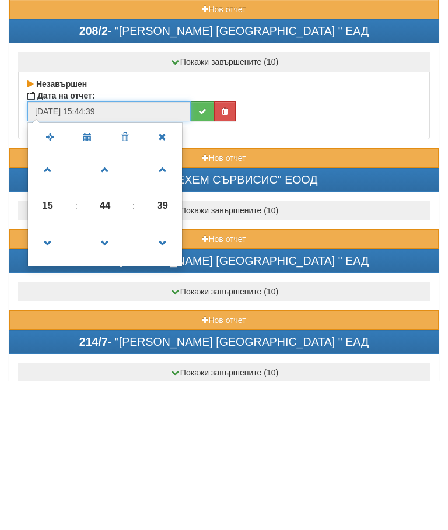
click at [110, 303] on span at bounding box center [105, 319] width 32 height 32
click at [114, 303] on span at bounding box center [105, 319] width 32 height 32
click at [113, 303] on span at bounding box center [105, 319] width 32 height 32
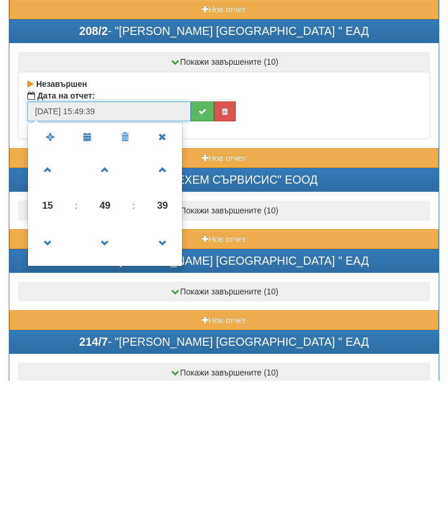
click at [110, 303] on span at bounding box center [105, 319] width 32 height 32
click at [40, 377] on span at bounding box center [48, 393] width 32 height 32
click at [42, 377] on span at bounding box center [48, 393] width 32 height 32
click at [44, 377] on span at bounding box center [48, 393] width 32 height 32
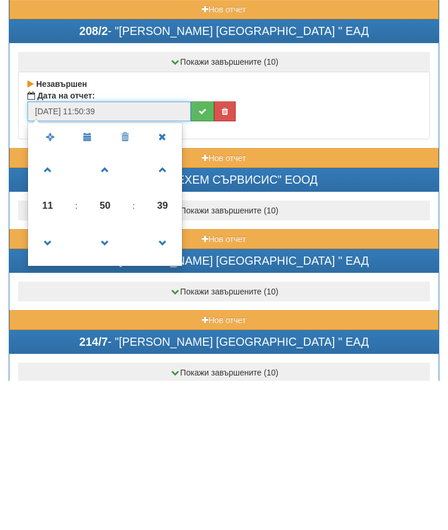
click at [51, 377] on span at bounding box center [48, 393] width 32 height 32
click at [42, 377] on span at bounding box center [48, 393] width 32 height 32
type input "[DATE] 09:50:39"
click at [202, 257] on icon "submit" at bounding box center [202, 261] width 8 height 8
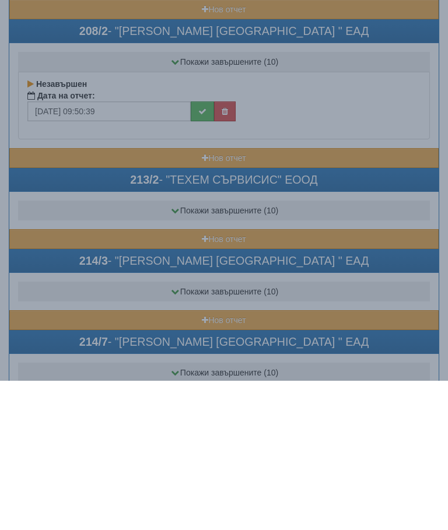
scroll to position [4201, 0]
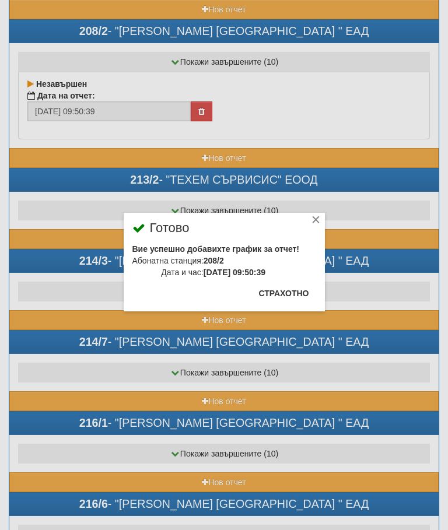
click at [285, 293] on button "Страхотно" at bounding box center [284, 293] width 64 height 19
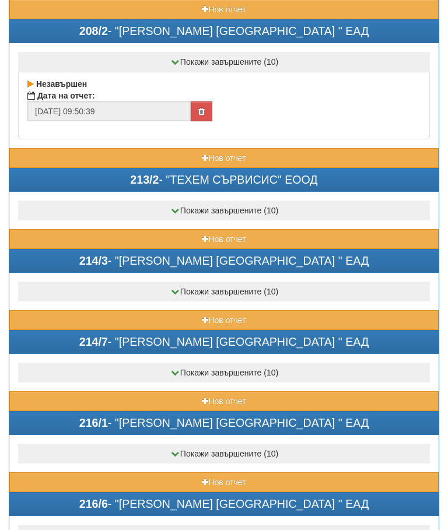
click at [188, 230] on button "Нов отчет" at bounding box center [223, 239] width 429 height 20
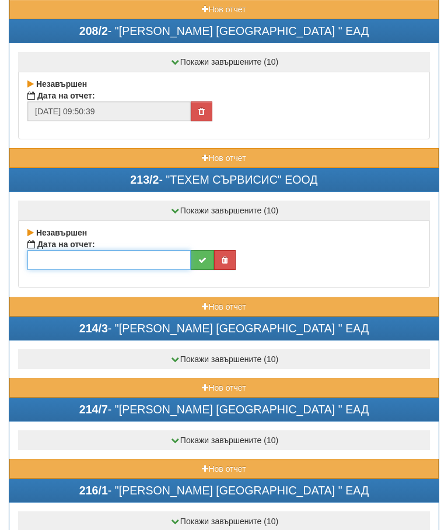
click at [138, 257] on input "text" at bounding box center [108, 260] width 163 height 20
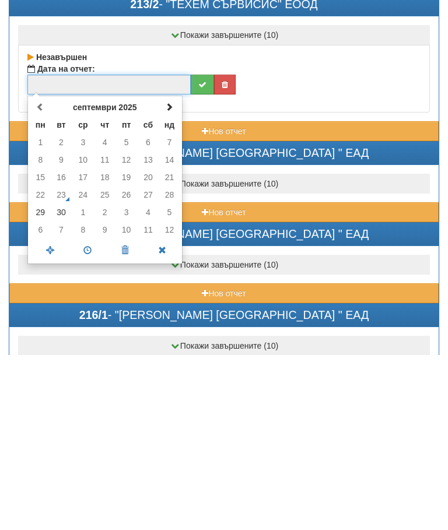
click at [62, 379] on td "30" at bounding box center [62, 388] width 22 height 18
click at [89, 416] on span at bounding box center [87, 426] width 37 height 20
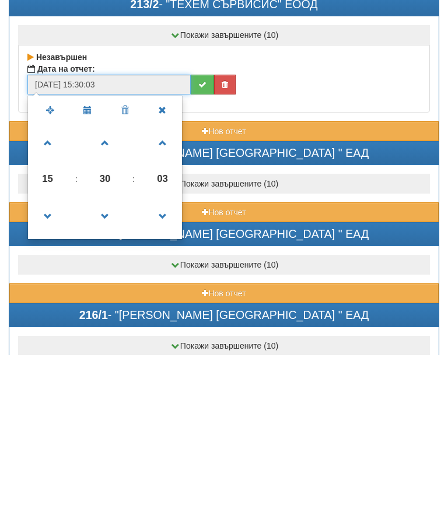
click at [110, 376] on span at bounding box center [105, 392] width 32 height 32
click at [109, 376] on span at bounding box center [105, 392] width 32 height 32
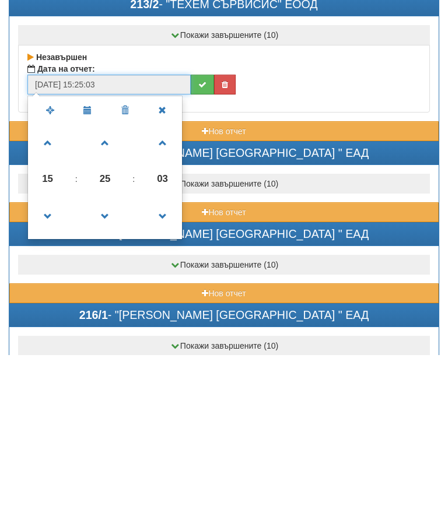
click at [113, 376] on span at bounding box center [105, 392] width 32 height 32
click at [106, 376] on span at bounding box center [105, 392] width 32 height 32
click at [112, 376] on span at bounding box center [105, 392] width 32 height 32
click at [107, 376] on span at bounding box center [105, 392] width 32 height 32
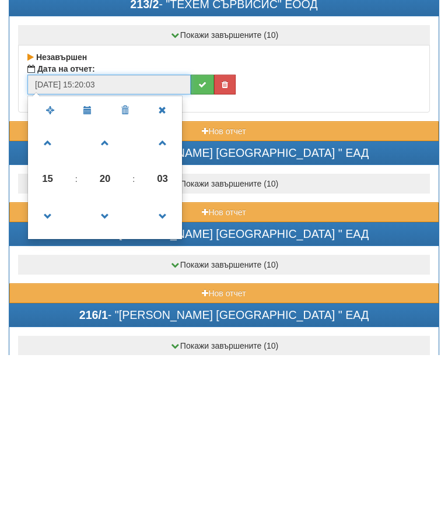
click at [47, 376] on span at bounding box center [48, 392] width 32 height 32
click at [46, 376] on span at bounding box center [48, 392] width 32 height 32
click at [49, 376] on span at bounding box center [48, 392] width 32 height 32
click at [53, 376] on span at bounding box center [48, 392] width 32 height 32
click at [48, 376] on span at bounding box center [48, 392] width 32 height 32
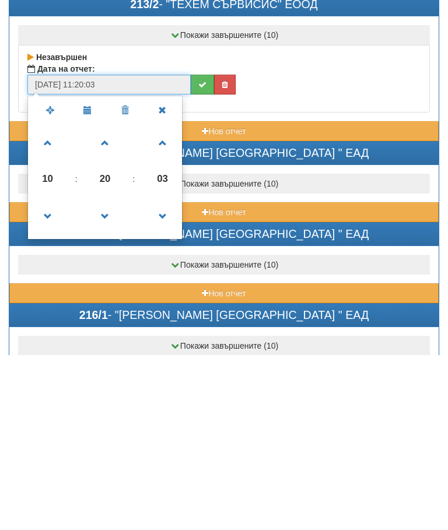
type input "[DATE] 10:20:03"
click at [204, 256] on icon "submit" at bounding box center [202, 260] width 8 height 8
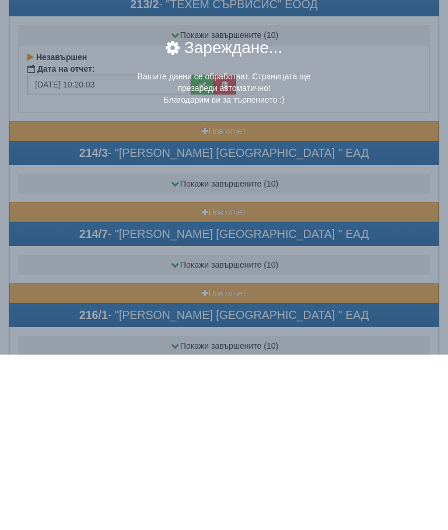
scroll to position [4377, 0]
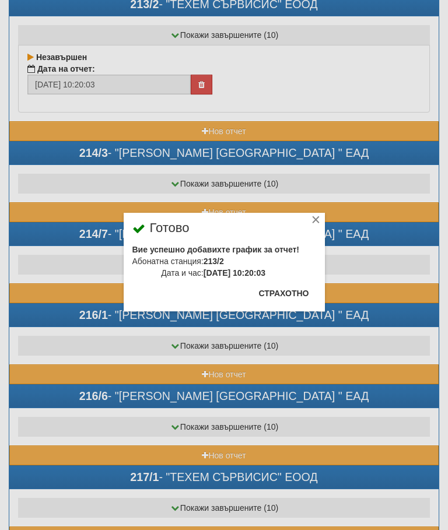
click at [298, 296] on button "Страхотно" at bounding box center [284, 293] width 64 height 19
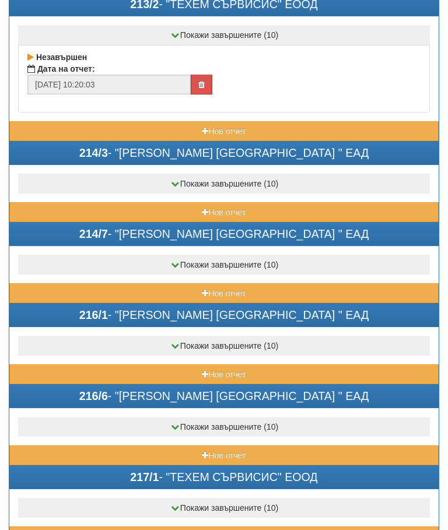
click at [179, 211] on button "Нов отчет" at bounding box center [223, 212] width 429 height 20
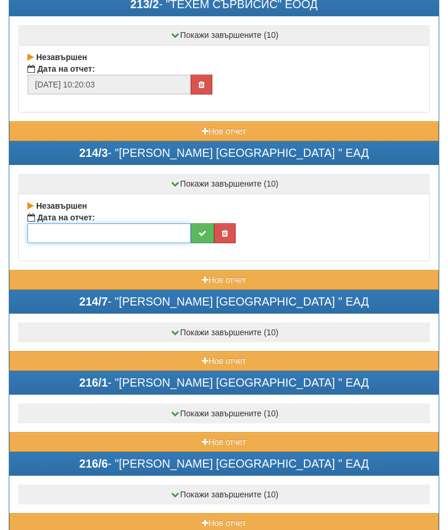
click at [117, 234] on input "text" at bounding box center [108, 233] width 163 height 20
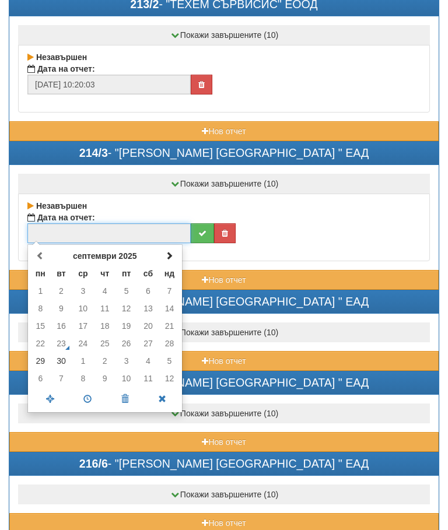
scroll to position [4376, 0]
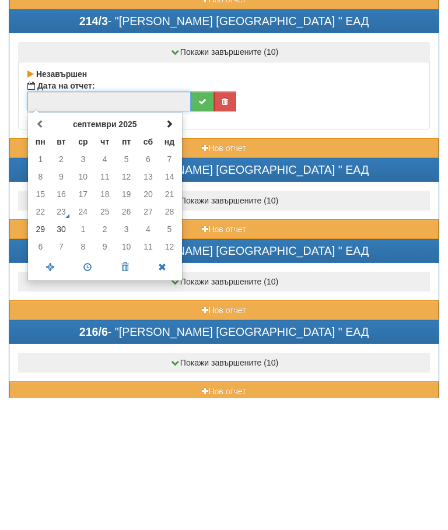
click at [65, 353] on td "30" at bounding box center [62, 362] width 22 height 18
click at [95, 390] on span at bounding box center [87, 400] width 37 height 20
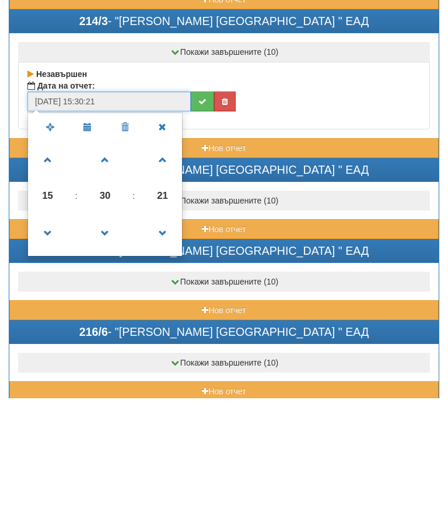
click at [110, 277] on span at bounding box center [105, 293] width 32 height 32
click at [114, 277] on span at bounding box center [105, 293] width 32 height 32
click at [118, 277] on span at bounding box center [105, 293] width 32 height 32
click at [116, 277] on span at bounding box center [105, 293] width 32 height 32
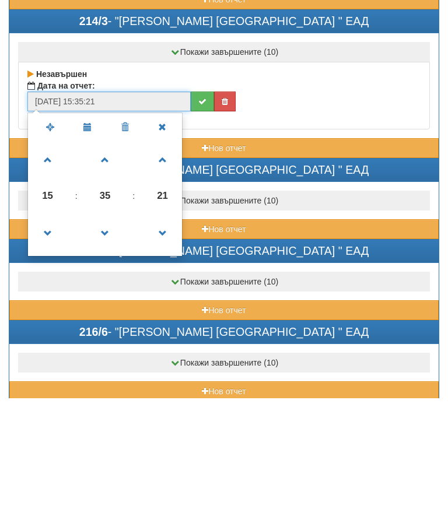
click at [114, 277] on span at bounding box center [105, 293] width 32 height 32
click at [116, 277] on span at bounding box center [105, 293] width 32 height 32
click at [113, 277] on span at bounding box center [105, 293] width 32 height 32
click at [114, 277] on span at bounding box center [105, 293] width 32 height 32
click at [113, 277] on span at bounding box center [105, 293] width 32 height 32
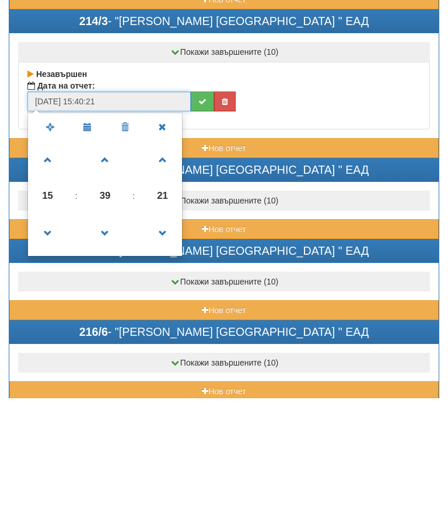
click at [113, 277] on span at bounding box center [105, 293] width 32 height 32
click at [115, 277] on span at bounding box center [105, 293] width 32 height 32
click at [114, 277] on span at bounding box center [105, 293] width 32 height 32
click at [113, 277] on span at bounding box center [105, 293] width 32 height 32
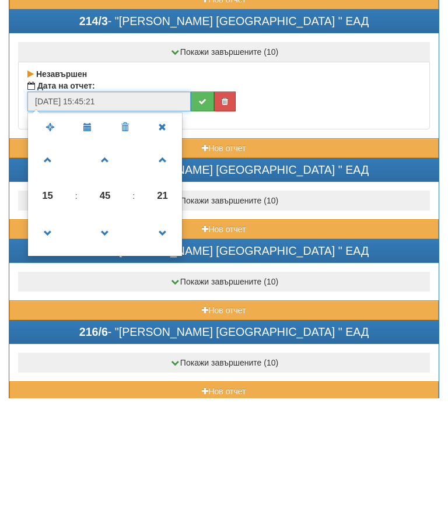
click at [114, 277] on span at bounding box center [105, 293] width 32 height 32
click at [118, 277] on span at bounding box center [105, 293] width 32 height 32
click at [119, 277] on span at bounding box center [105, 293] width 32 height 32
click at [116, 277] on span at bounding box center [105, 293] width 32 height 32
click at [110, 277] on span at bounding box center [105, 293] width 32 height 32
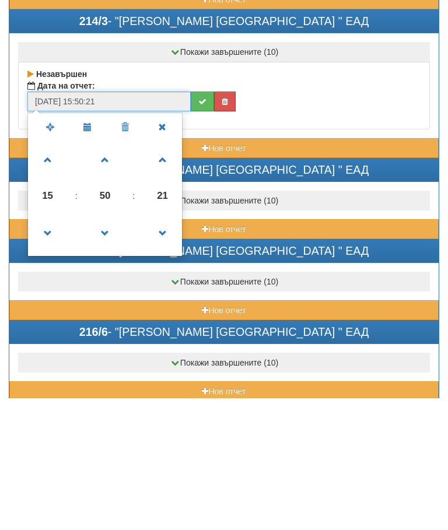
click at [54, 350] on span at bounding box center [48, 366] width 32 height 32
click at [55, 350] on span at bounding box center [48, 366] width 32 height 32
click at [58, 350] on span at bounding box center [48, 366] width 32 height 32
click at [56, 350] on span at bounding box center [48, 366] width 32 height 32
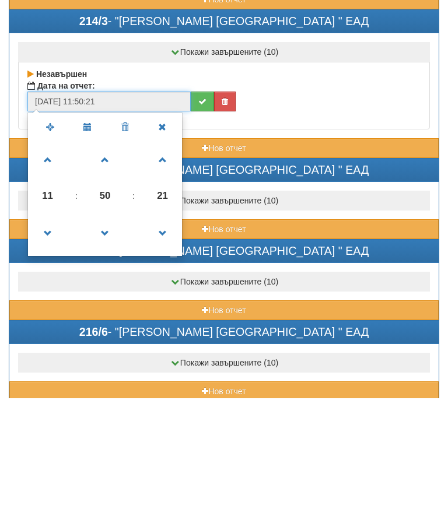
type input "[DATE] 10:50:21"
click at [202, 230] on icon "submit" at bounding box center [202, 234] width 8 height 8
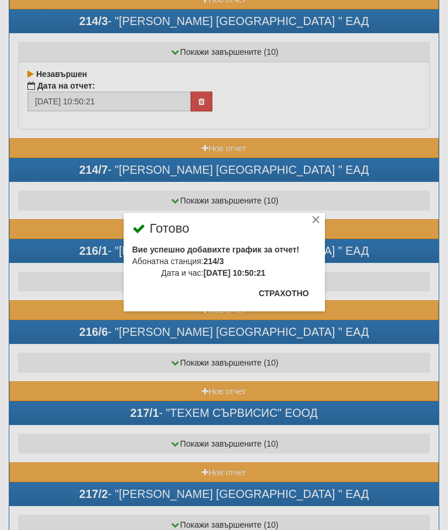
click at [281, 292] on button "Страхотно" at bounding box center [284, 293] width 64 height 19
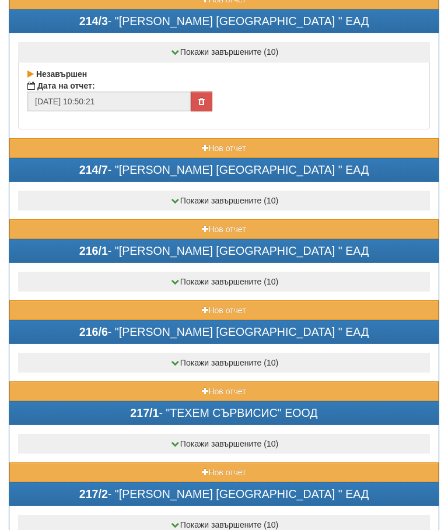
click at [181, 229] on button "Нов отчет" at bounding box center [223, 229] width 429 height 20
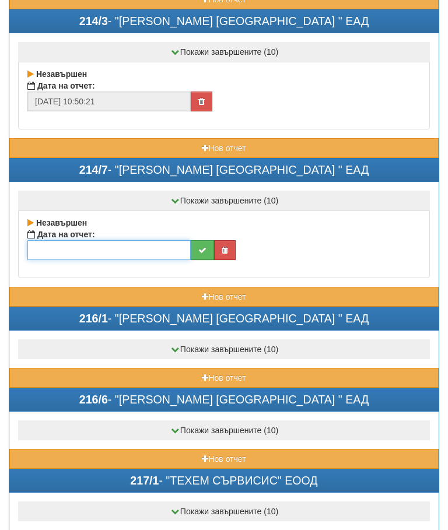
click at [128, 249] on input "text" at bounding box center [108, 250] width 163 height 20
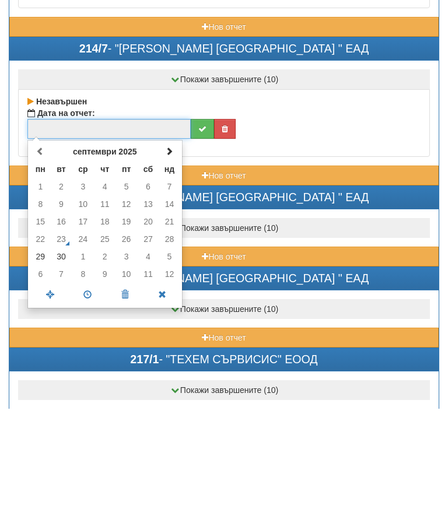
click at [67, 369] on td "30" at bounding box center [62, 378] width 22 height 18
click at [94, 406] on span at bounding box center [87, 416] width 37 height 20
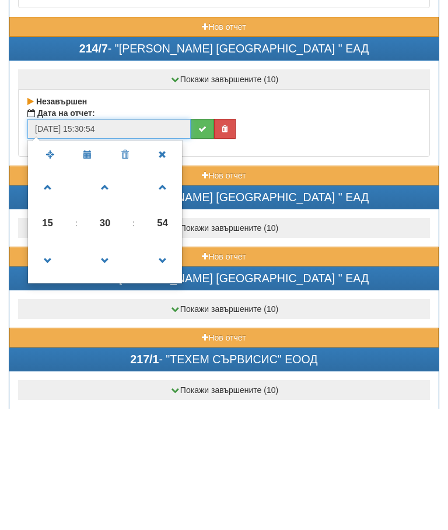
click at [103, 366] on span at bounding box center [105, 382] width 32 height 32
click at [110, 366] on span at bounding box center [105, 382] width 32 height 32
click at [111, 366] on span at bounding box center [105, 382] width 32 height 32
click at [113, 366] on span at bounding box center [105, 382] width 32 height 32
click at [104, 366] on span at bounding box center [105, 382] width 32 height 32
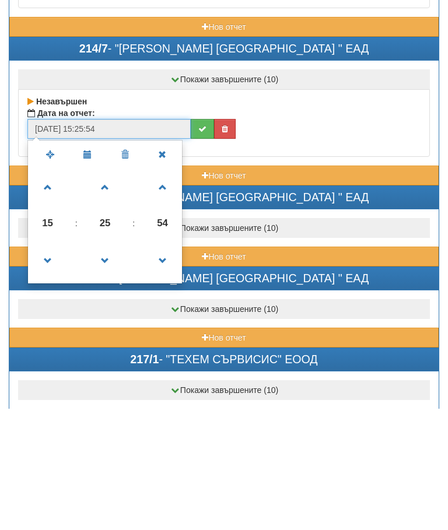
click at [112, 366] on span at bounding box center [105, 382] width 32 height 32
click at [109, 366] on span at bounding box center [105, 382] width 32 height 32
click at [110, 366] on span at bounding box center [105, 382] width 32 height 32
click at [109, 366] on span at bounding box center [105, 382] width 32 height 32
click at [106, 366] on span at bounding box center [105, 382] width 32 height 32
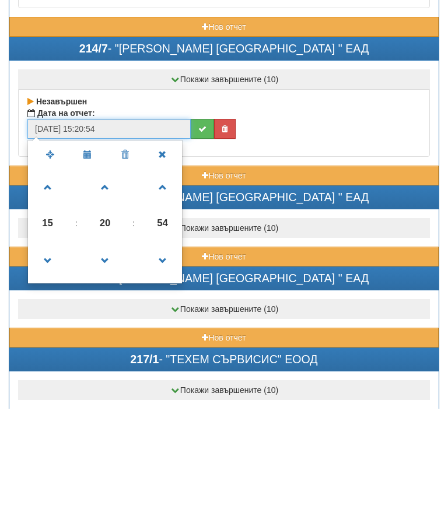
click at [114, 366] on span at bounding box center [105, 382] width 32 height 32
click at [147, 366] on span at bounding box center [163, 382] width 32 height 32
click at [113, 366] on span at bounding box center [105, 382] width 32 height 32
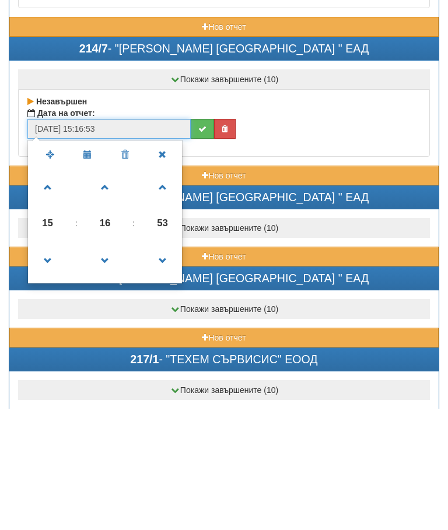
click at [109, 366] on span at bounding box center [105, 382] width 32 height 32
click at [114, 366] on span at bounding box center [105, 382] width 32 height 32
click at [111, 366] on span at bounding box center [105, 382] width 32 height 32
click at [110, 366] on span at bounding box center [105, 382] width 32 height 32
click at [104, 366] on span at bounding box center [105, 382] width 32 height 32
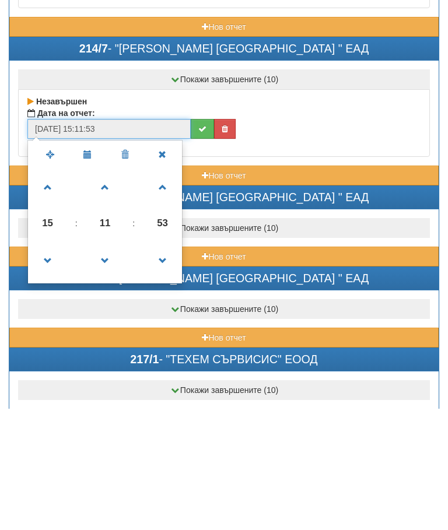
click at [104, 366] on span at bounding box center [105, 382] width 32 height 32
click at [109, 366] on span at bounding box center [105, 382] width 32 height 32
click at [113, 293] on span at bounding box center [105, 309] width 32 height 32
click at [46, 366] on span at bounding box center [48, 382] width 32 height 32
click at [49, 366] on span at bounding box center [48, 382] width 32 height 32
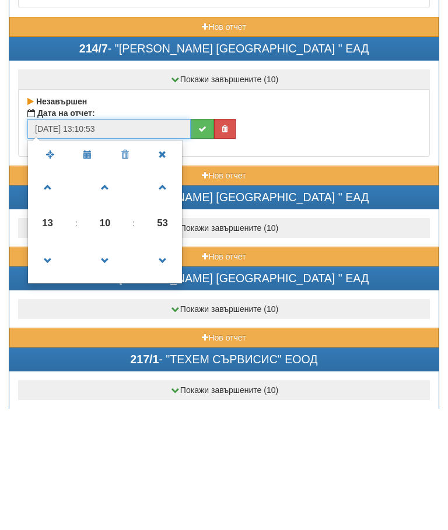
click at [46, 366] on span at bounding box center [48, 382] width 32 height 32
click at [48, 366] on span at bounding box center [48, 382] width 32 height 32
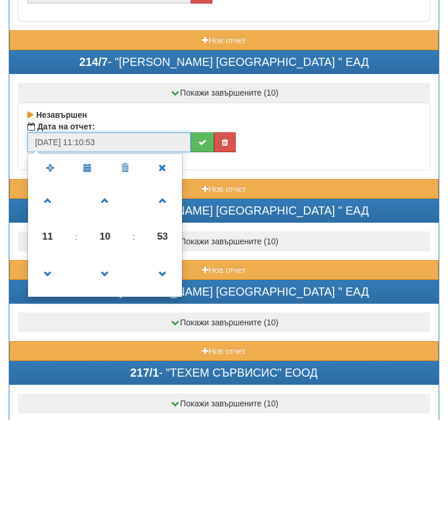
click
type input "[DATE] 10:10:53"
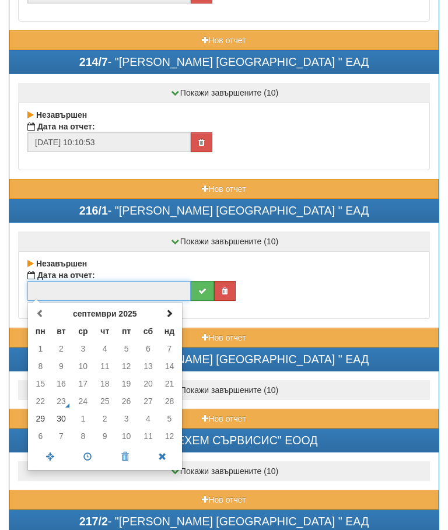
scroll to position [4616, 0]
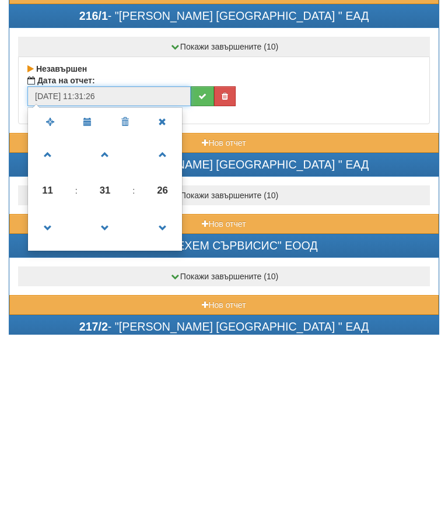
type input "[DATE] 10:31:26"
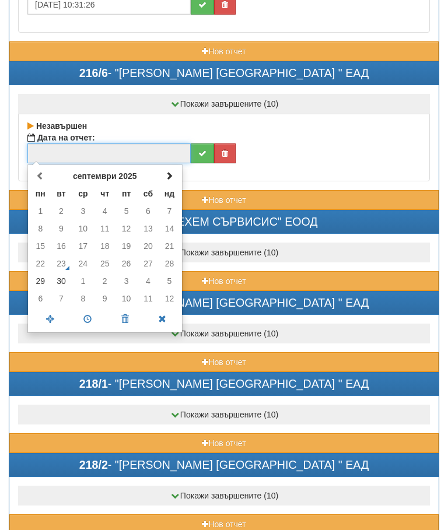
scroll to position [4903, 0]
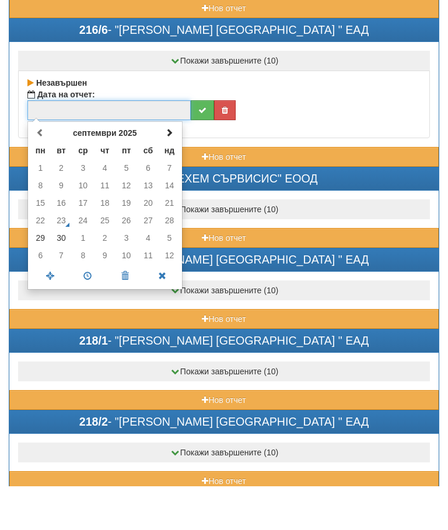
type input "[DATE] 15:31:46"
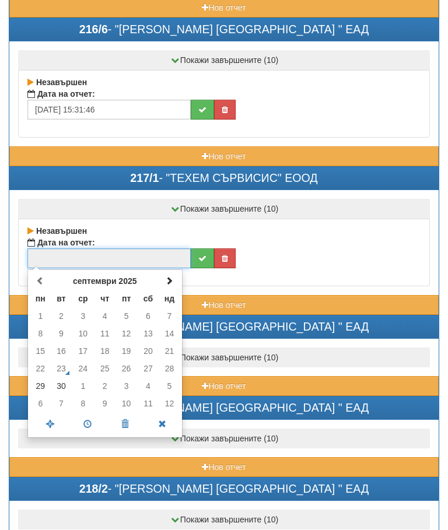
scroll to position [4946, 0]
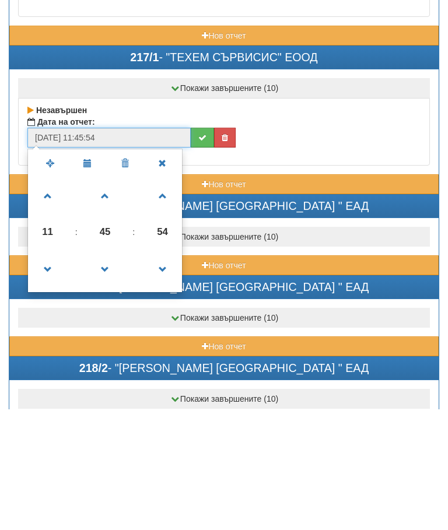
type input "[DATE] 10:45:54"
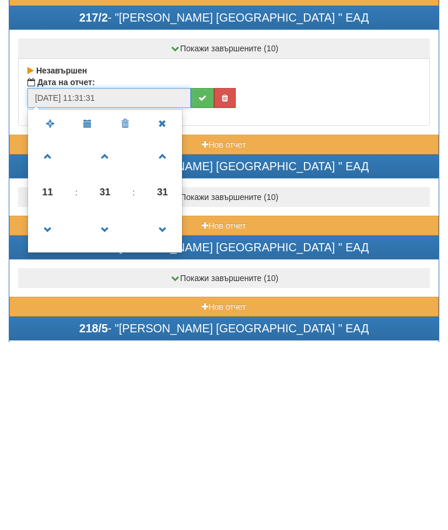
type input "[DATE] 10:31:31"
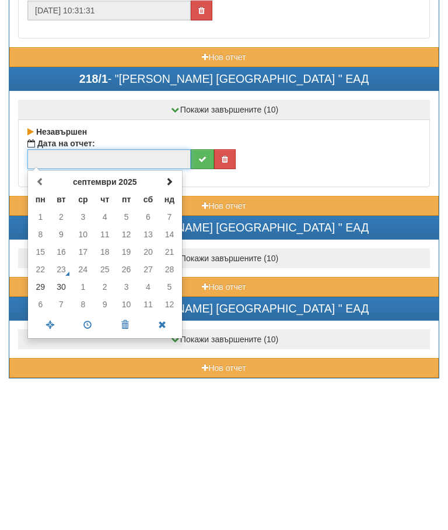
scroll to position [5203, 0]
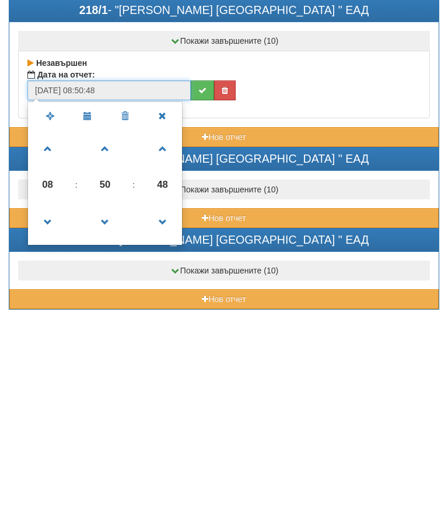
type input "[DATE] 09:50:48"
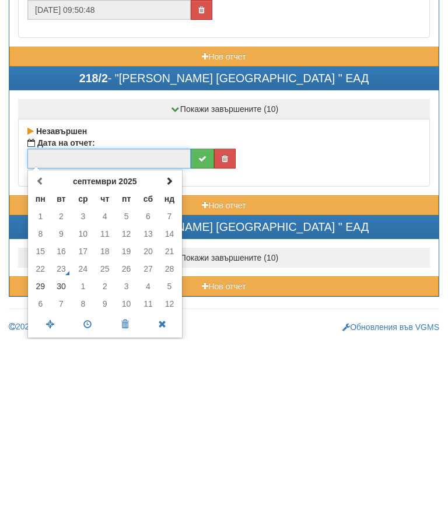
scroll to position [5305, 0]
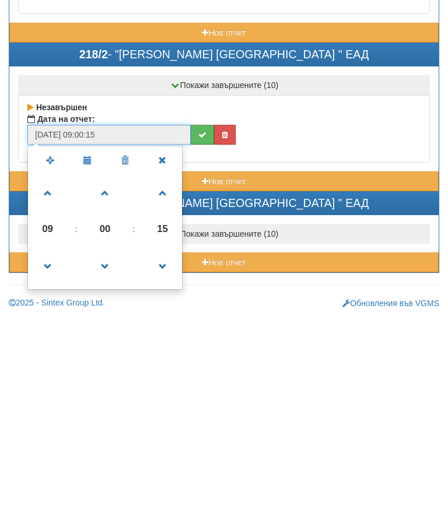
type input "[DATE] 10:00:15"
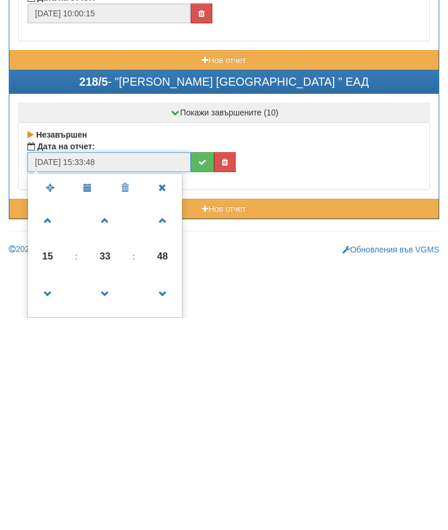
scroll to position [5426, 0]
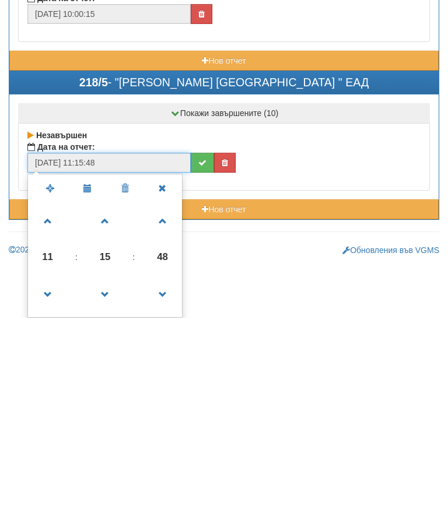
type input "[DATE] 10:15:48"
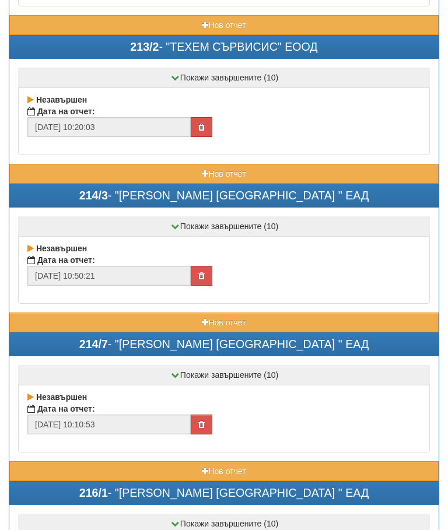
scroll to position [4293, 0]
